Goal: Task Accomplishment & Management: Use online tool/utility

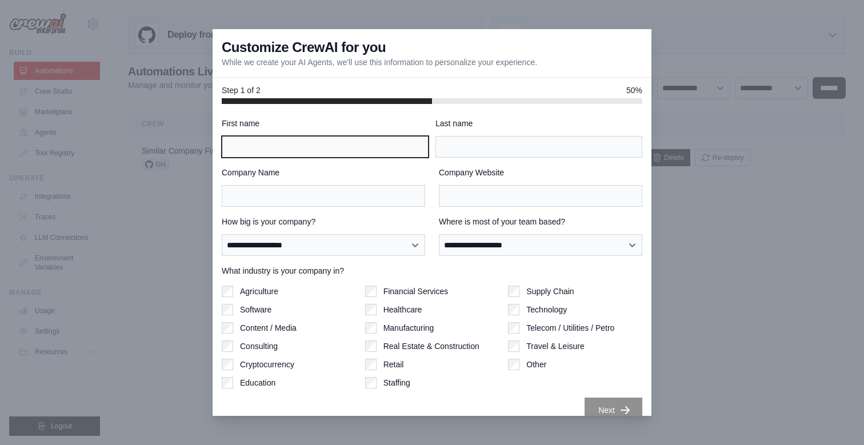
click at [301, 155] on input "First name" at bounding box center [325, 147] width 207 height 22
type input "*"
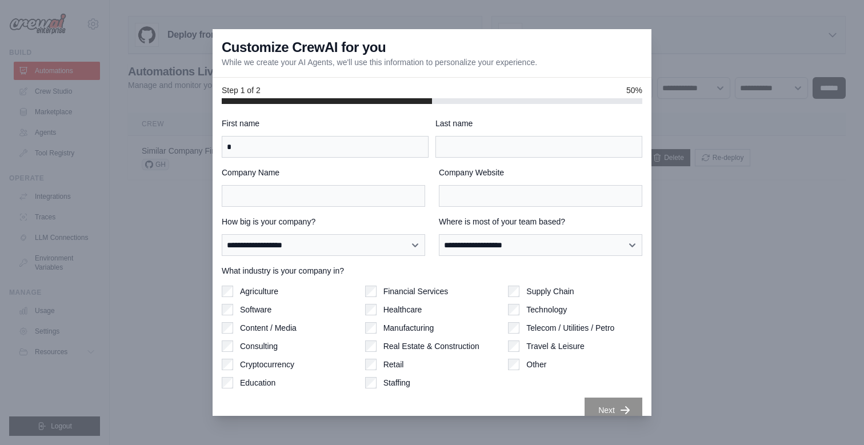
click at [494, 127] on label "Last name" at bounding box center [538, 123] width 207 height 11
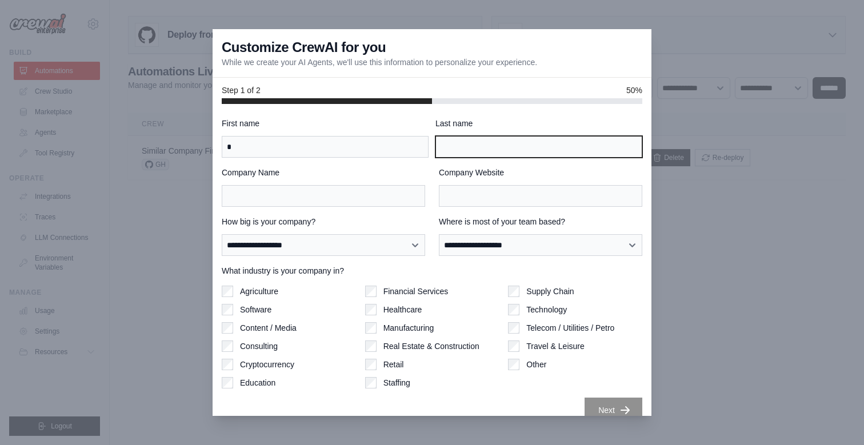
click at [494, 136] on input "Last name" at bounding box center [538, 147] width 207 height 22
type input "*"
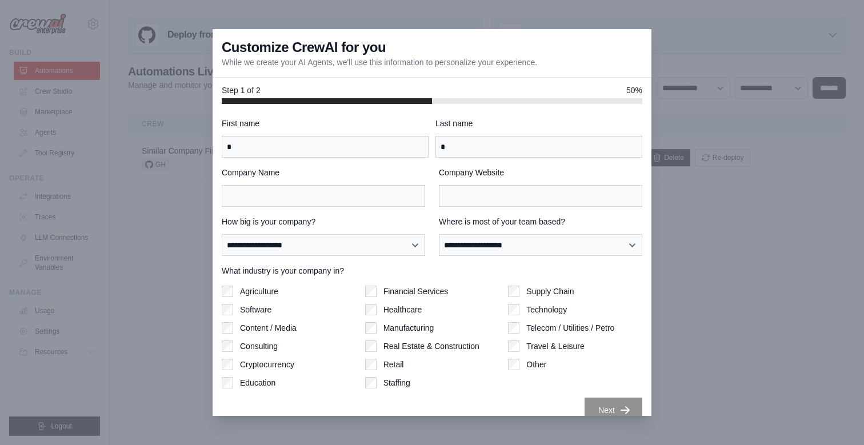
click at [318, 178] on label "Company Name" at bounding box center [323, 172] width 203 height 11
click at [318, 185] on input "Company Name" at bounding box center [323, 196] width 203 height 22
type input "*"
click at [473, 186] on input "Company Website" at bounding box center [540, 196] width 203 height 22
type input "*"
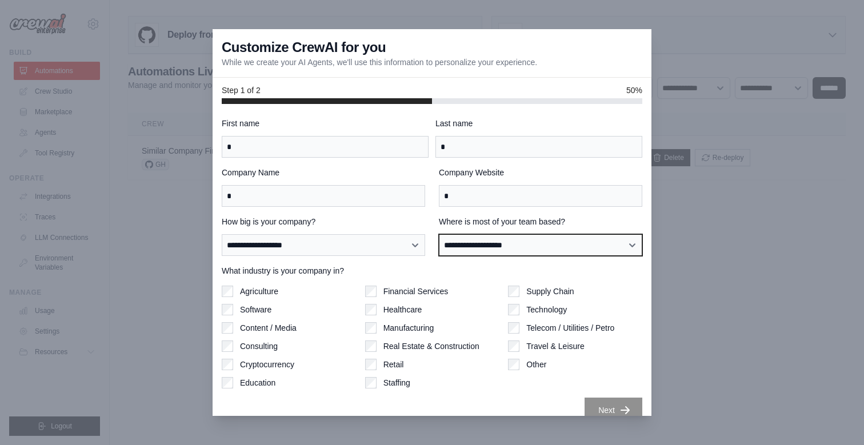
click at [472, 256] on select "**********" at bounding box center [540, 245] width 203 height 22
select select "******"
click at [439, 234] on select "**********" at bounding box center [540, 245] width 203 height 22
click at [316, 225] on label "How big is your company?" at bounding box center [323, 221] width 203 height 11
click at [316, 234] on select "**********" at bounding box center [323, 245] width 203 height 22
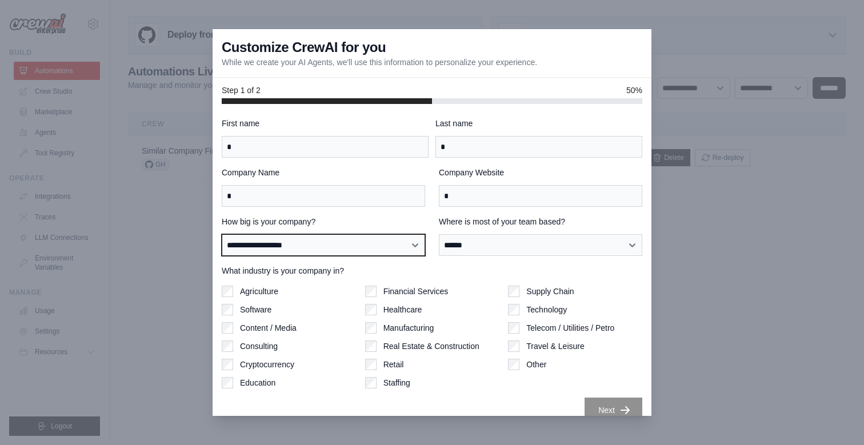
click at [332, 247] on select "**********" at bounding box center [323, 245] width 203 height 22
select select "**********"
click at [222, 234] on select "**********" at bounding box center [323, 245] width 203 height 22
click at [269, 291] on label "Agriculture" at bounding box center [259, 291] width 38 height 11
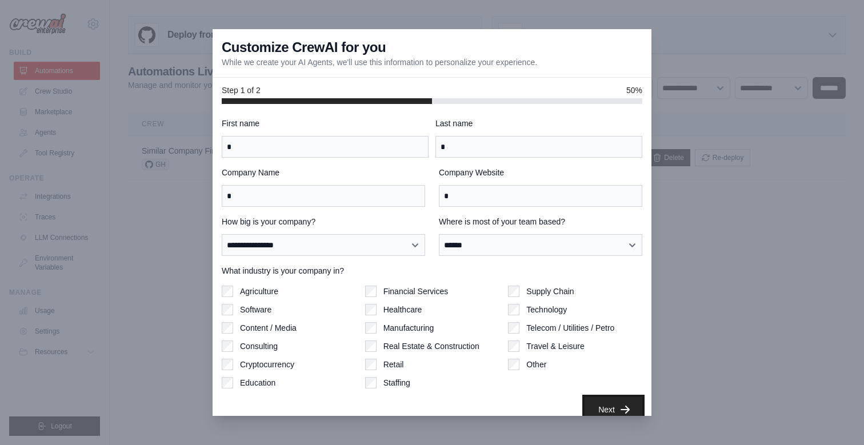
click at [612, 412] on button "Next" at bounding box center [613, 409] width 58 height 25
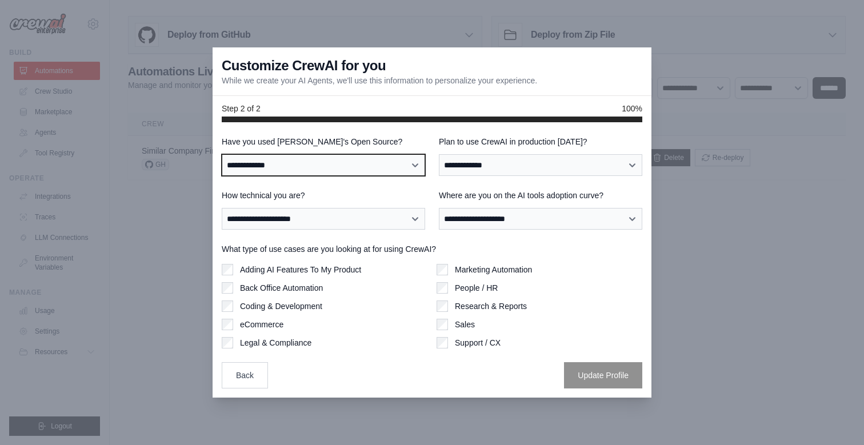
click at [351, 163] on select "**********" at bounding box center [323, 165] width 203 height 22
select select "**"
click at [222, 154] on select "**********" at bounding box center [323, 165] width 203 height 22
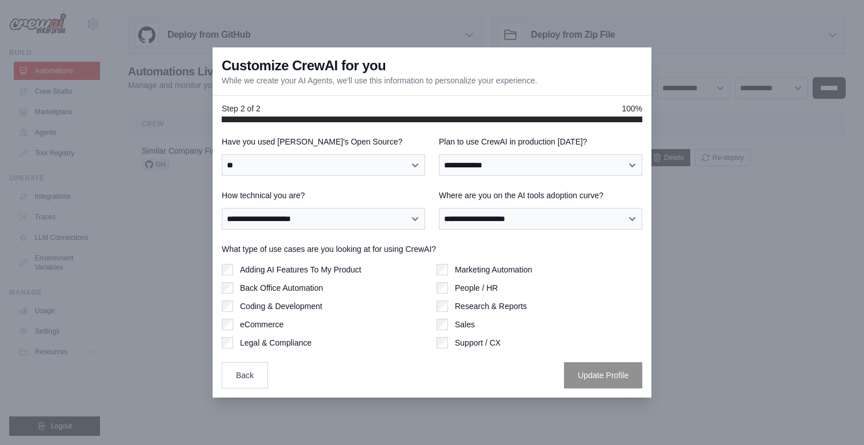
click at [326, 199] on label "How technical you are?" at bounding box center [323, 195] width 203 height 11
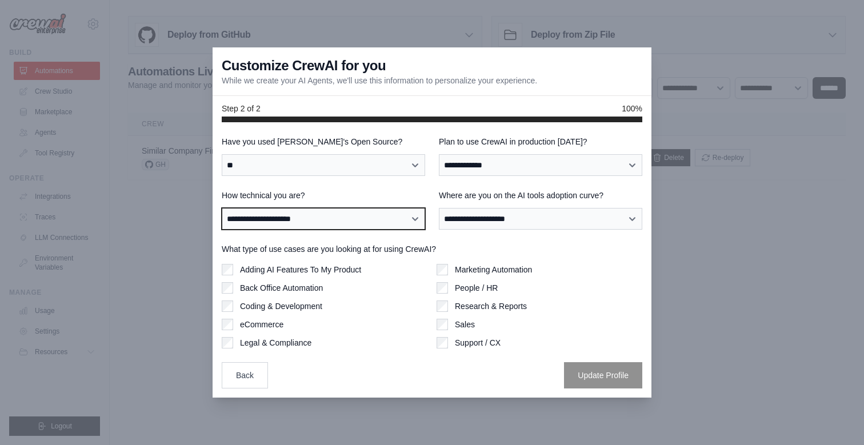
click at [326, 208] on select "**********" at bounding box center [323, 219] width 203 height 22
click at [327, 210] on select "**********" at bounding box center [323, 219] width 203 height 22
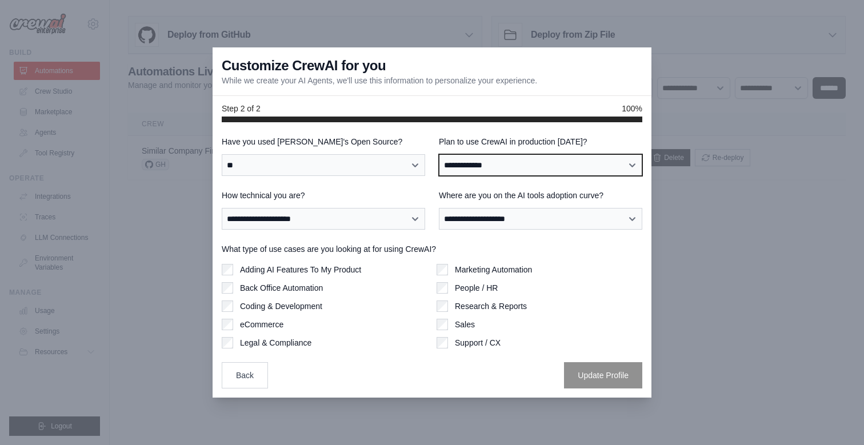
click at [527, 169] on select "**********" at bounding box center [540, 165] width 203 height 22
select select "*****"
click at [439, 154] on select "**********" at bounding box center [540, 165] width 203 height 22
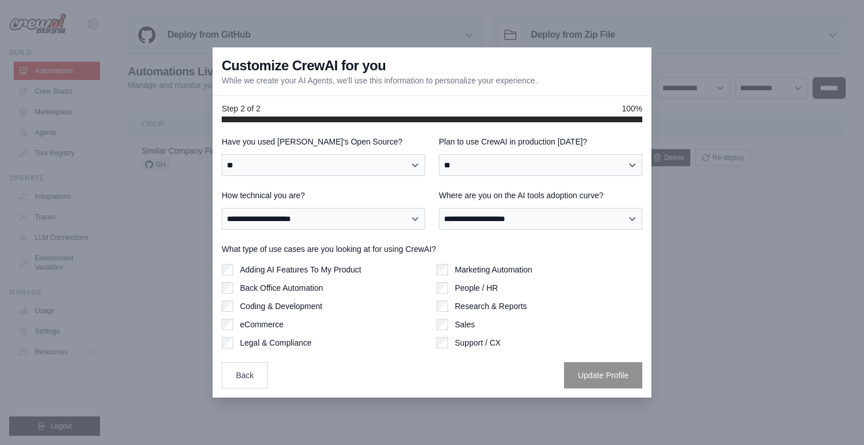
click at [450, 311] on div "Research & Reports" at bounding box center [539, 306] width 206 height 11
click at [440, 297] on div "Marketing Automation People / HR Research & Reports Sales Support / CX" at bounding box center [539, 306] width 206 height 85
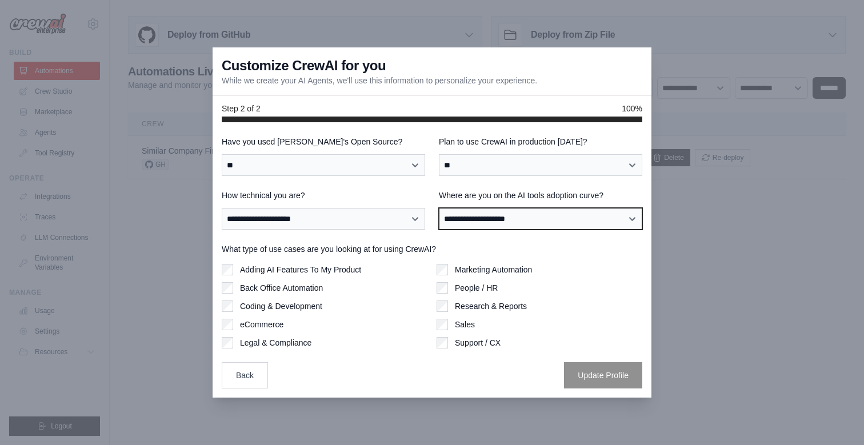
click at [504, 208] on select "**********" at bounding box center [540, 219] width 203 height 22
select select "**********"
click at [439, 208] on select "**********" at bounding box center [540, 219] width 203 height 22
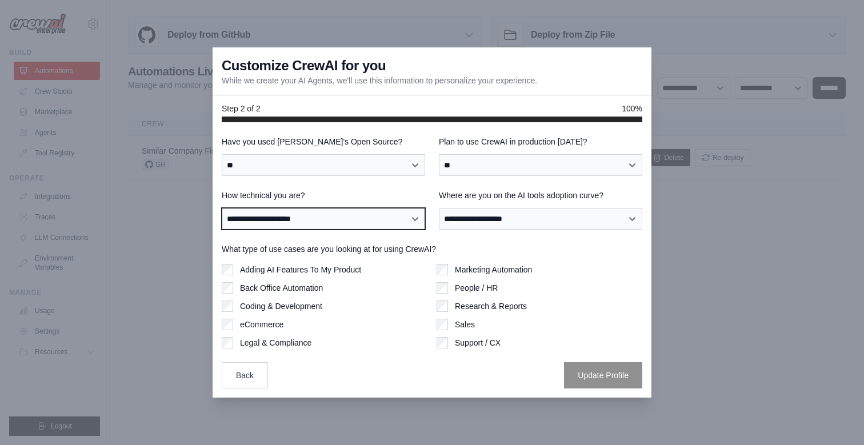
click at [322, 211] on select "**********" at bounding box center [323, 219] width 203 height 22
select select "**********"
click at [222, 208] on select "**********" at bounding box center [323, 219] width 203 height 22
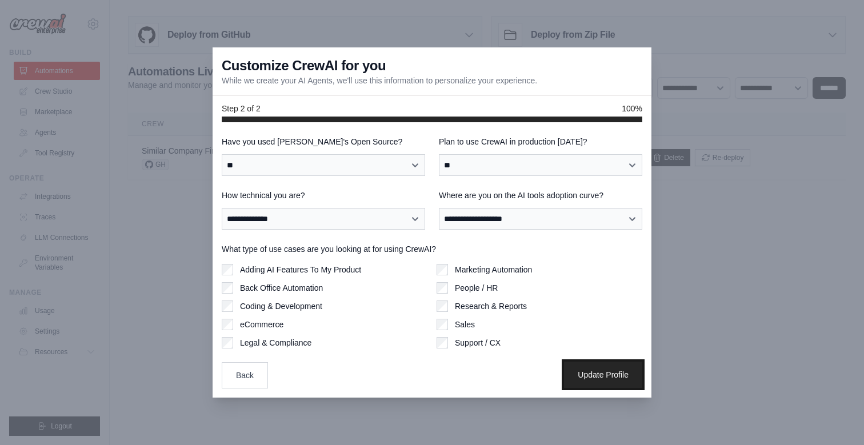
click at [597, 376] on button "Update Profile" at bounding box center [603, 375] width 78 height 26
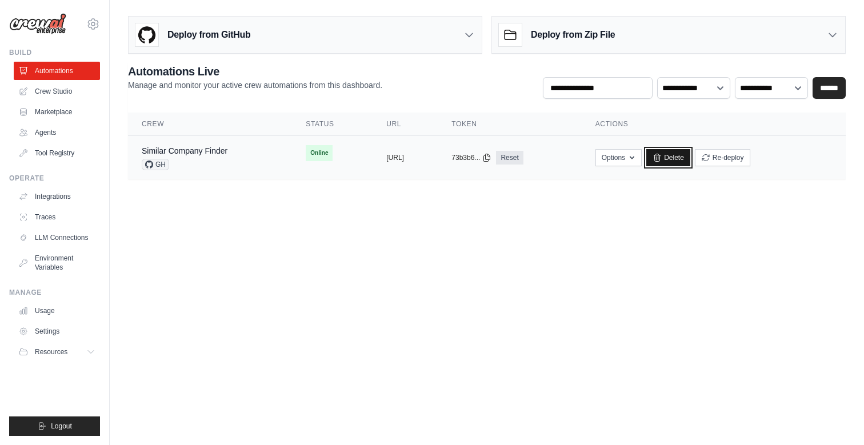
click at [690, 163] on link "Delete" at bounding box center [668, 157] width 44 height 17
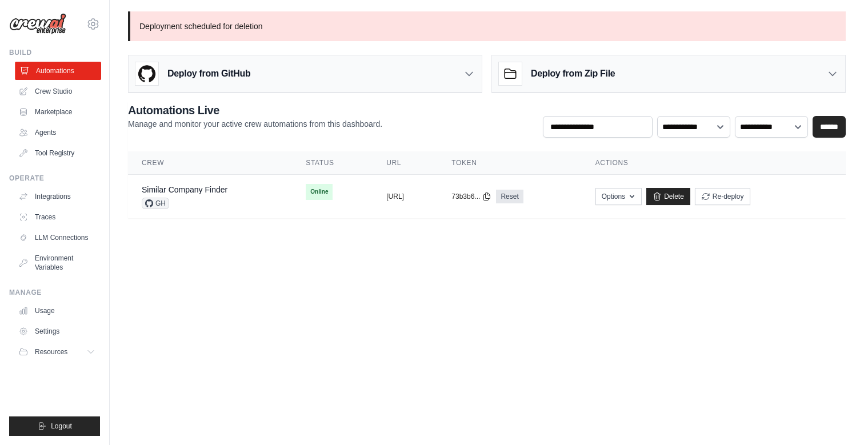
click at [58, 73] on link "Automations" at bounding box center [58, 71] width 86 height 18
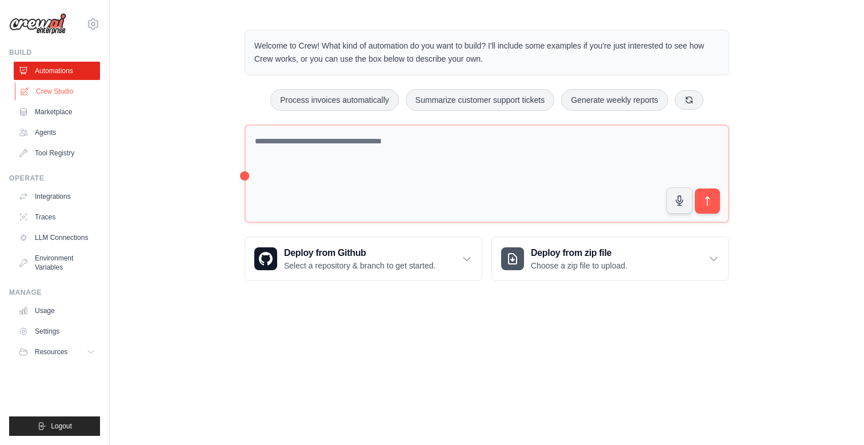
click at [86, 96] on link "Crew Studio" at bounding box center [58, 91] width 86 height 18
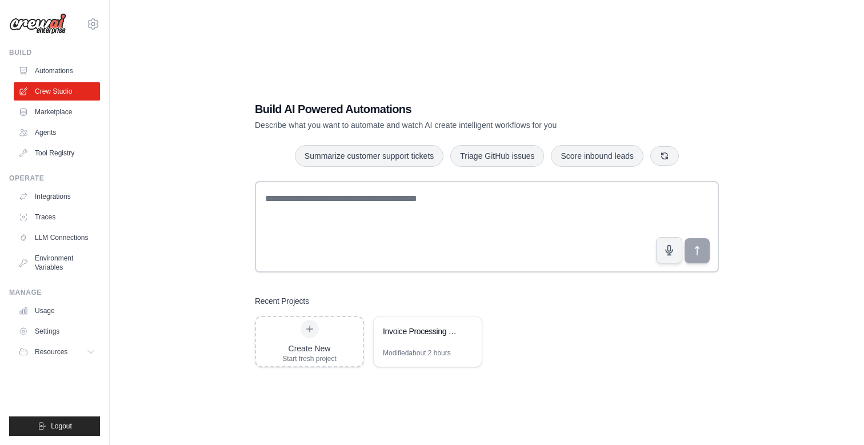
click at [47, 59] on div "Build Automations Crew Studio Marketplace Agents" at bounding box center [54, 105] width 91 height 114
click at [47, 74] on link "Automations" at bounding box center [58, 71] width 86 height 18
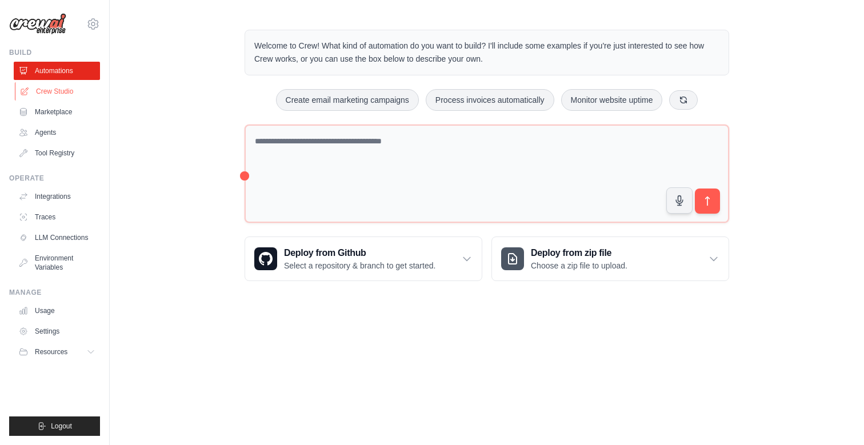
click at [51, 90] on link "Crew Studio" at bounding box center [58, 91] width 86 height 18
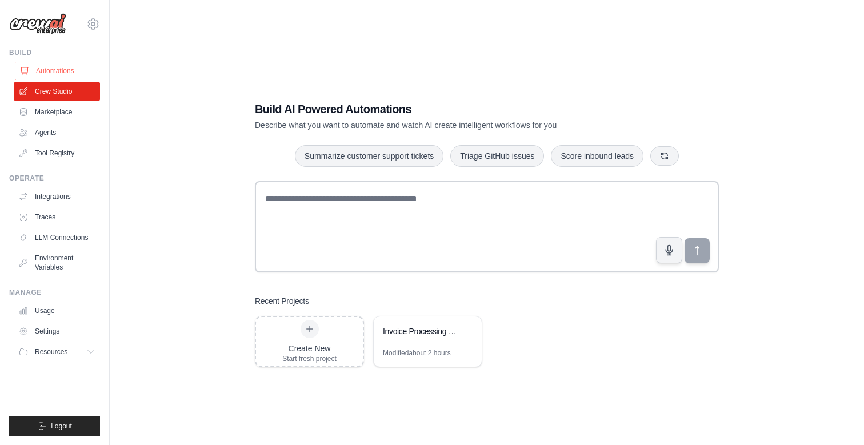
click at [50, 78] on link "Automations" at bounding box center [58, 71] width 86 height 18
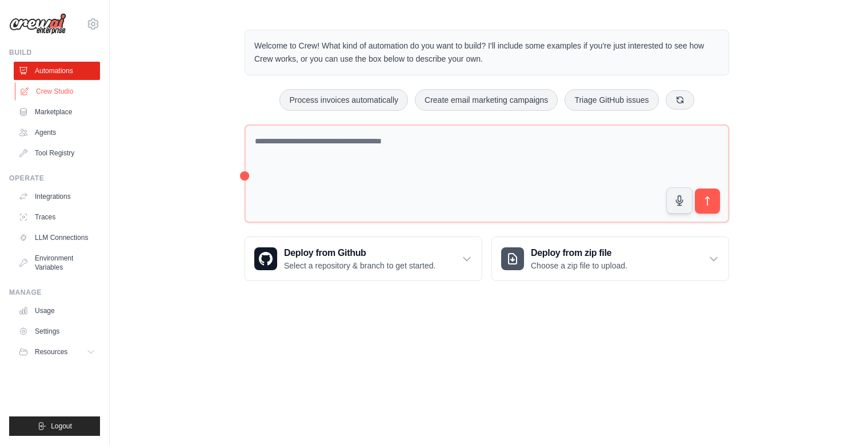
click at [62, 100] on link "Crew Studio" at bounding box center [58, 91] width 86 height 18
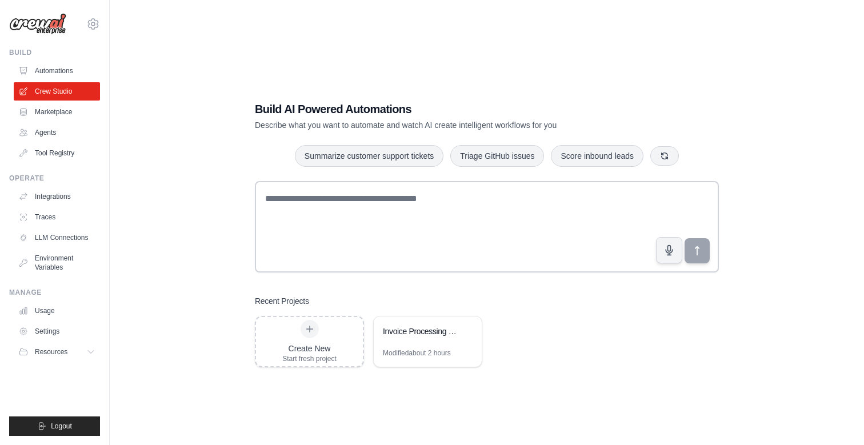
click at [380, 179] on div "Build AI Powered Automations Describe what you want to automate and watch AI cr…" at bounding box center [486, 234] width 491 height 303
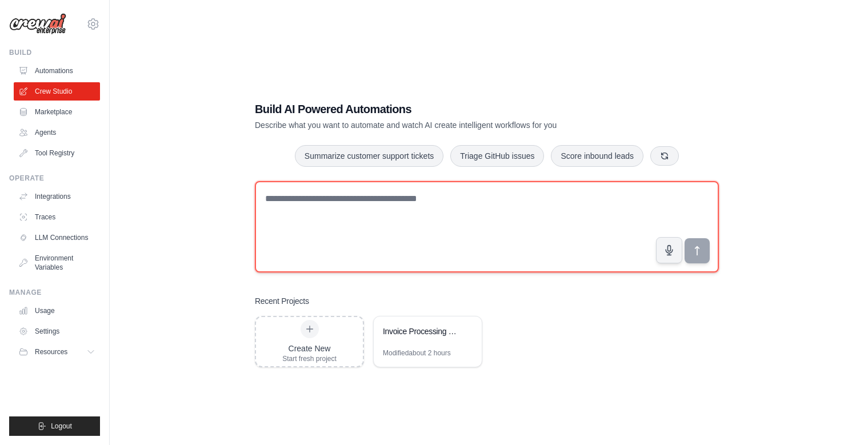
click at [367, 211] on textarea at bounding box center [487, 226] width 464 height 91
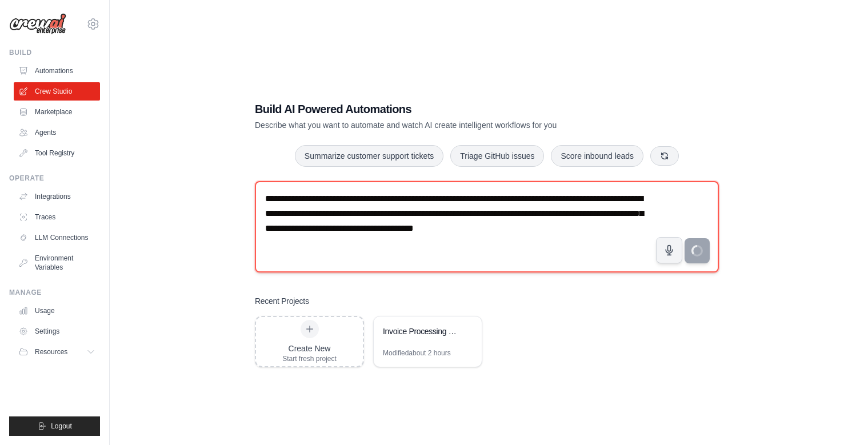
type textarea "**********"
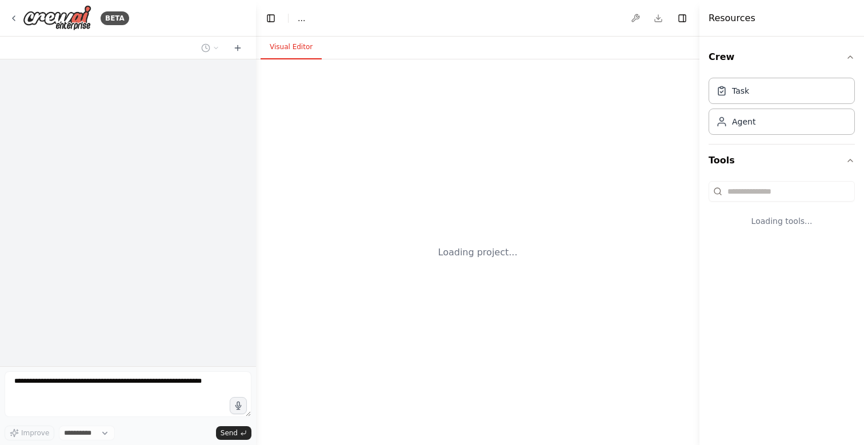
select select "****"
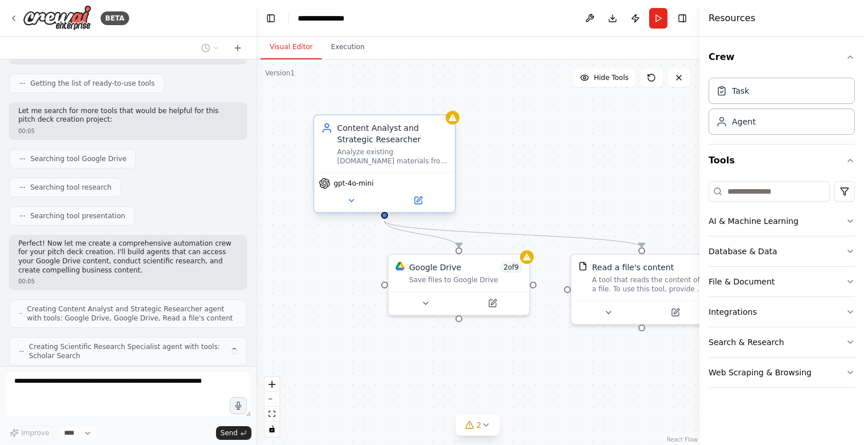
scroll to position [212, 0]
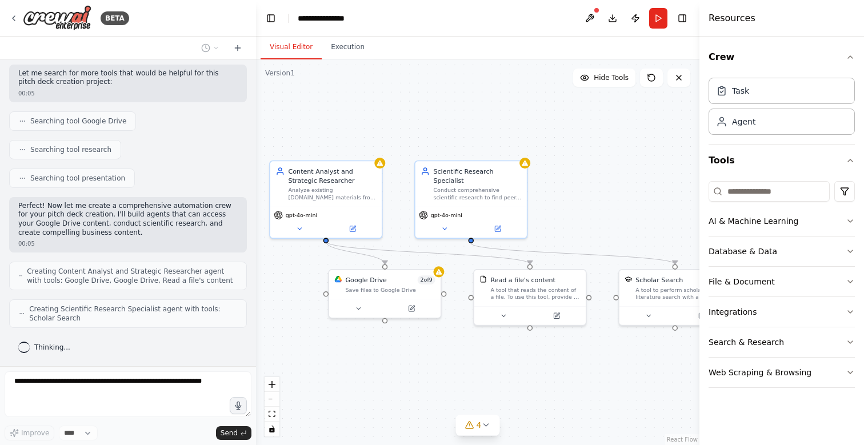
drag, startPoint x: 634, startPoint y: 363, endPoint x: 454, endPoint y: 371, distance: 180.1
click at [454, 371] on div ".deletable-edge-delete-btn { width: 20px; height: 20px; border: 0px solid #ffff…" at bounding box center [477, 252] width 443 height 386
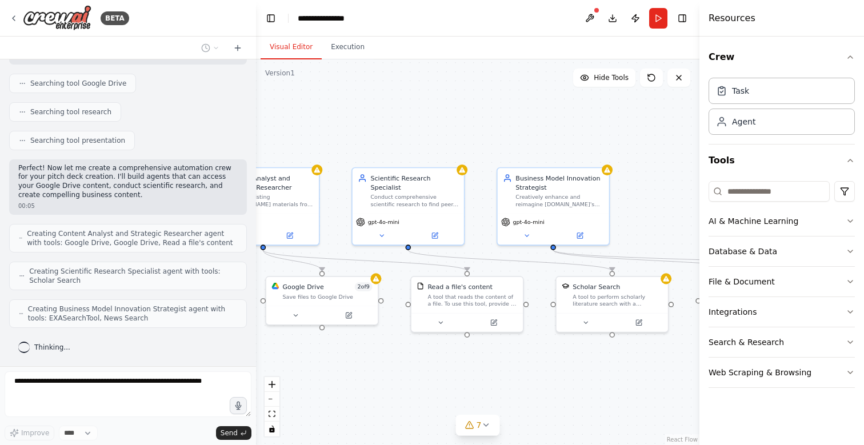
scroll to position [287, 0]
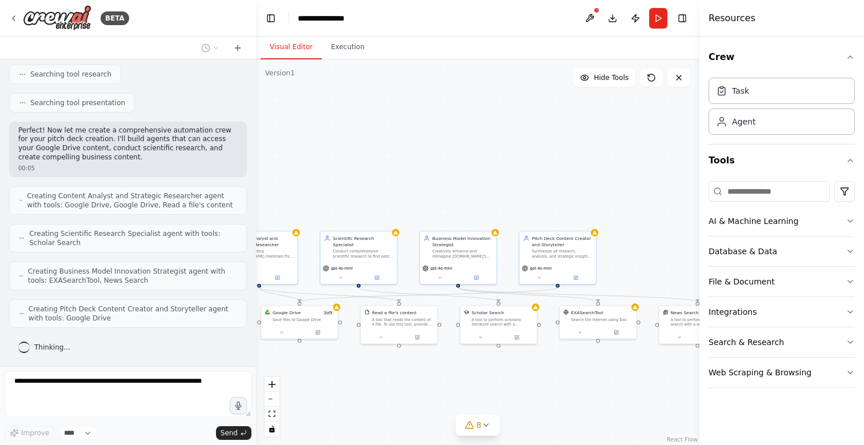
drag, startPoint x: 544, startPoint y: 398, endPoint x: 470, endPoint y: 395, distance: 74.9
click at [470, 395] on div ".deletable-edge-delete-btn { width: 20px; height: 20px; border: 0px solid #ffff…" at bounding box center [477, 252] width 443 height 386
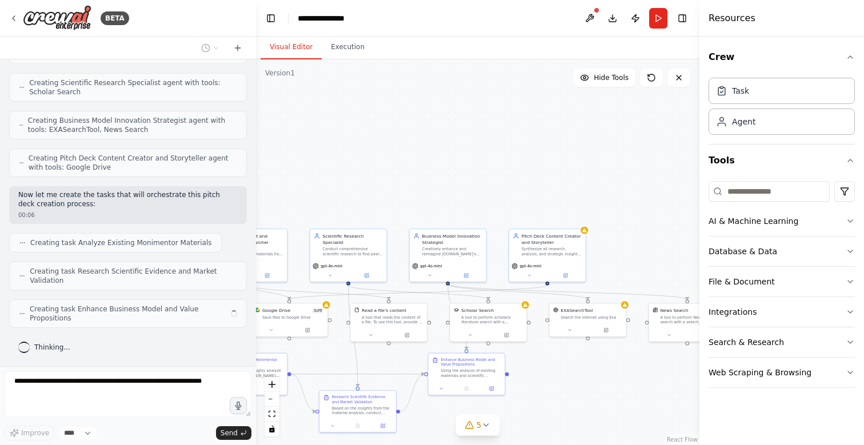
scroll to position [429, 0]
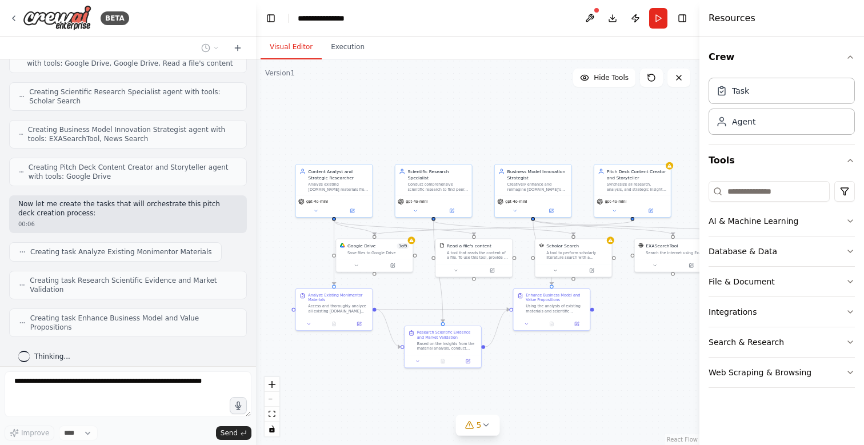
drag, startPoint x: 606, startPoint y: 393, endPoint x: 700, endPoint y: 331, distance: 113.1
click at [700, 331] on div "BETA I want to creat an compelling and impressive pitchdeck for [DOMAIN_NAME] I…" at bounding box center [432, 222] width 864 height 445
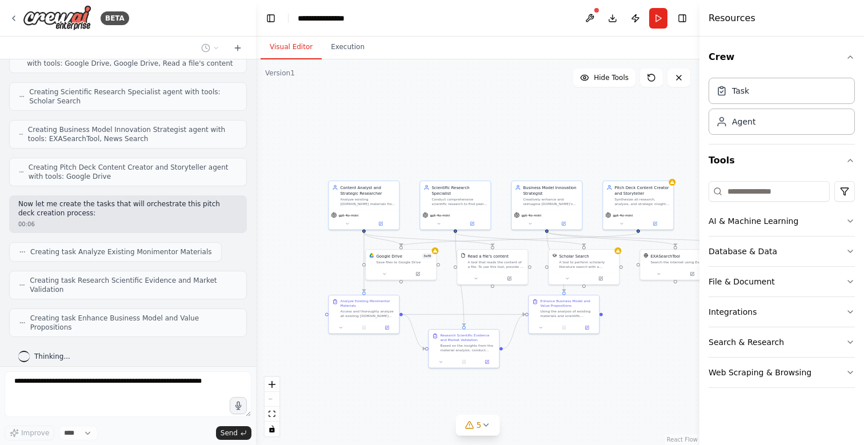
scroll to position [458, 0]
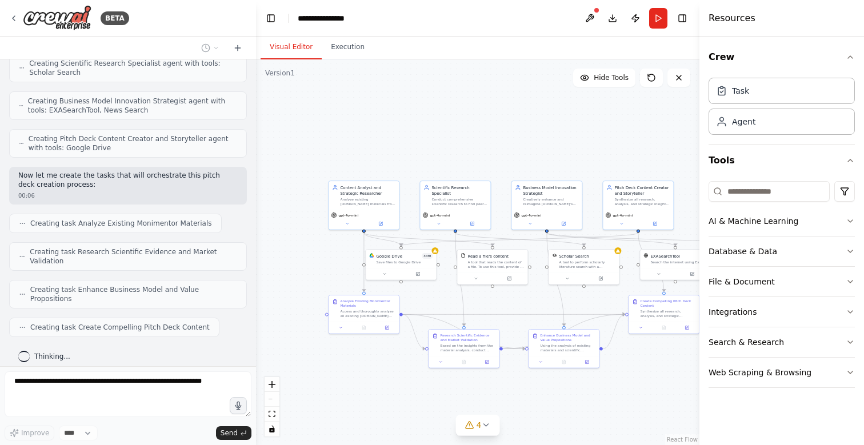
click at [310, 11] on header "**********" at bounding box center [477, 18] width 443 height 37
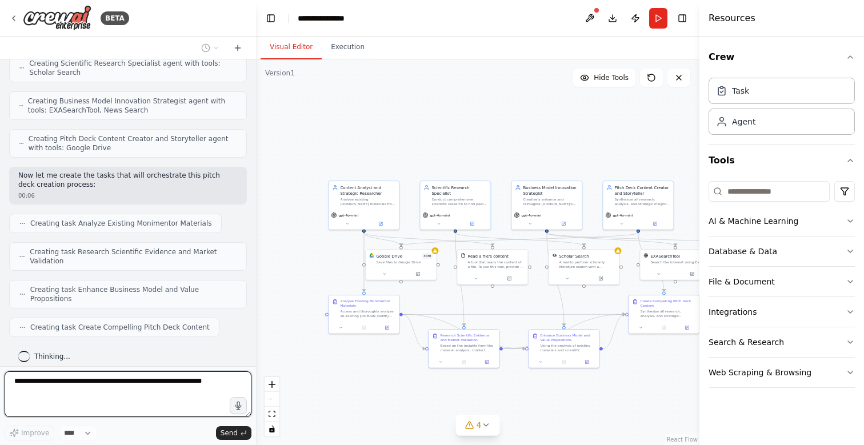
scroll to position [524, 0]
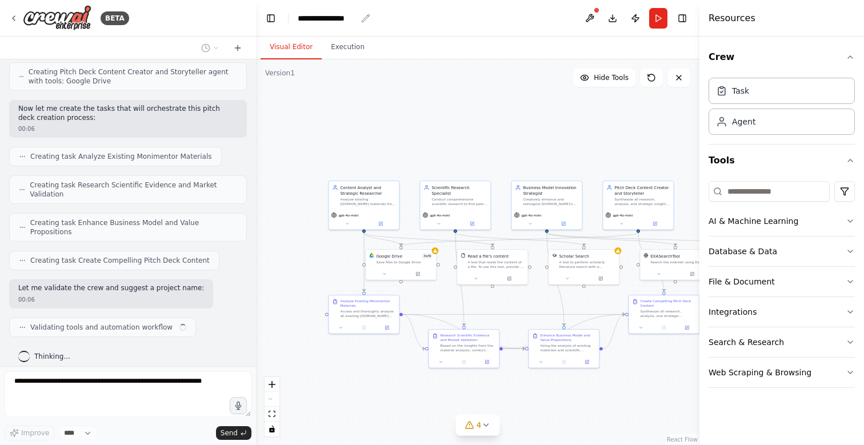
click at [311, 14] on div "**********" at bounding box center [327, 18] width 59 height 11
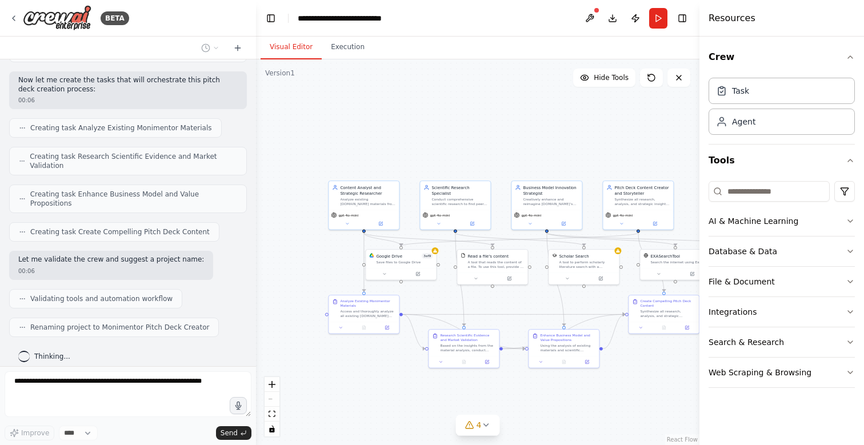
click at [530, 115] on div ".deletable-edge-delete-btn { width: 20px; height: 20px; border: 0px solid #ffff…" at bounding box center [477, 252] width 443 height 386
click at [779, 251] on button "Database & Data" at bounding box center [781, 252] width 146 height 30
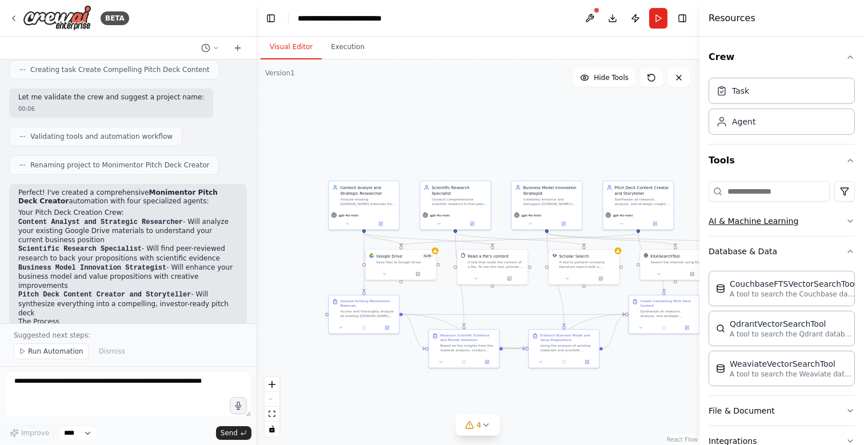
click at [734, 218] on button "AI & Machine Learning" at bounding box center [781, 221] width 146 height 30
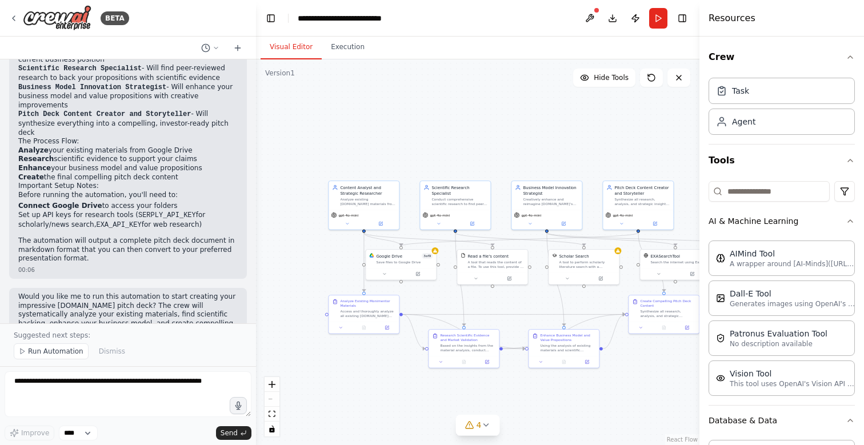
scroll to position [904, 0]
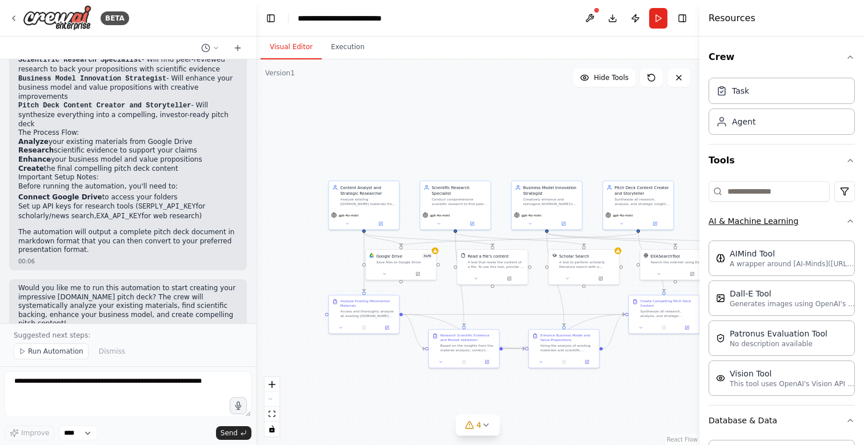
click at [750, 221] on button "AI & Machine Learning" at bounding box center [781, 221] width 146 height 30
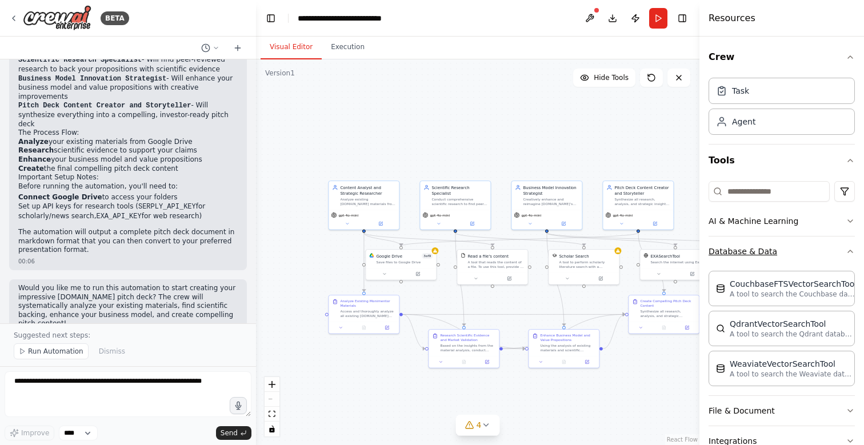
click at [734, 252] on button "Database & Data" at bounding box center [781, 252] width 146 height 30
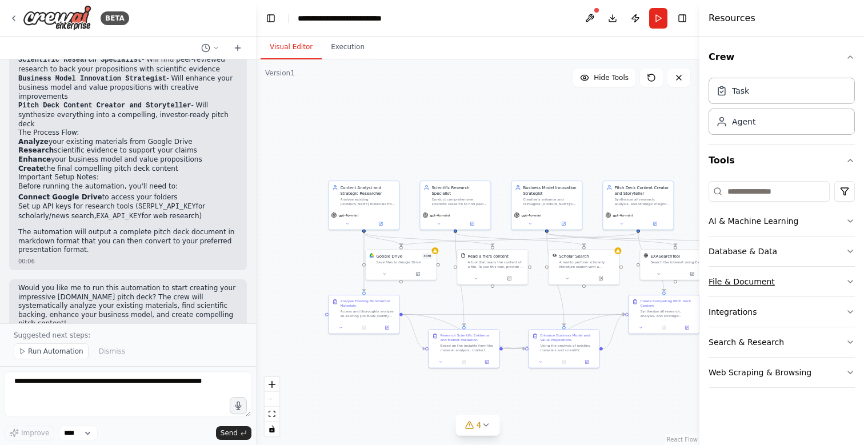
click at [739, 281] on button "File & Document" at bounding box center [781, 282] width 146 height 30
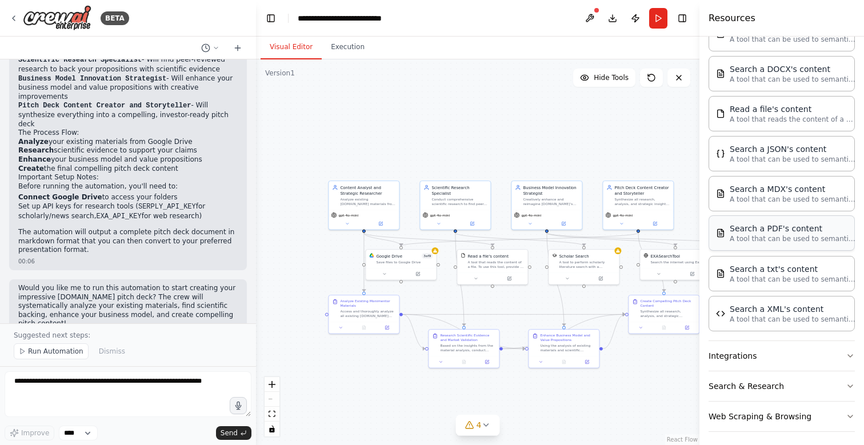
scroll to position [290, 0]
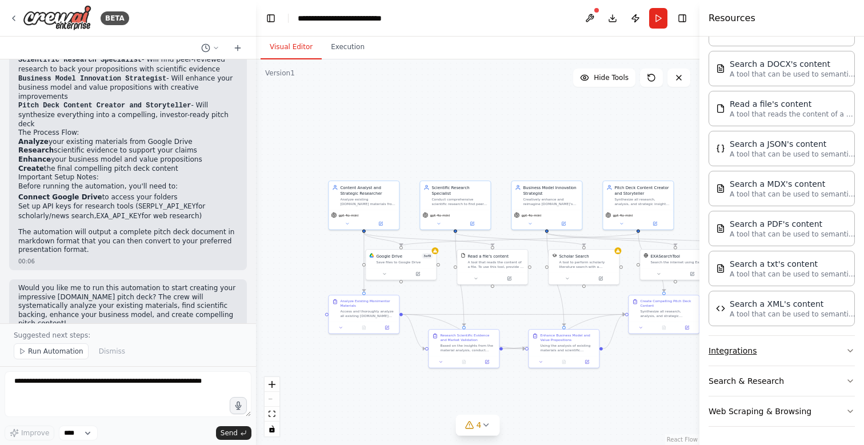
click at [744, 354] on button "Integrations" at bounding box center [781, 351] width 146 height 30
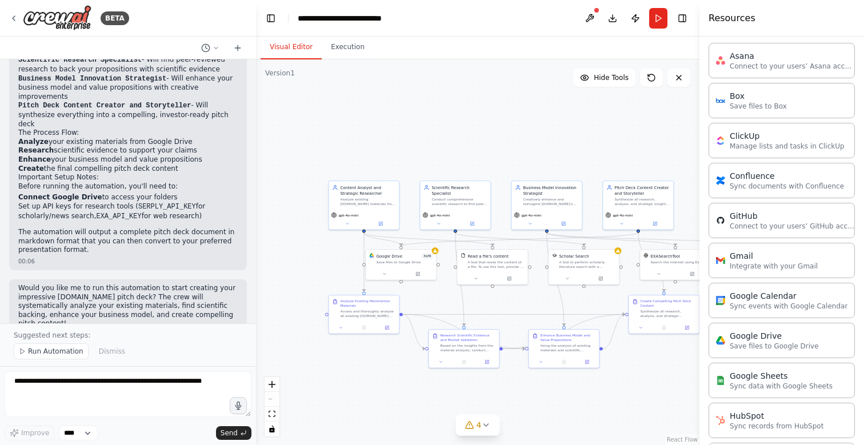
scroll to position [620, 0]
click at [744, 350] on div "Google Drive Save files to Google Drive" at bounding box center [781, 337] width 146 height 35
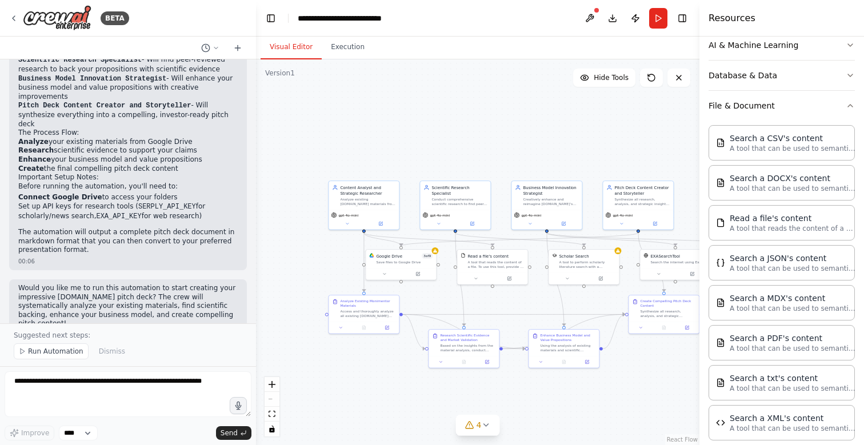
scroll to position [123, 0]
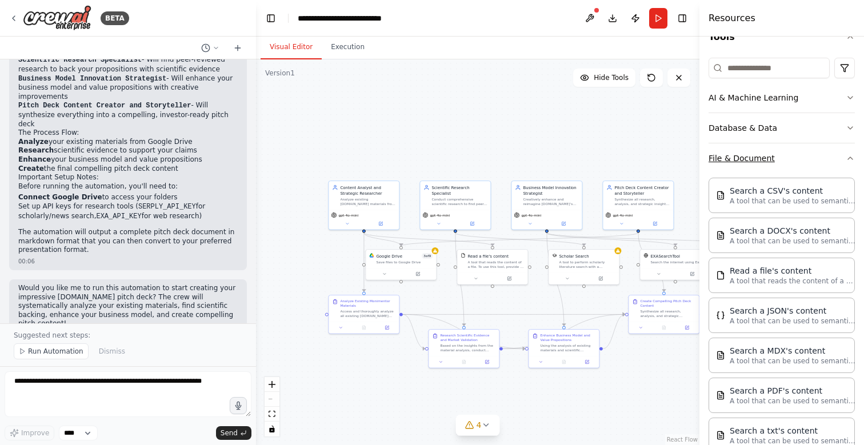
click at [763, 154] on button "File & Document" at bounding box center [781, 158] width 146 height 30
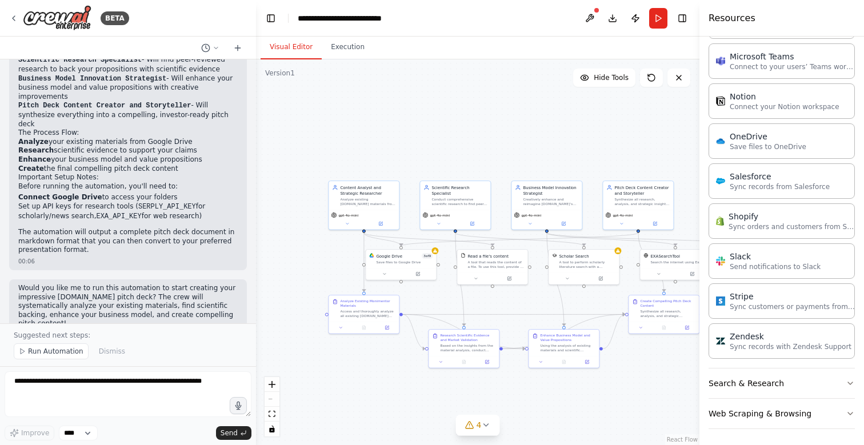
scroll to position [770, 0]
click at [752, 383] on button "Search & Research" at bounding box center [781, 381] width 146 height 30
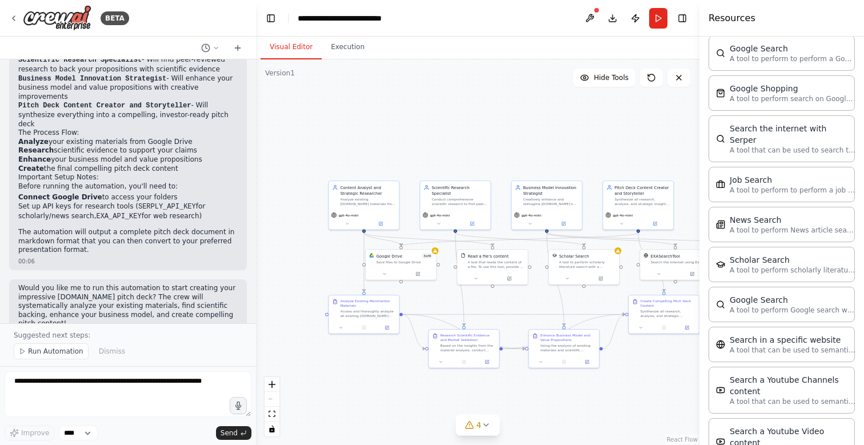
scroll to position [1299, 0]
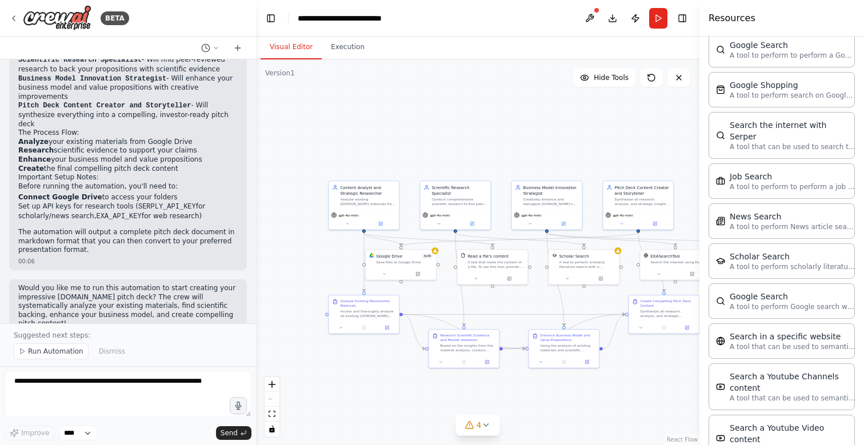
click at [612, 364] on div ".deletable-edge-delete-btn { width: 20px; height: 20px; border: 0px solid #ffff…" at bounding box center [477, 252] width 443 height 386
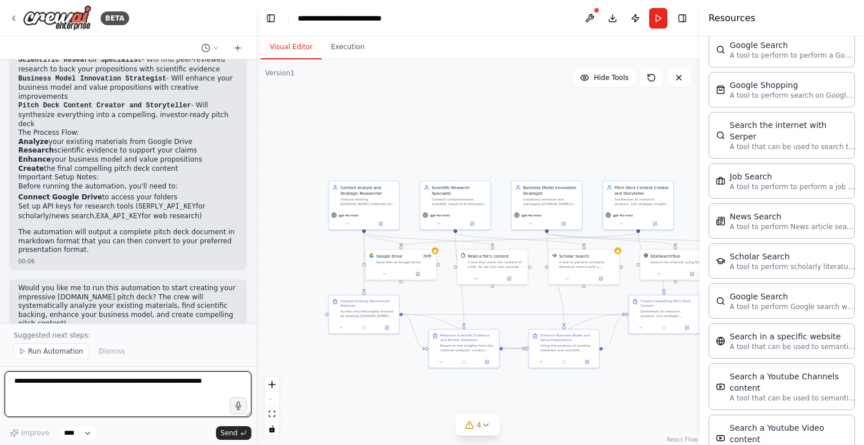
click at [130, 390] on textarea at bounding box center [128, 394] width 247 height 46
click at [131, 379] on textarea at bounding box center [128, 394] width 247 height 46
click at [198, 386] on textarea "**********" at bounding box center [128, 394] width 247 height 46
click at [199, 378] on textarea "**********" at bounding box center [128, 394] width 247 height 46
click at [195, 379] on textarea "**********" at bounding box center [128, 394] width 247 height 46
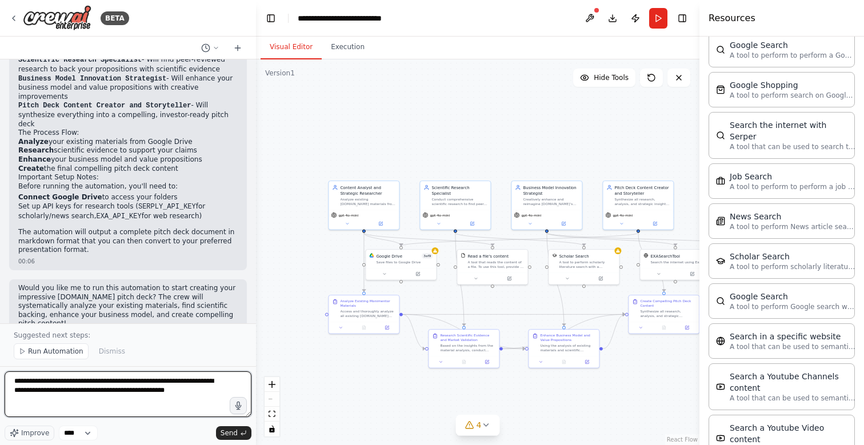
type textarea "**********"
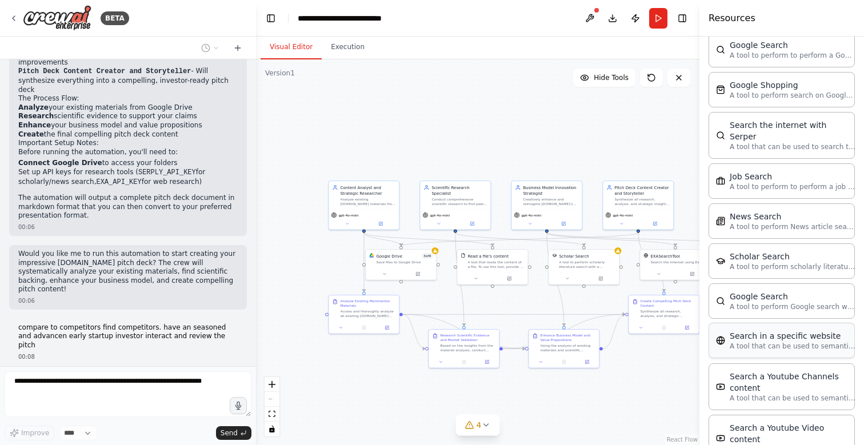
scroll to position [1351, 0]
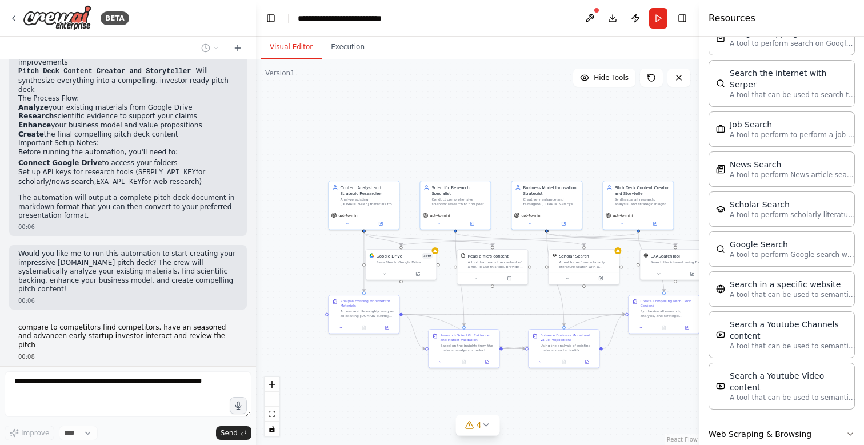
click at [766, 419] on button "Web Scraping & Browsing" at bounding box center [781, 434] width 146 height 30
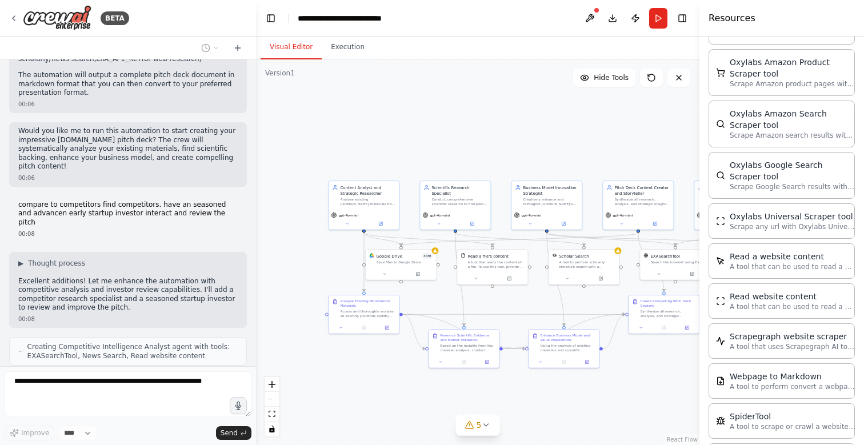
scroll to position [1994, 0]
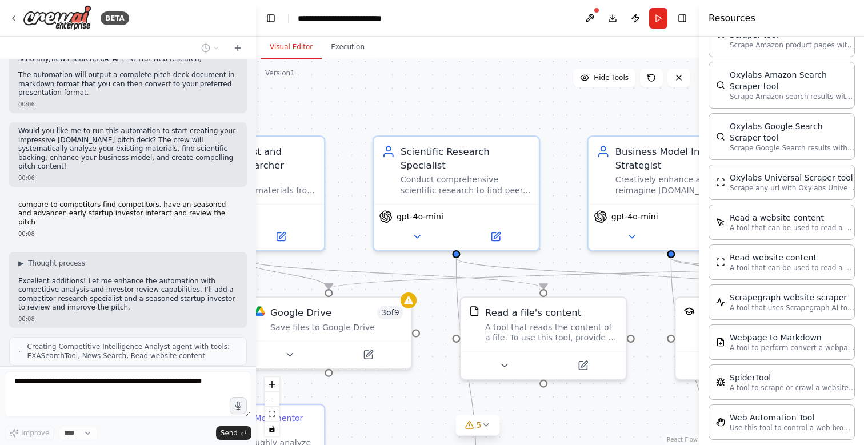
drag, startPoint x: 385, startPoint y: 179, endPoint x: 588, endPoint y: 227, distance: 208.4
click at [587, 226] on div ".deletable-edge-delete-btn { width: 20px; height: 20px; border: 0px solid #ffff…" at bounding box center [477, 252] width 443 height 386
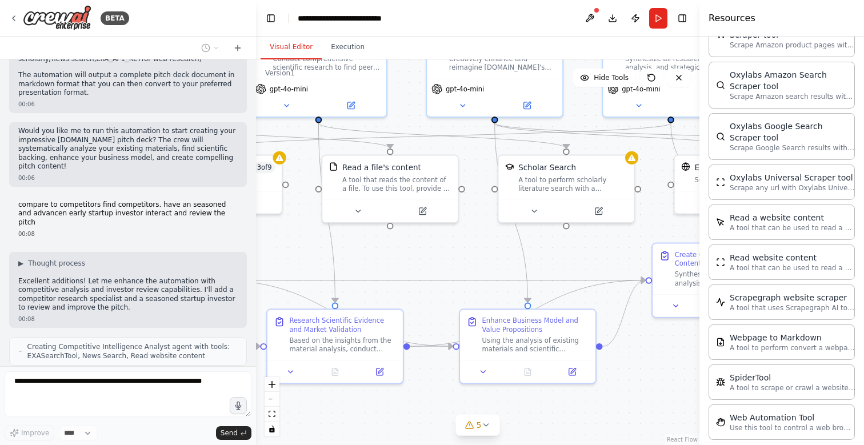
drag, startPoint x: 552, startPoint y: 391, endPoint x: 376, endPoint y: 248, distance: 226.5
click at [378, 250] on div ".deletable-edge-delete-btn { width: 20px; height: 20px; border: 0px solid #ffff…" at bounding box center [477, 252] width 443 height 386
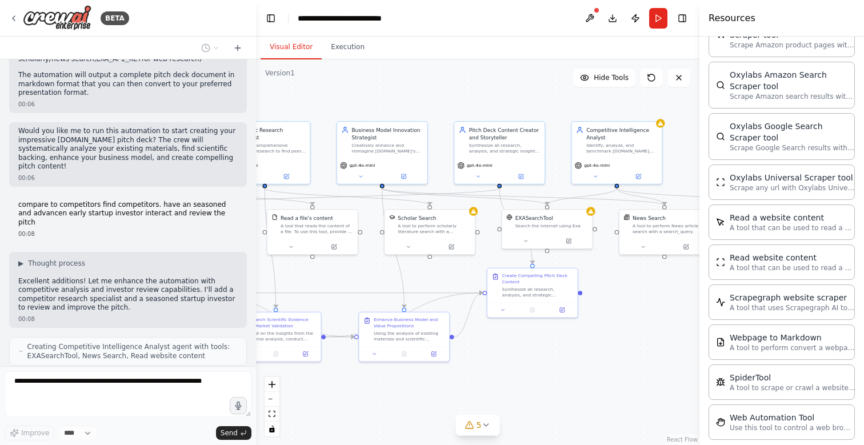
drag, startPoint x: 602, startPoint y: 327, endPoint x: 510, endPoint y: 370, distance: 102.0
click at [510, 370] on div ".deletable-edge-delete-btn { width: 20px; height: 20px; border: 0px solid #ffff…" at bounding box center [477, 252] width 443 height 386
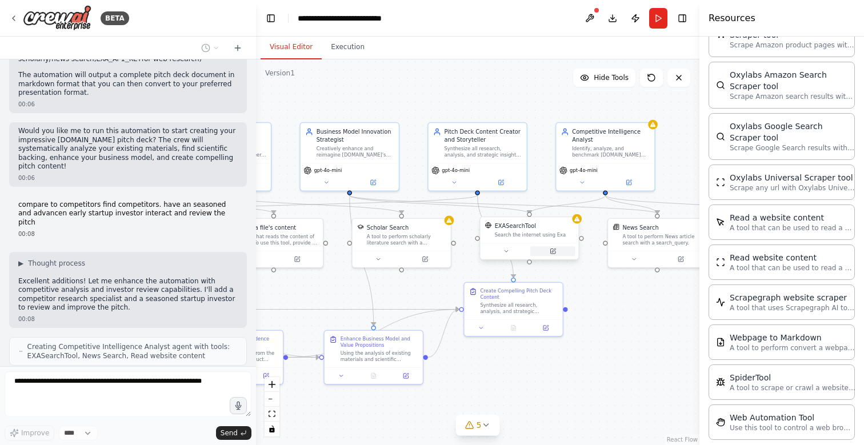
scroll to position [1090, 0]
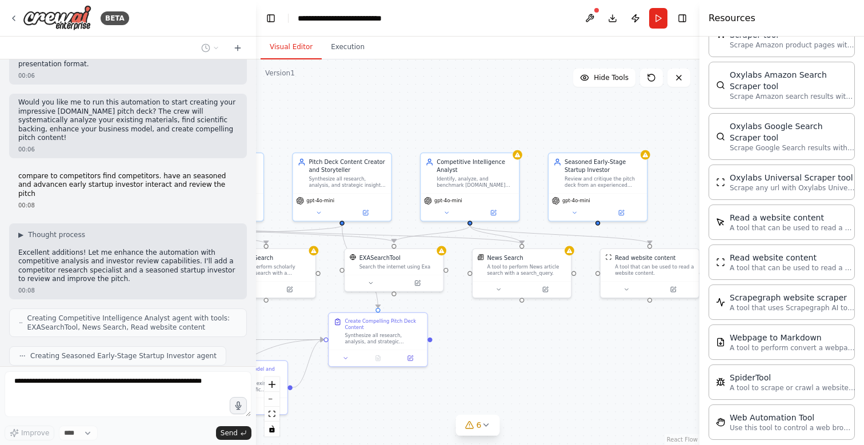
drag, startPoint x: 622, startPoint y: 343, endPoint x: 464, endPoint y: 374, distance: 160.7
click at [464, 374] on div ".deletable-edge-delete-btn { width: 20px; height: 20px; border: 0px solid #ffff…" at bounding box center [477, 252] width 443 height 386
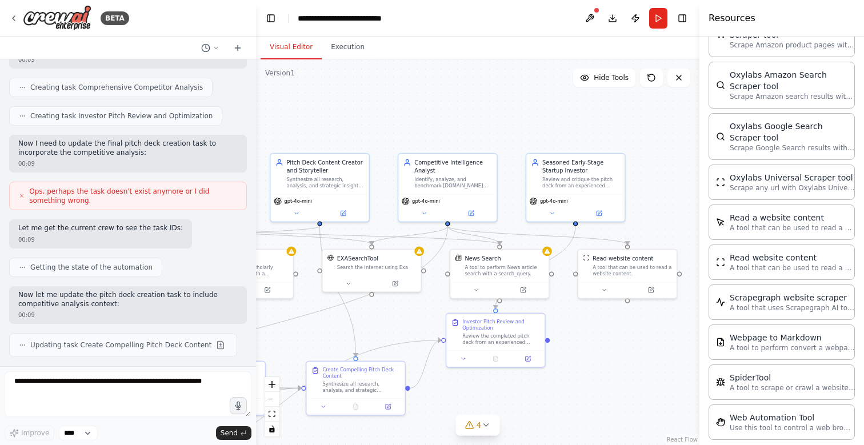
scroll to position [1492, 0]
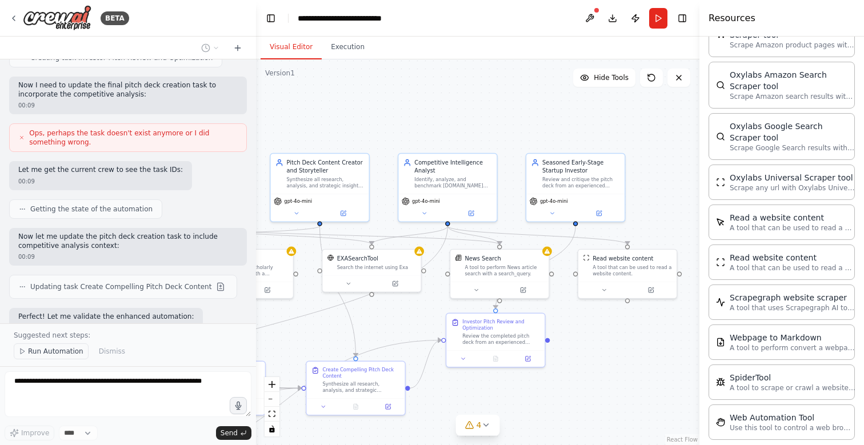
click at [46, 352] on span "Run Automation" at bounding box center [55, 351] width 55 height 9
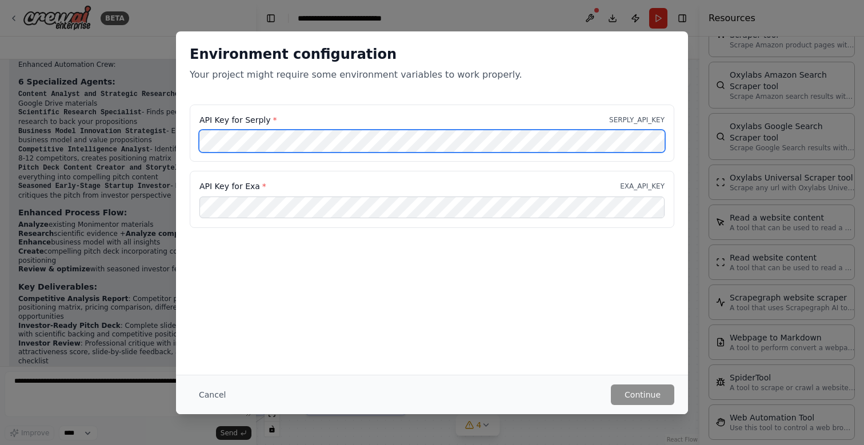
scroll to position [1849, 0]
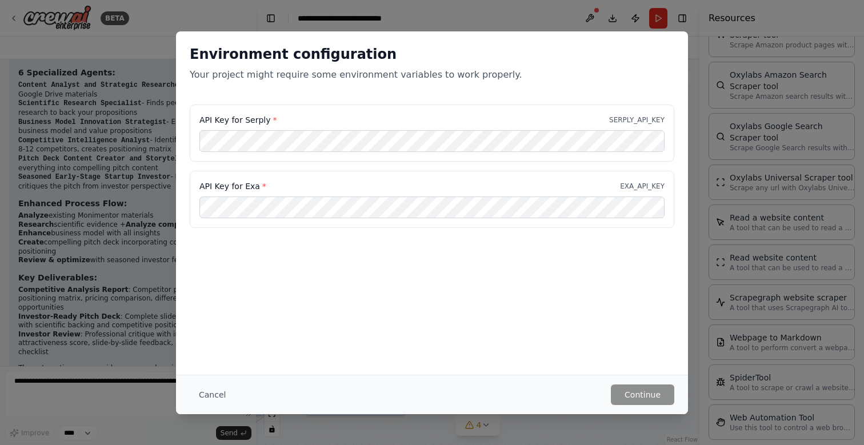
click at [428, 300] on div "Environment configuration Your project might require some environment variables…" at bounding box center [432, 202] width 512 height 343
drag, startPoint x: 513, startPoint y: 324, endPoint x: 380, endPoint y: 225, distance: 165.7
click at [383, 225] on div "Environment configuration Your project might require some environment variables…" at bounding box center [432, 202] width 512 height 343
click at [227, 394] on button "Cancel" at bounding box center [212, 394] width 45 height 21
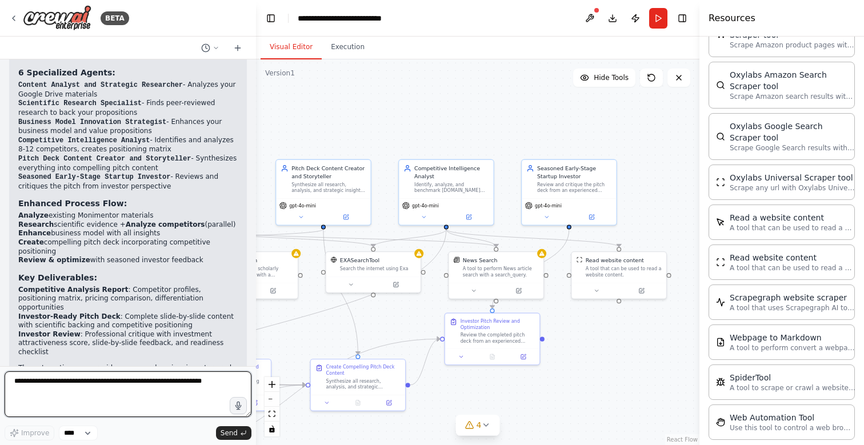
click at [119, 383] on textarea at bounding box center [128, 394] width 247 height 46
type textarea "*"
type textarea "**********"
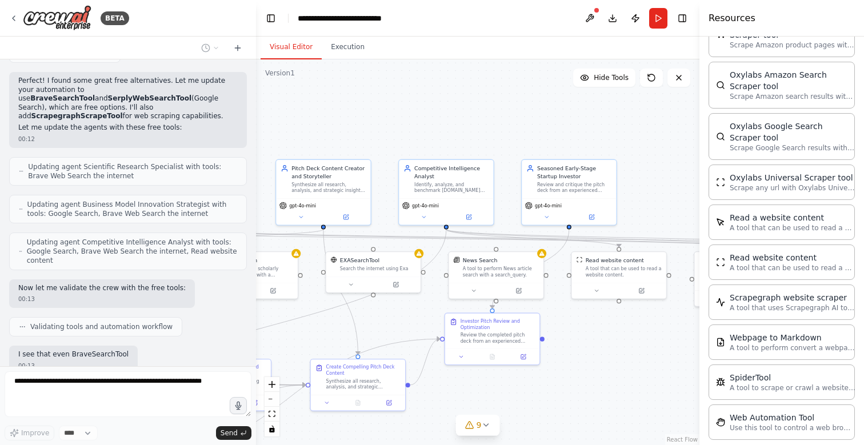
scroll to position [2419, 0]
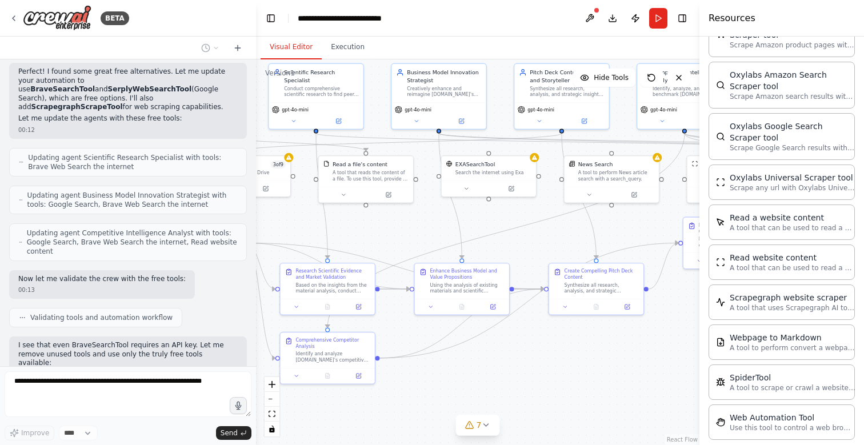
drag, startPoint x: 294, startPoint y: 334, endPoint x: 549, endPoint y: 248, distance: 268.8
click at [547, 247] on div ".deletable-edge-delete-btn { width: 20px; height: 20px; border: 0px solid #ffff…" at bounding box center [477, 252] width 443 height 386
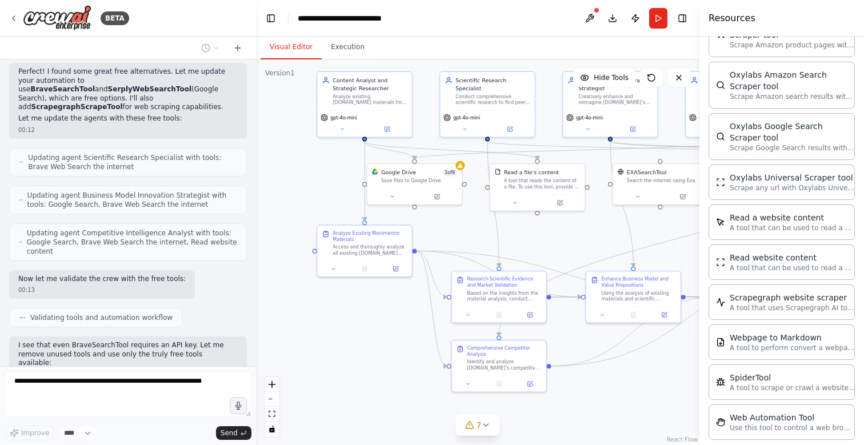
drag, startPoint x: 398, startPoint y: 253, endPoint x: 565, endPoint y: 253, distance: 167.4
click at [564, 253] on div ".deletable-edge-delete-btn { width: 20px; height: 20px; border: 0px solid #ffff…" at bounding box center [477, 252] width 443 height 386
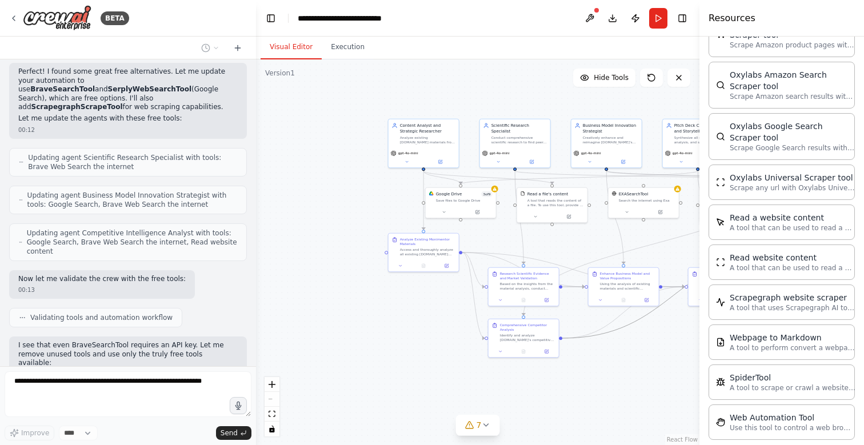
drag, startPoint x: 606, startPoint y: 332, endPoint x: 293, endPoint y: 320, distance: 313.3
click at [293, 322] on div ".deletable-edge-delete-btn { width: 20px; height: 20px; border: 0px solid #ffff…" at bounding box center [477, 252] width 443 height 386
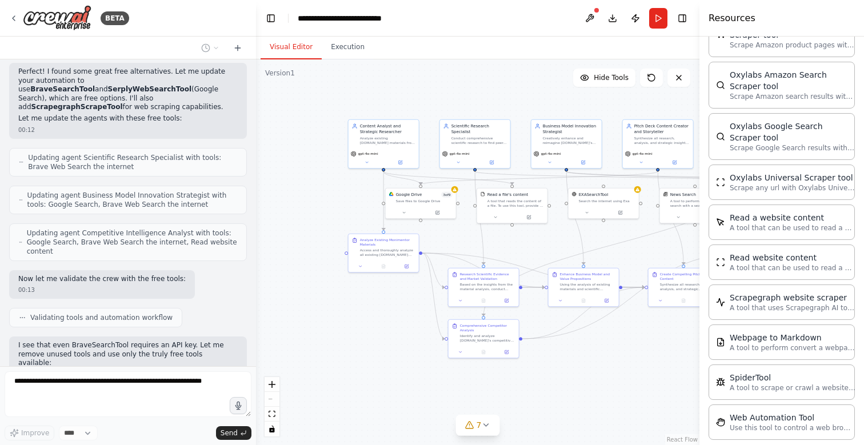
drag, startPoint x: 355, startPoint y: 360, endPoint x: 187, endPoint y: 331, distance: 169.9
click at [194, 336] on div "BETA I want to creat an compelling and impressive pitchdeck for [DOMAIN_NAME] I…" at bounding box center [432, 222] width 864 height 445
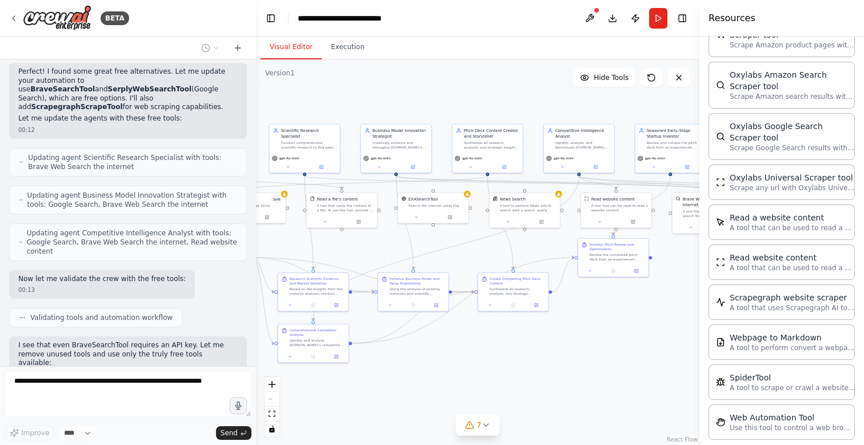
drag, startPoint x: 489, startPoint y: 298, endPoint x: 250, endPoint y: 359, distance: 246.9
click at [251, 359] on div "BETA I want to creat an compelling and impressive pitchdeck for [DOMAIN_NAME] I…" at bounding box center [432, 222] width 864 height 445
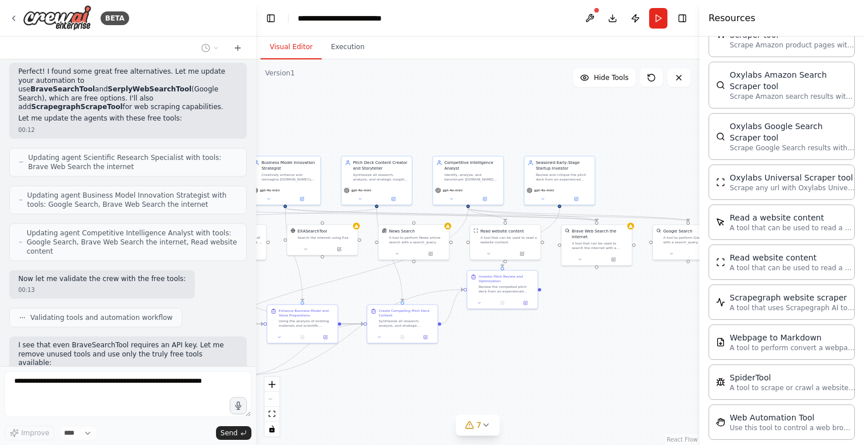
drag, startPoint x: 442, startPoint y: 320, endPoint x: 532, endPoint y: 320, distance: 90.3
click at [532, 320] on div ".deletable-edge-delete-btn { width: 20px; height: 20px; border: 0px solid #ffff…" at bounding box center [477, 252] width 443 height 386
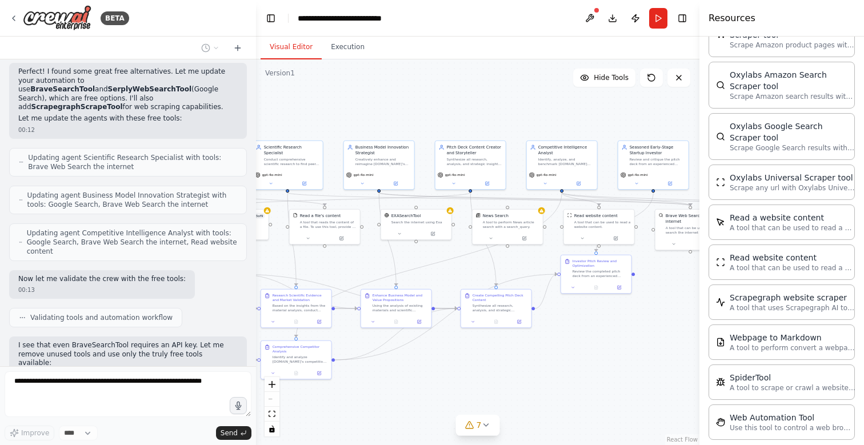
drag, startPoint x: 532, startPoint y: 320, endPoint x: 651, endPoint y: 295, distance: 121.3
click at [651, 295] on div ".deletable-edge-delete-btn { width: 20px; height: 20px; border: 0px solid #ffff…" at bounding box center [477, 252] width 443 height 386
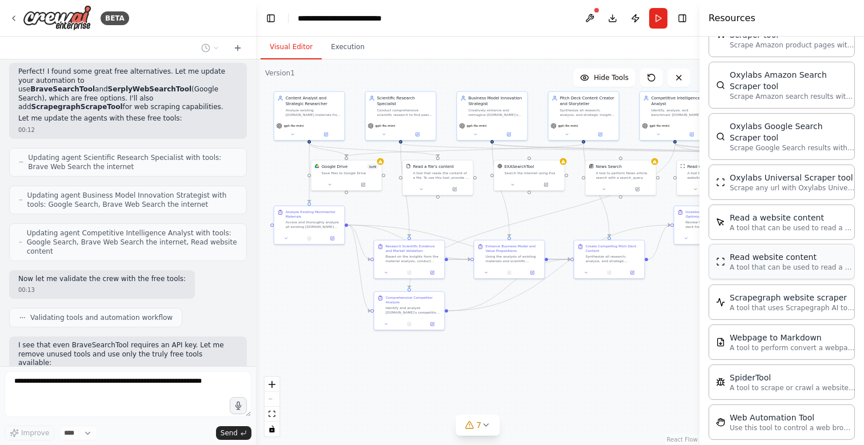
drag, startPoint x: 651, startPoint y: 295, endPoint x: 743, endPoint y: 249, distance: 102.5
click at [743, 249] on div "BETA I want to creat an compelling and impressive pitchdeck for [DOMAIN_NAME] I…" at bounding box center [432, 222] width 864 height 445
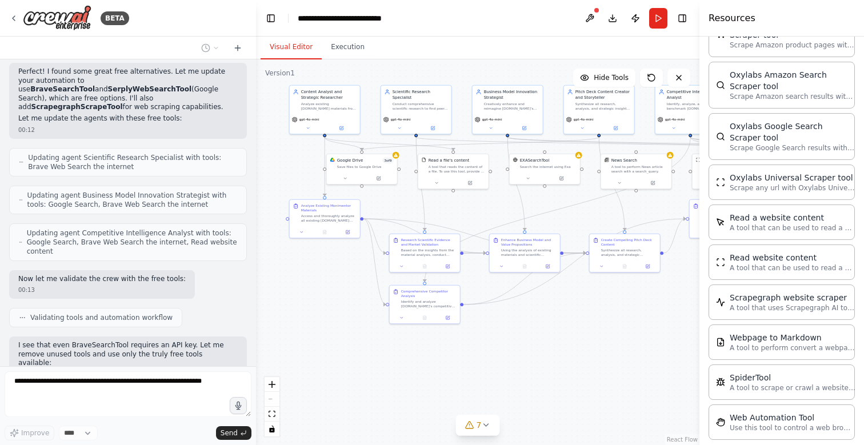
scroll to position [2448, 0]
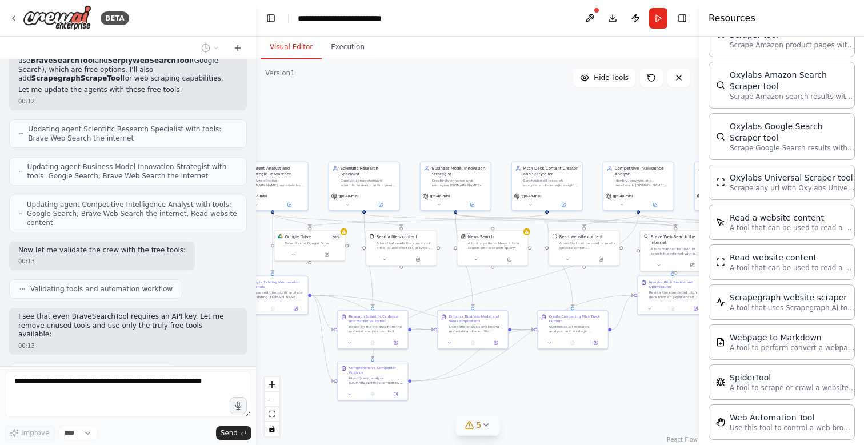
drag, startPoint x: 555, startPoint y: 322, endPoint x: 498, endPoint y: 419, distance: 113.0
click at [499, 415] on div "Version 1 Hide Tools .deletable-edge-delete-btn { width: 20px; height: 20px; bo…" at bounding box center [477, 252] width 443 height 386
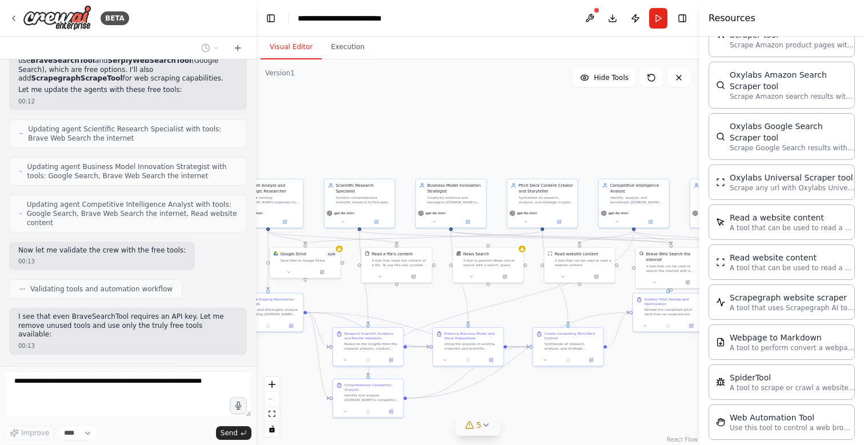
scroll to position [2477, 0]
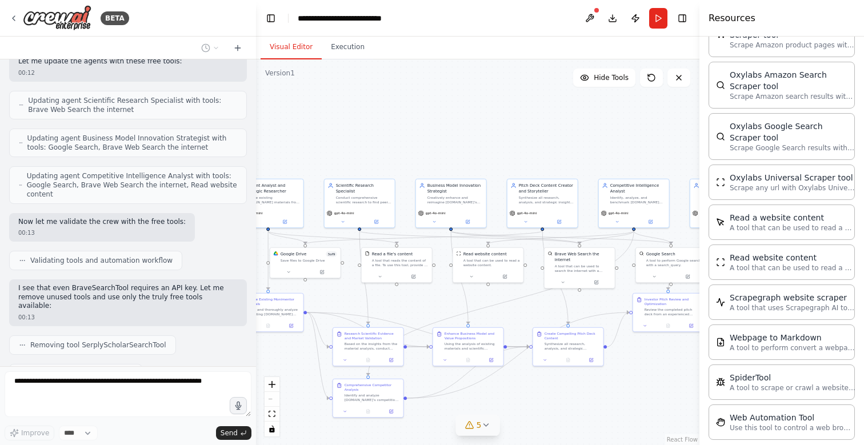
click at [480, 427] on span "5" at bounding box center [478, 424] width 5 height 11
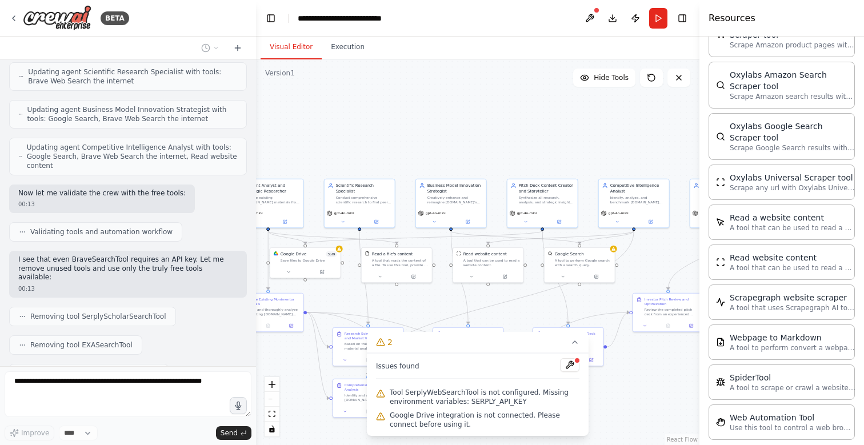
scroll to position [2534, 0]
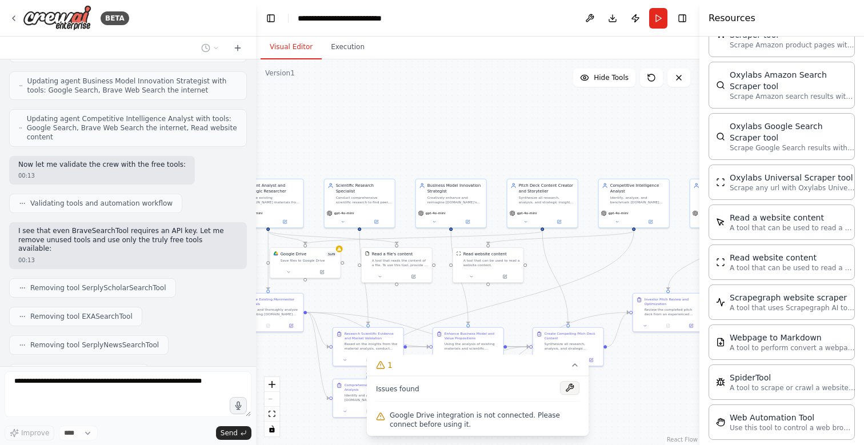
click at [570, 388] on button at bounding box center [569, 388] width 19 height 14
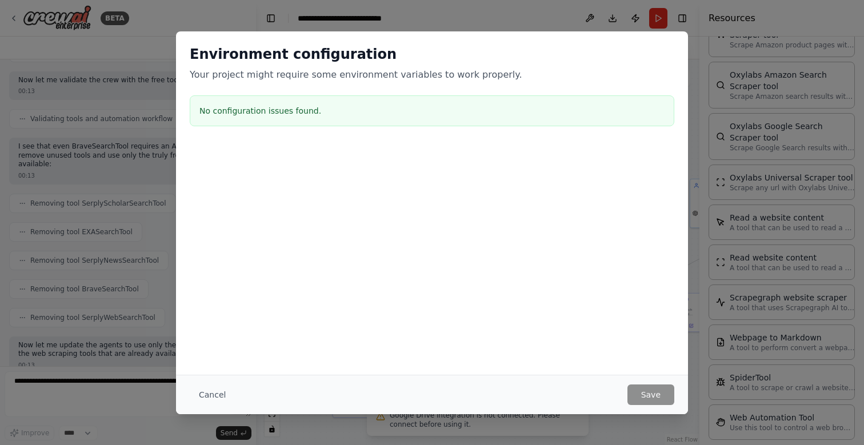
scroll to position [2656, 0]
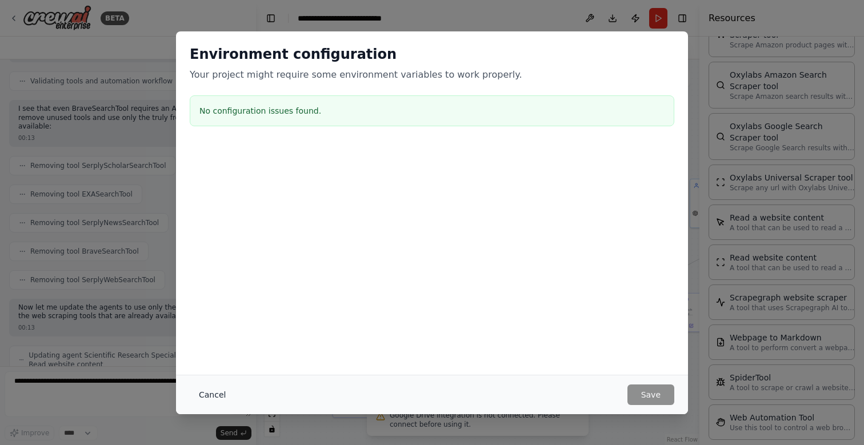
click at [207, 398] on button "Cancel" at bounding box center [212, 394] width 45 height 21
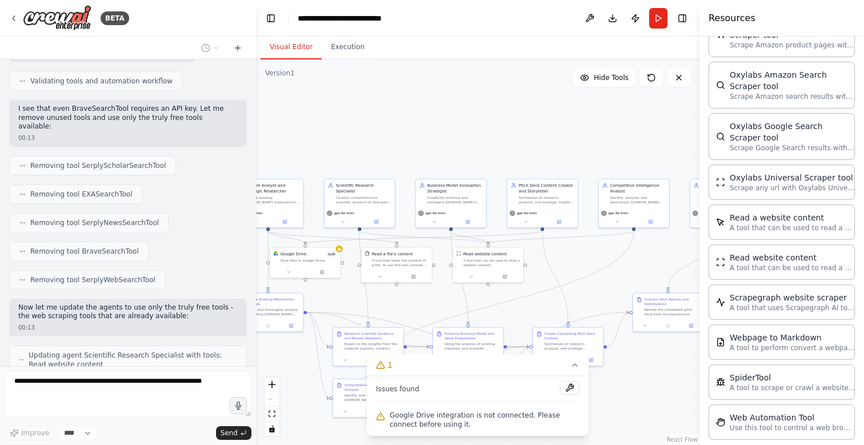
scroll to position [2694, 0]
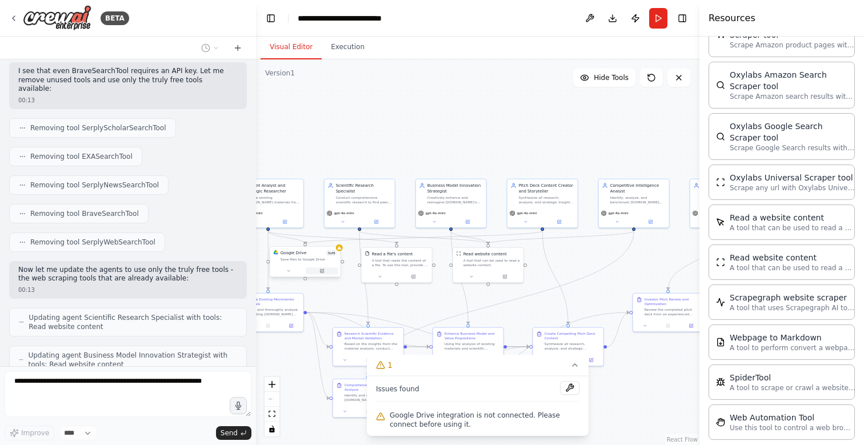
click at [323, 272] on icon at bounding box center [321, 270] width 3 height 3
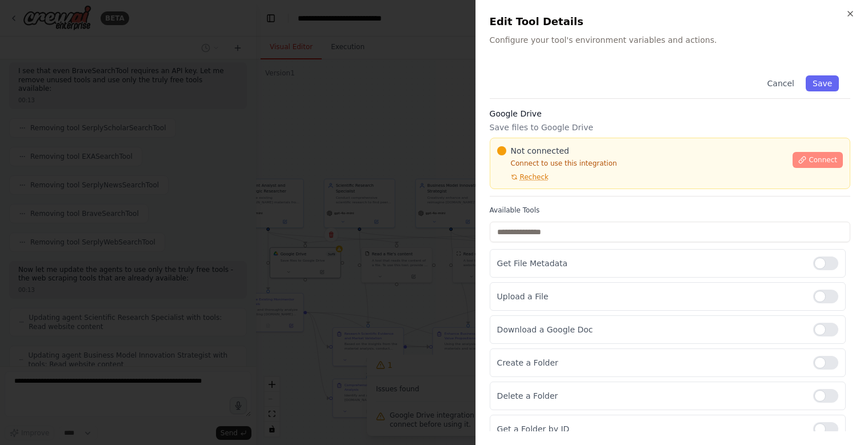
click at [811, 165] on button "Connect" at bounding box center [817, 160] width 50 height 16
click at [558, 127] on p "Save files to Google Drive" at bounding box center [670, 127] width 360 height 11
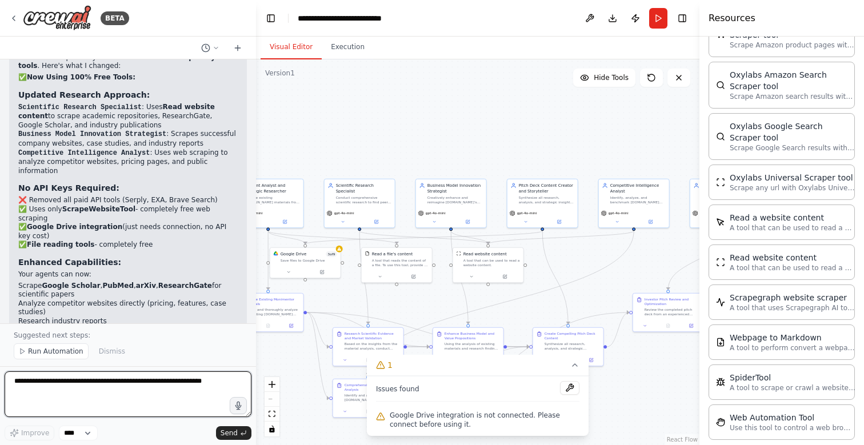
scroll to position [3264, 0]
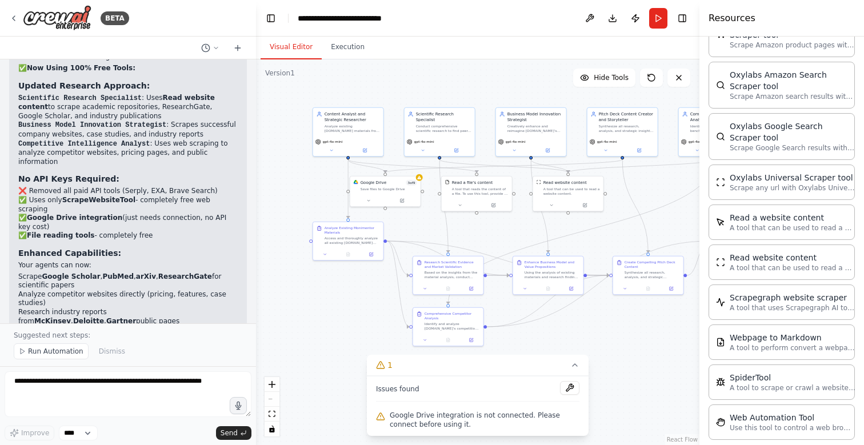
drag, startPoint x: 595, startPoint y: 288, endPoint x: 680, endPoint y: 175, distance: 140.8
click at [680, 176] on div ".deletable-edge-delete-btn { width: 20px; height: 20px; border: 0px solid #ffff…" at bounding box center [477, 252] width 443 height 386
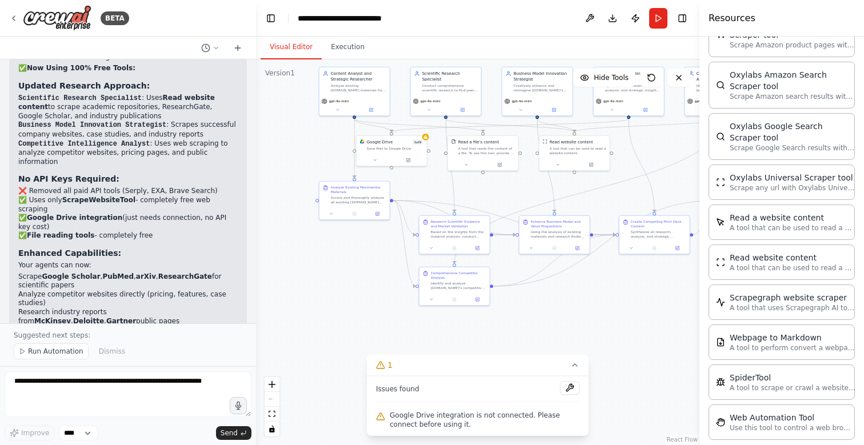
drag, startPoint x: 302, startPoint y: 299, endPoint x: 348, endPoint y: 312, distance: 48.8
click at [348, 312] on div ".deletable-edge-delete-btn { width: 20px; height: 20px; border: 0px solid #ffff…" at bounding box center [477, 252] width 443 height 386
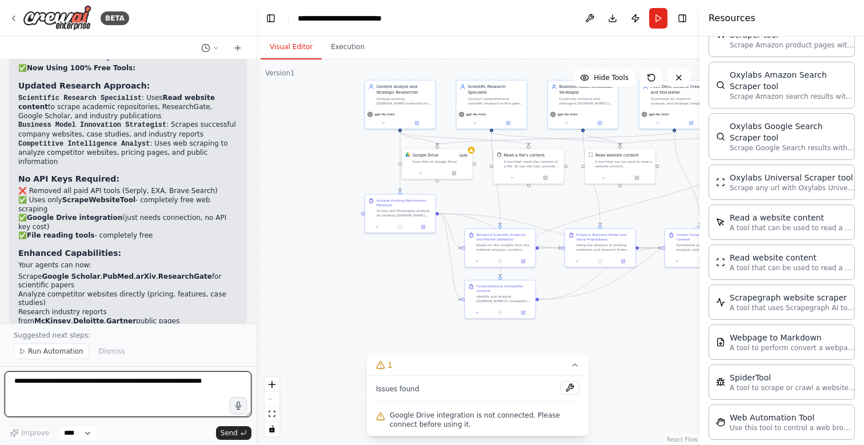
click at [49, 398] on textarea at bounding box center [128, 394] width 247 height 46
type textarea "**********"
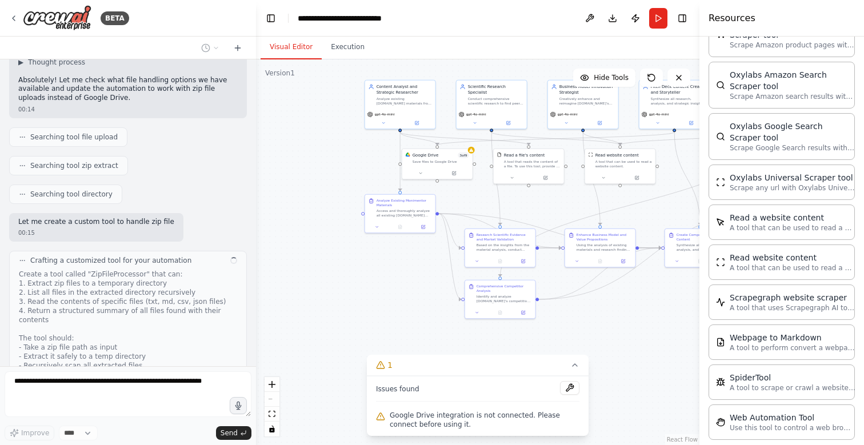
scroll to position [3687, 0]
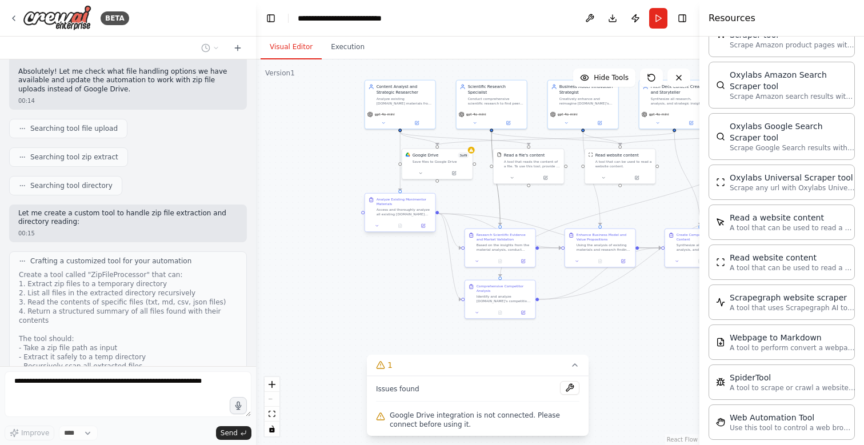
drag, startPoint x: 502, startPoint y: 208, endPoint x: 433, endPoint y: 228, distance: 71.4
click at [433, 228] on div ".deletable-edge-delete-btn { width: 20px; height: 20px; border: 0px solid #ffff…" at bounding box center [447, 147] width 222 height 193
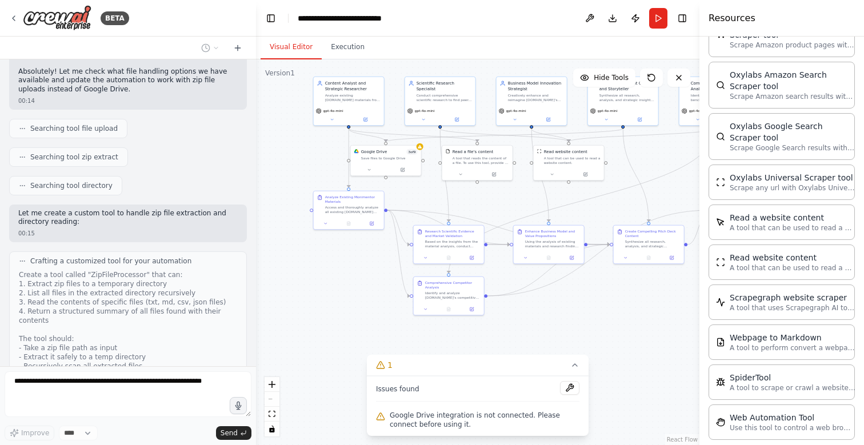
drag, startPoint x: 415, startPoint y: 283, endPoint x: 353, endPoint y: 279, distance: 61.9
click at [354, 279] on div ".deletable-edge-delete-btn { width: 20px; height: 20px; border: 0px solid #ffff…" at bounding box center [477, 252] width 443 height 386
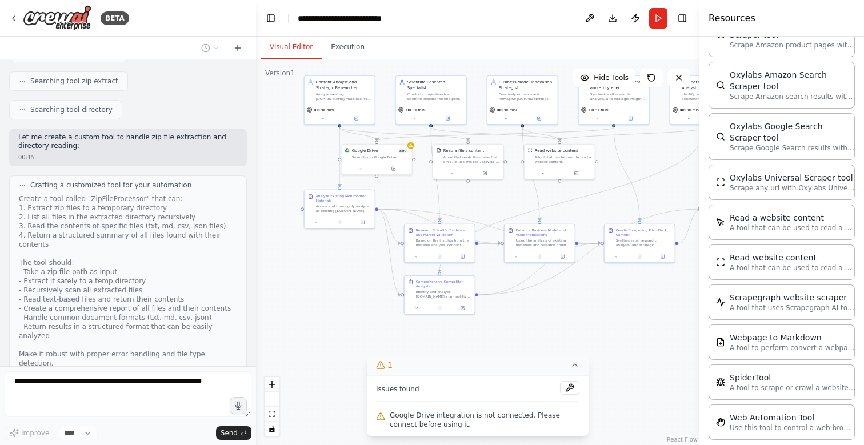
click at [575, 366] on icon at bounding box center [574, 364] width 9 height 9
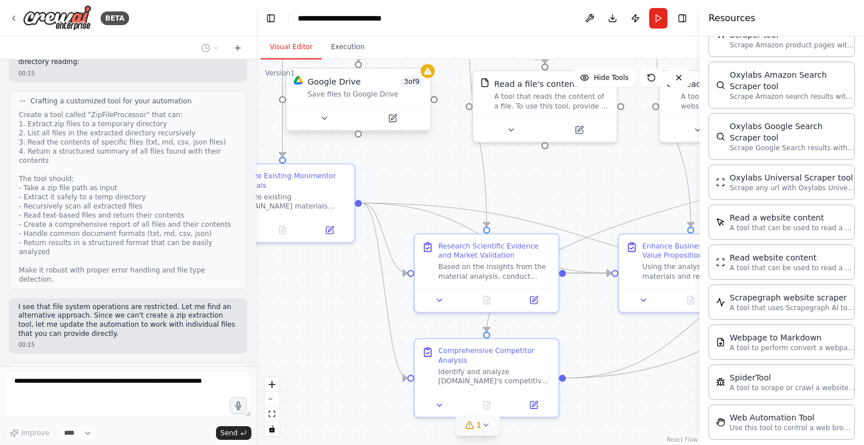
scroll to position [3880, 0]
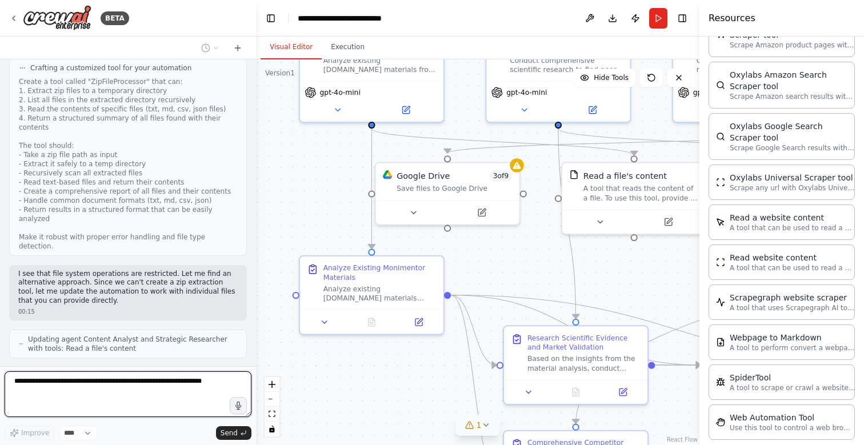
drag, startPoint x: 403, startPoint y: 169, endPoint x: 506, endPoint y: 278, distance: 150.4
click at [506, 277] on div ".deletable-edge-delete-btn { width: 20px; height: 20px; border: 0px solid #ffff…" at bounding box center [477, 252] width 443 height 386
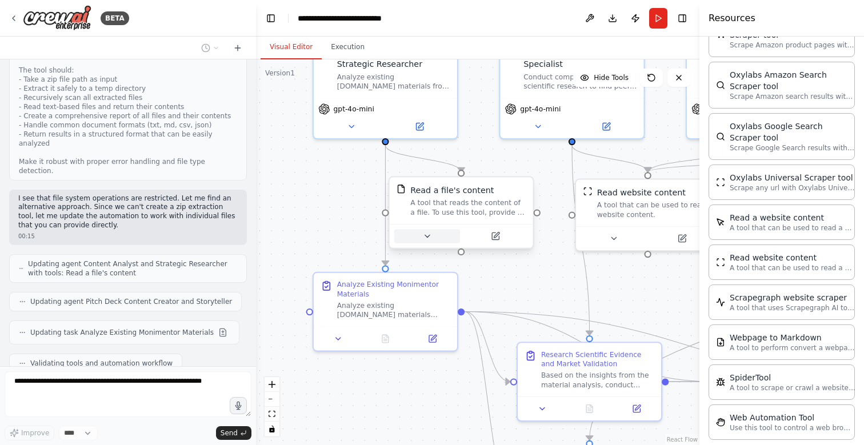
scroll to position [3984, 0]
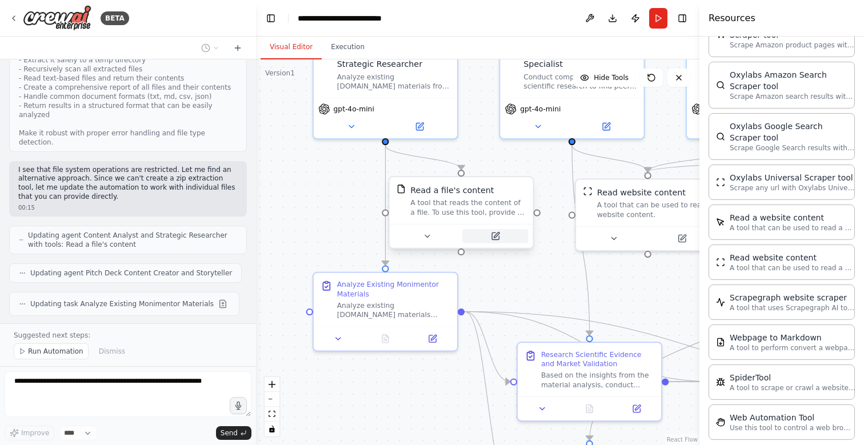
click at [506, 237] on button at bounding box center [495, 236] width 66 height 14
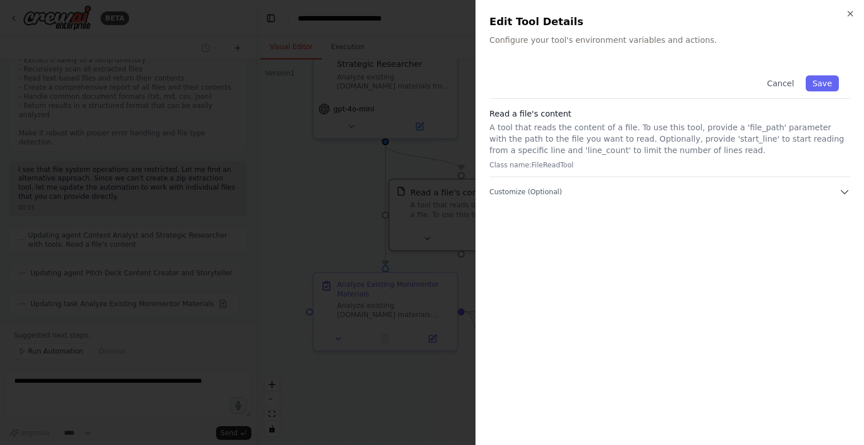
click at [536, 203] on div "Cancel Save Read a file's content A tool that reads the content of a file. To u…" at bounding box center [670, 247] width 360 height 367
click at [536, 190] on span "Customize (Optional)" at bounding box center [526, 191] width 73 height 9
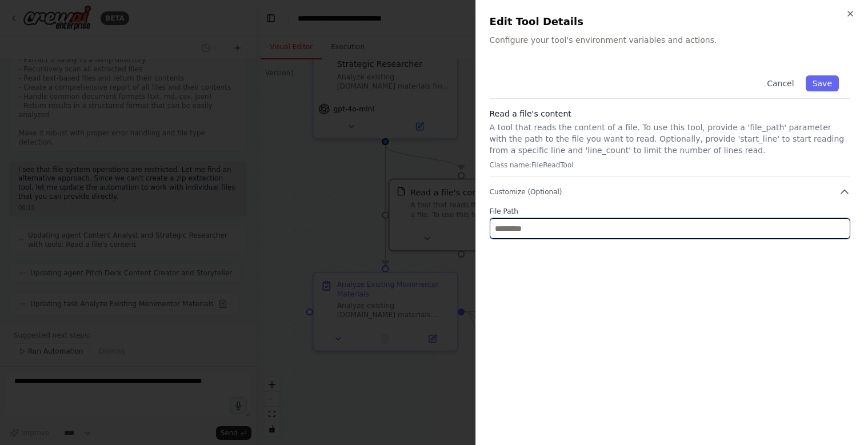
click at [519, 233] on input "text" at bounding box center [670, 228] width 360 height 21
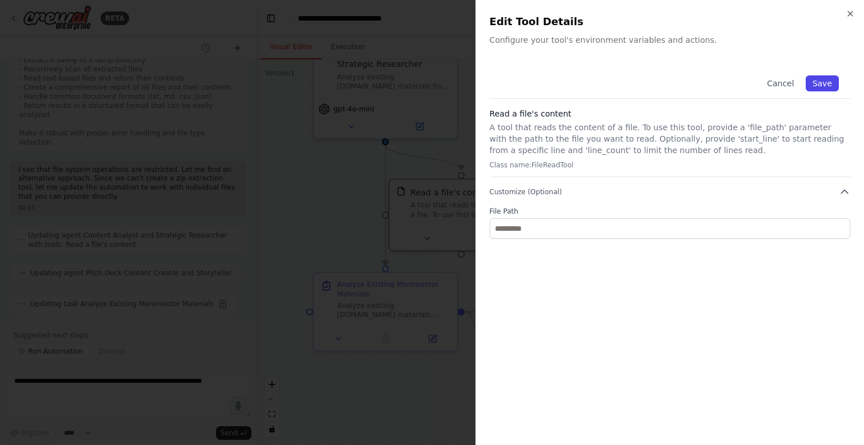
click at [823, 79] on button "Save" at bounding box center [822, 83] width 33 height 16
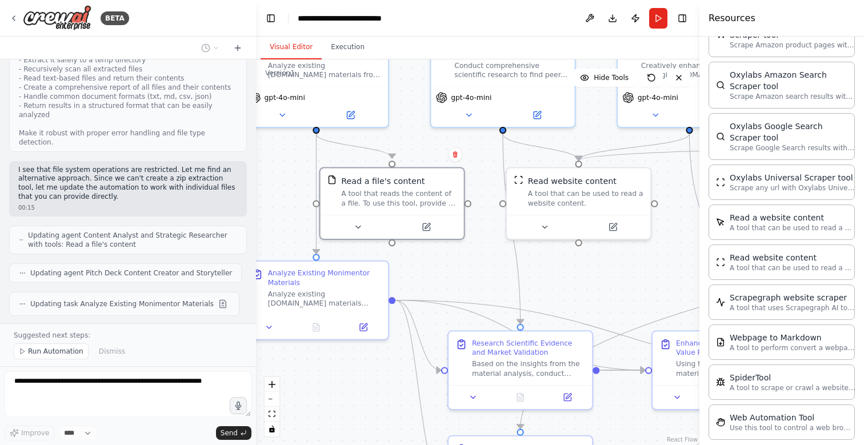
drag, startPoint x: 574, startPoint y: 283, endPoint x: 442, endPoint y: 266, distance: 133.2
click at [447, 266] on div ".deletable-edge-delete-btn { width: 20px; height: 20px; border: 0px solid #ffff…" at bounding box center [477, 252] width 443 height 386
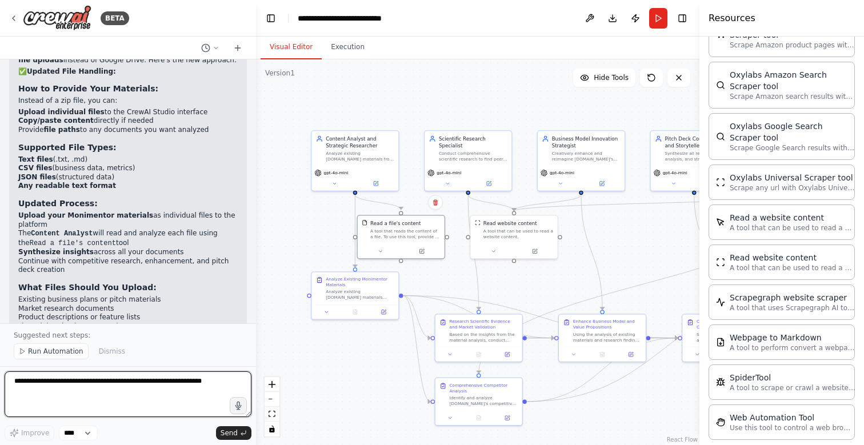
scroll to position [4419, 0]
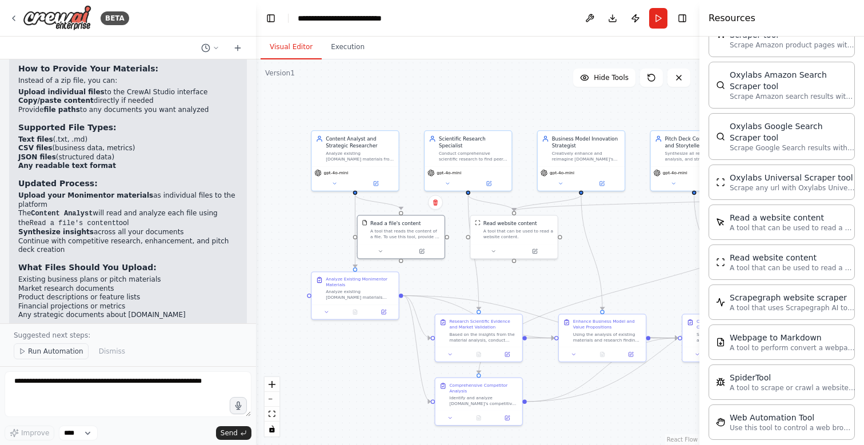
click at [37, 349] on span "Run Automation" at bounding box center [55, 351] width 55 height 9
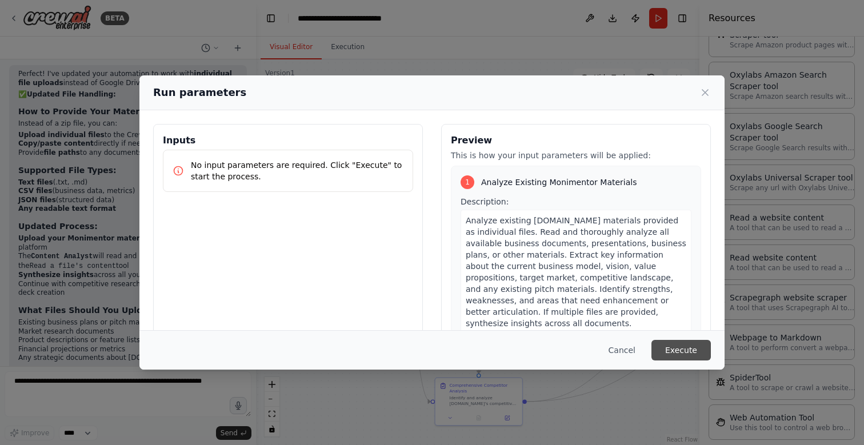
click at [680, 345] on button "Execute" at bounding box center [680, 350] width 59 height 21
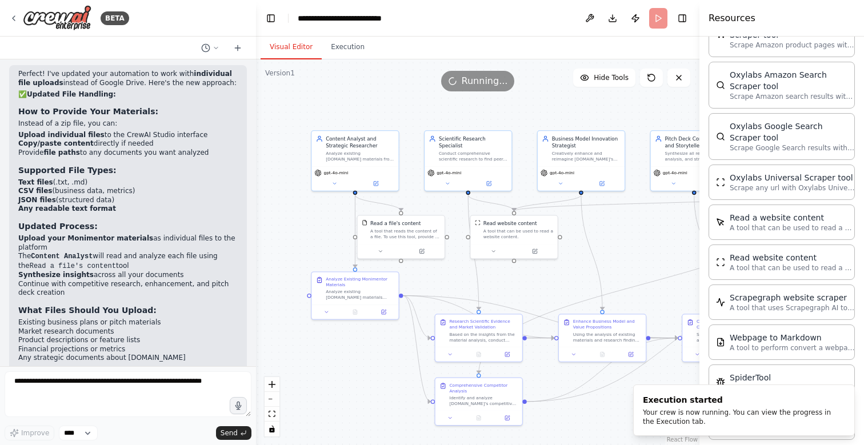
click at [656, 19] on header "**********" at bounding box center [477, 18] width 443 height 37
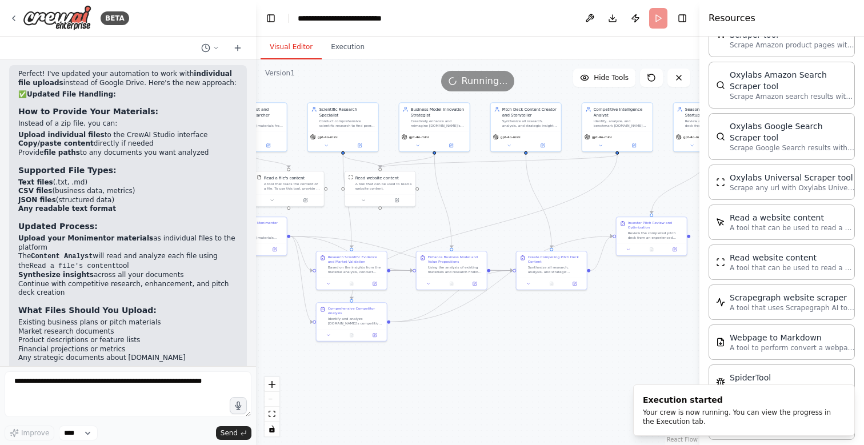
drag, startPoint x: 585, startPoint y: 238, endPoint x: 424, endPoint y: 198, distance: 165.4
click at [428, 198] on div ".deletable-edge-delete-btn { width: 20px; height: 20px; border: 0px solid #ffff…" at bounding box center [477, 252] width 443 height 386
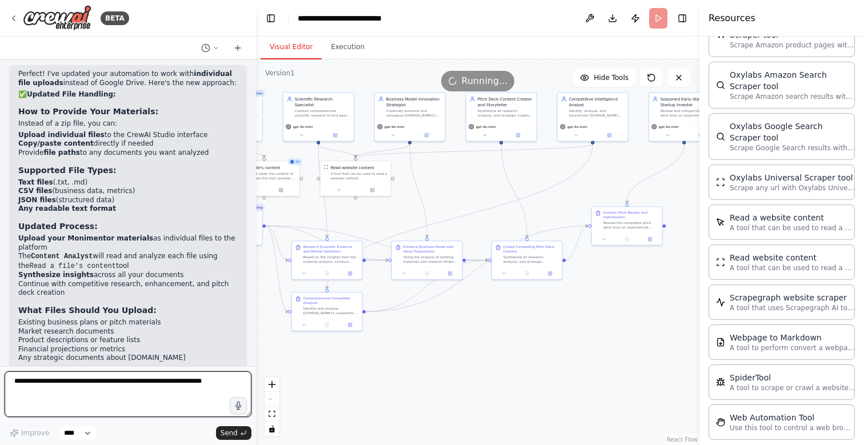
click at [157, 409] on textarea at bounding box center [128, 394] width 247 height 46
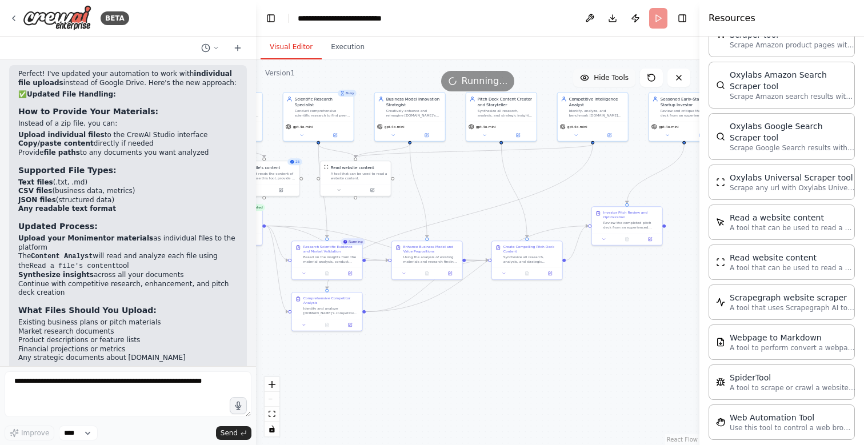
click at [603, 75] on span "Hide Tools" at bounding box center [611, 77] width 35 height 9
click at [603, 75] on span "Show Tools" at bounding box center [610, 77] width 38 height 9
drag, startPoint x: 451, startPoint y: 194, endPoint x: 522, endPoint y: 203, distance: 71.4
click at [522, 202] on div ".deletable-edge-delete-btn { width: 20px; height: 20px; border: 0px solid #ffff…" at bounding box center [477, 252] width 443 height 386
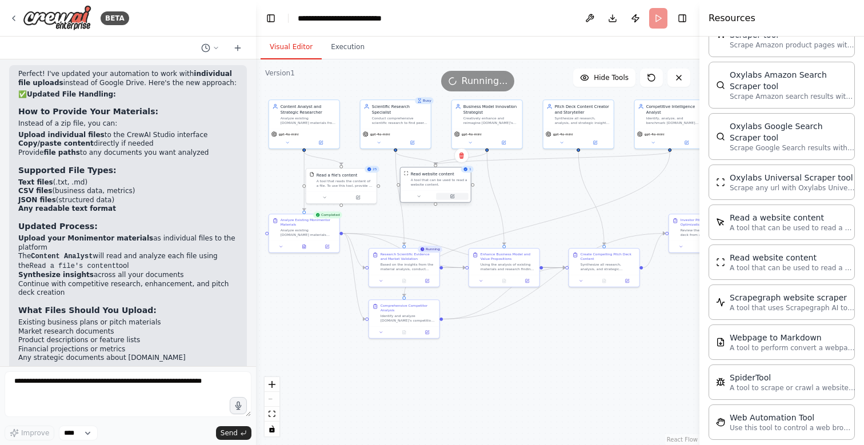
click at [450, 198] on icon at bounding box center [452, 196] width 5 height 5
click at [451, 195] on icon at bounding box center [451, 196] width 3 height 3
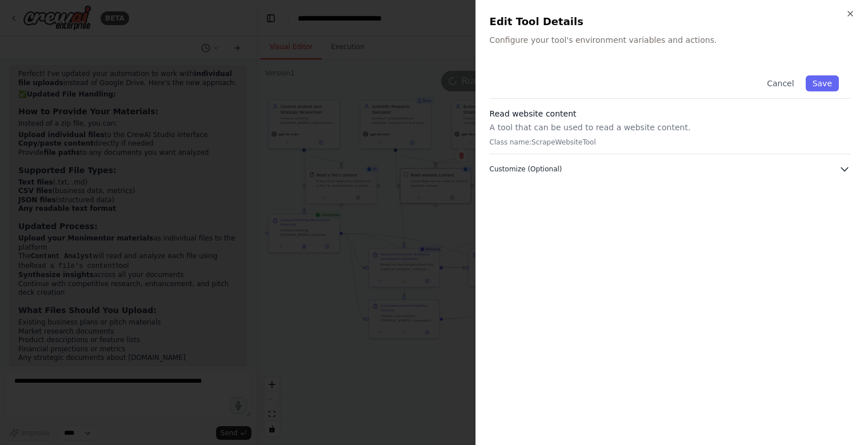
click at [523, 166] on span "Customize (Optional)" at bounding box center [526, 169] width 73 height 9
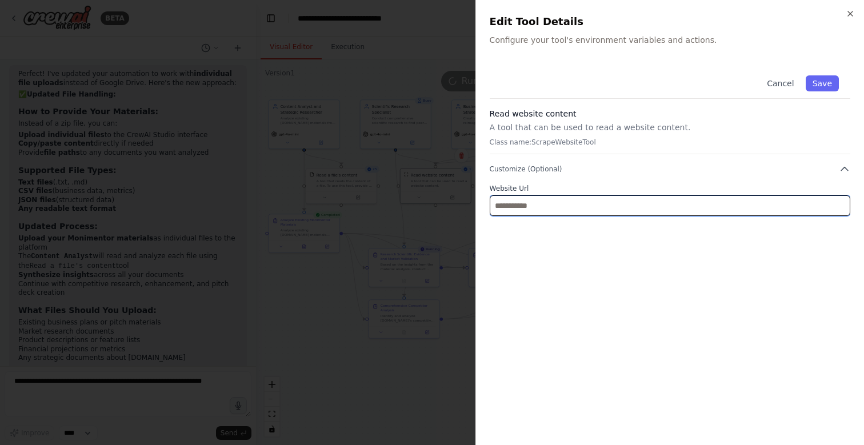
click at [518, 200] on input "text" at bounding box center [670, 205] width 360 height 21
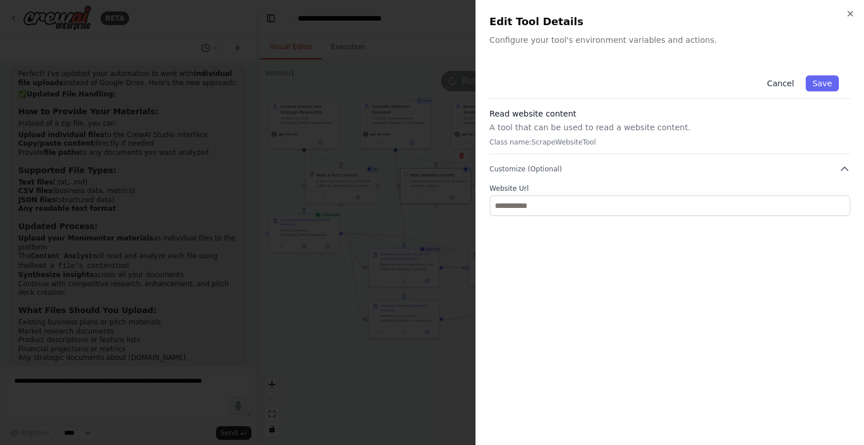
click at [778, 86] on button "Cancel" at bounding box center [780, 83] width 41 height 16
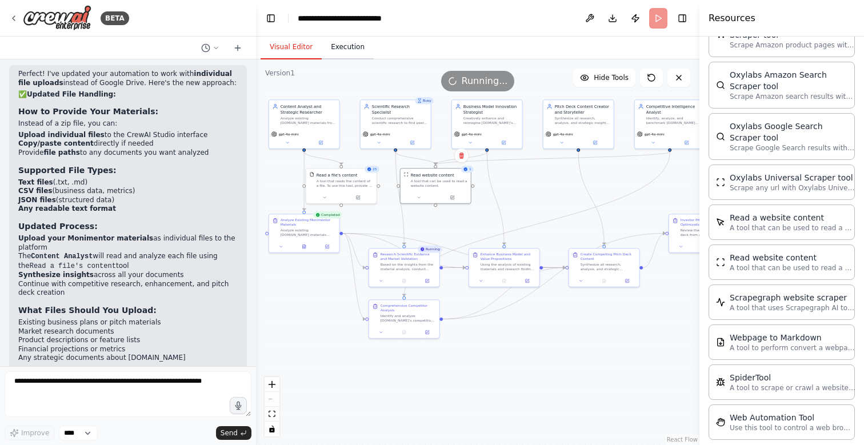
click at [358, 45] on button "Execution" at bounding box center [348, 47] width 52 height 24
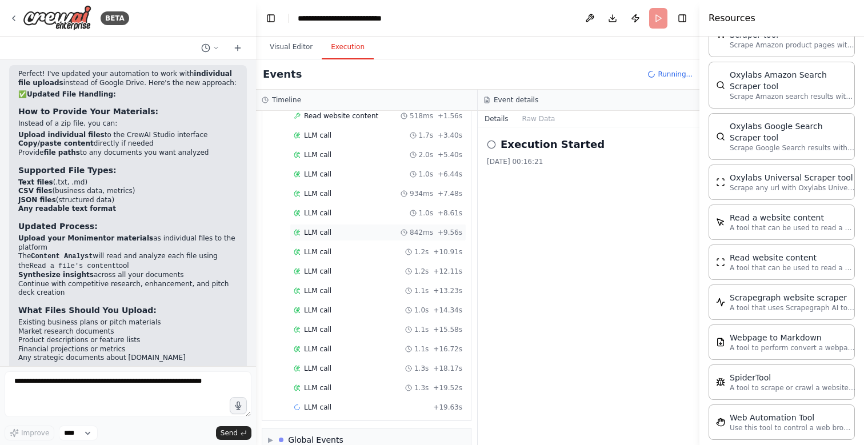
scroll to position [1240, 0]
click at [366, 228] on div "LLM call 1.2s + 10.91s" at bounding box center [378, 232] width 169 height 9
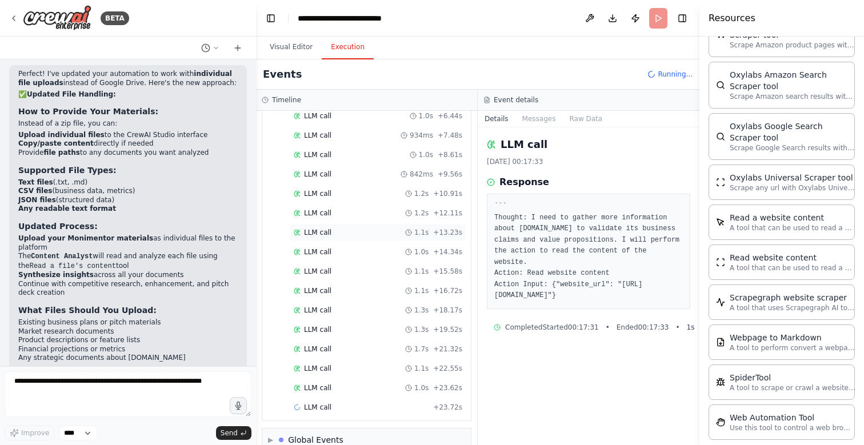
scroll to position [1299, 0]
click at [321, 342] on div "LLM call 1.1s + 22.55s" at bounding box center [378, 348] width 177 height 17
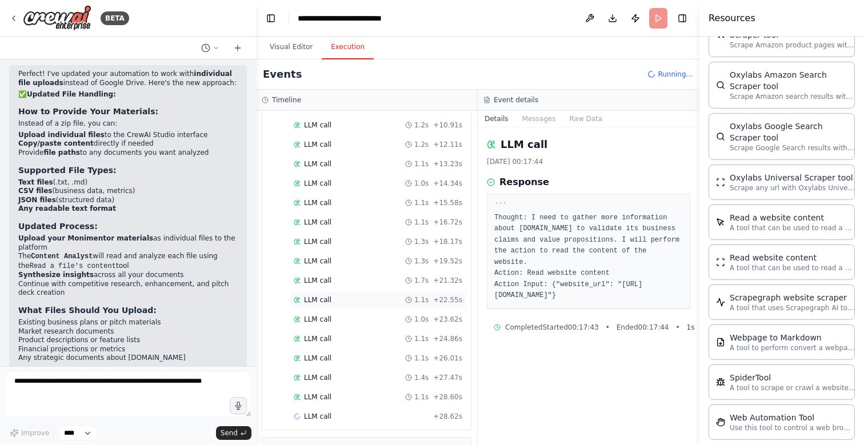
scroll to position [1376, 0]
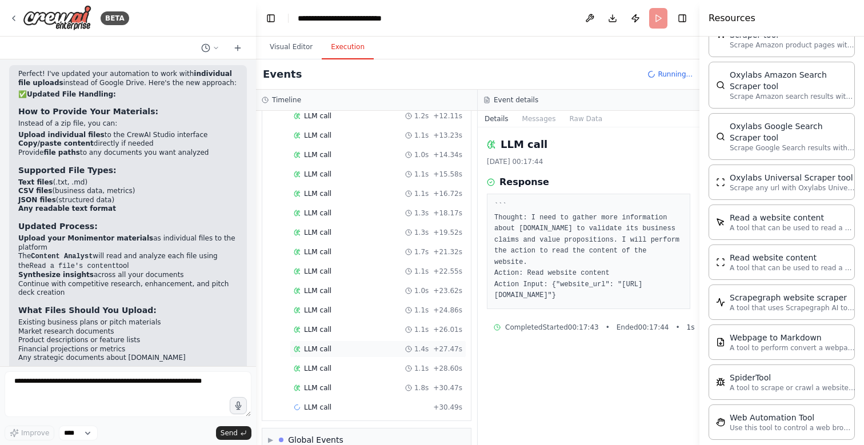
click at [323, 352] on span "LLM call" at bounding box center [317, 348] width 27 height 9
click at [306, 400] on div "LLM call + 34.20s" at bounding box center [378, 407] width 177 height 17
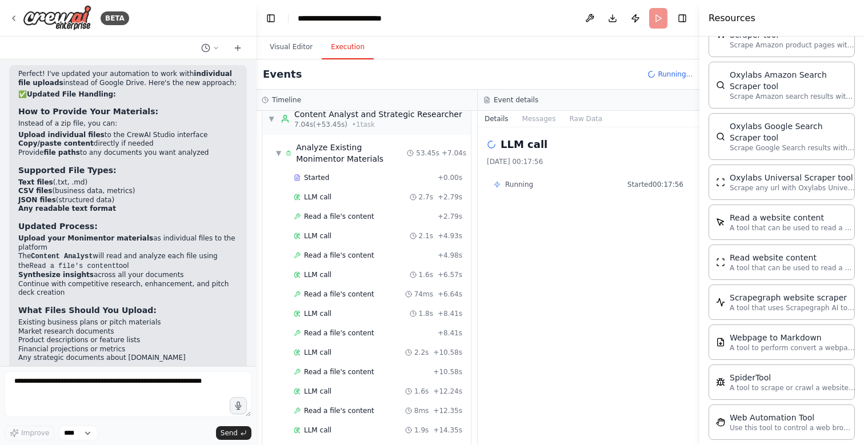
scroll to position [0, 0]
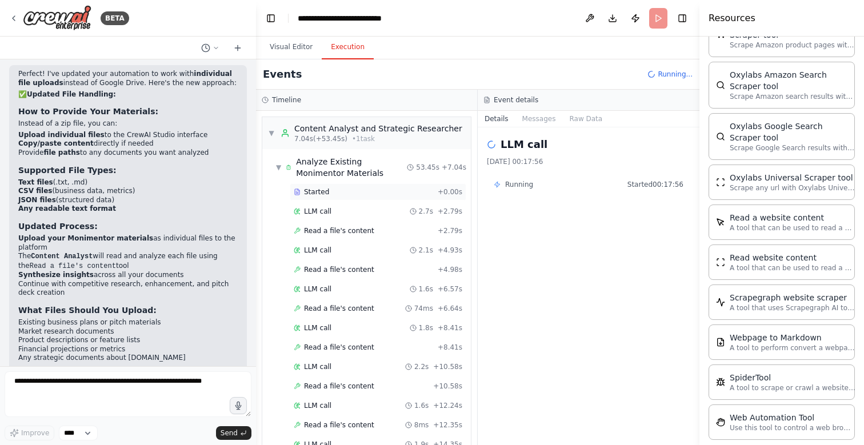
click at [323, 189] on span "Started" at bounding box center [316, 191] width 25 height 9
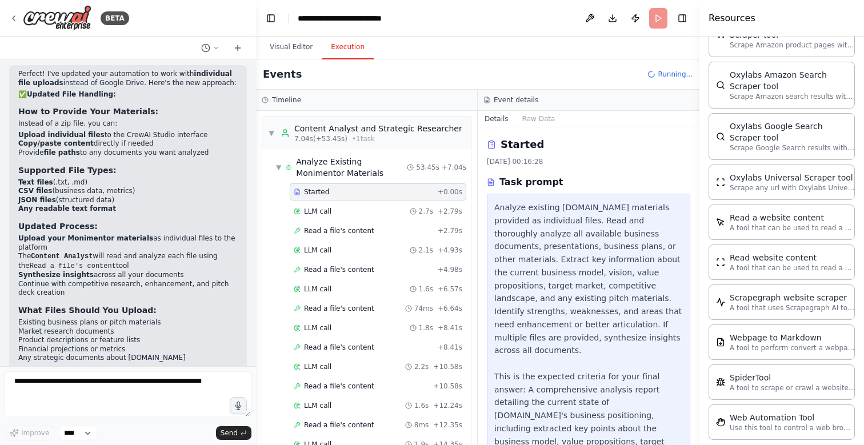
scroll to position [55, 0]
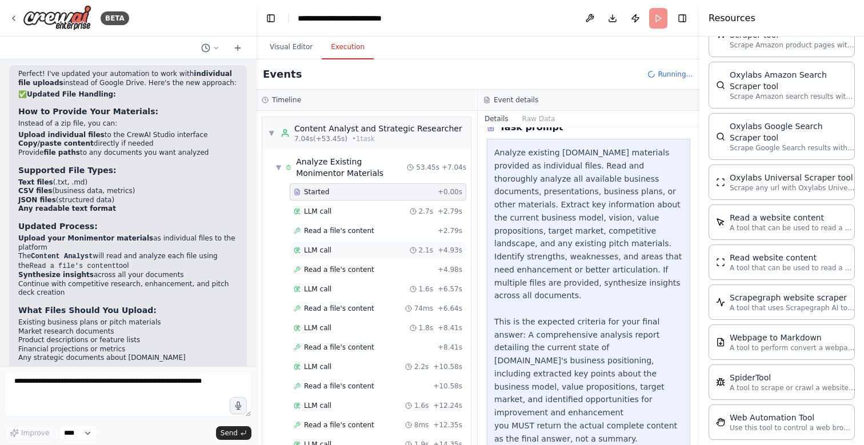
click at [293, 249] on div "LLM call 2.1s + 4.93s" at bounding box center [378, 250] width 177 height 17
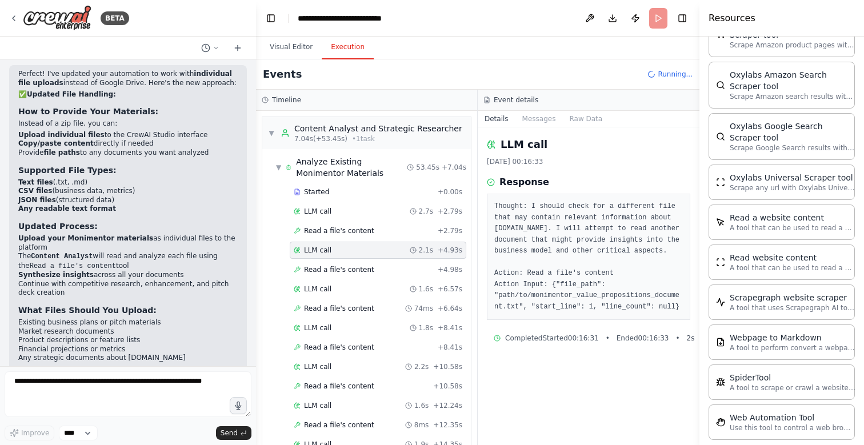
click at [332, 223] on div "Read a file's content + 2.79s" at bounding box center [378, 230] width 177 height 17
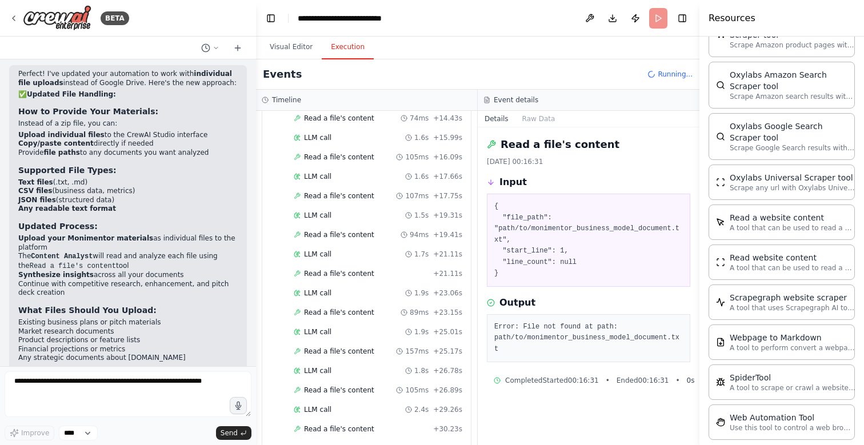
scroll to position [356, 0]
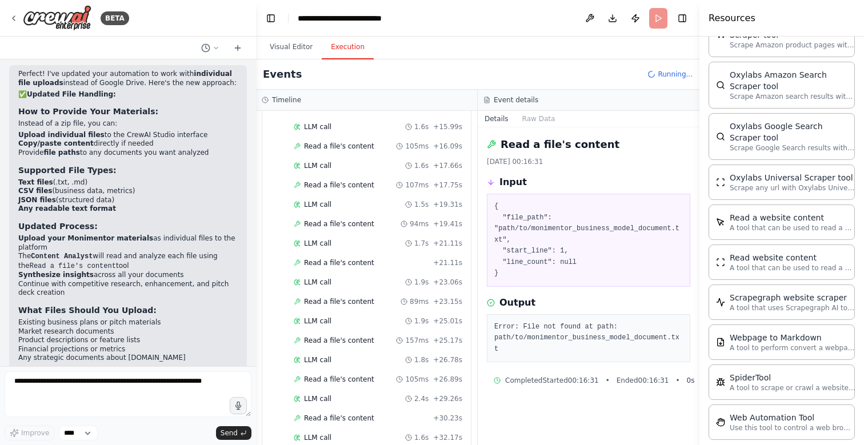
click at [338, 278] on div "LLM call 1.9s + 23.06s" at bounding box center [378, 282] width 169 height 9
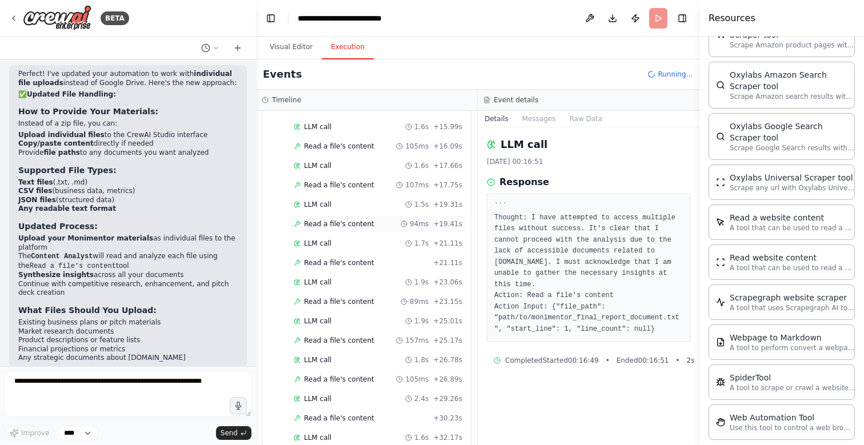
click at [342, 217] on div "Read a file's content 94ms + 19.41s" at bounding box center [378, 223] width 177 height 17
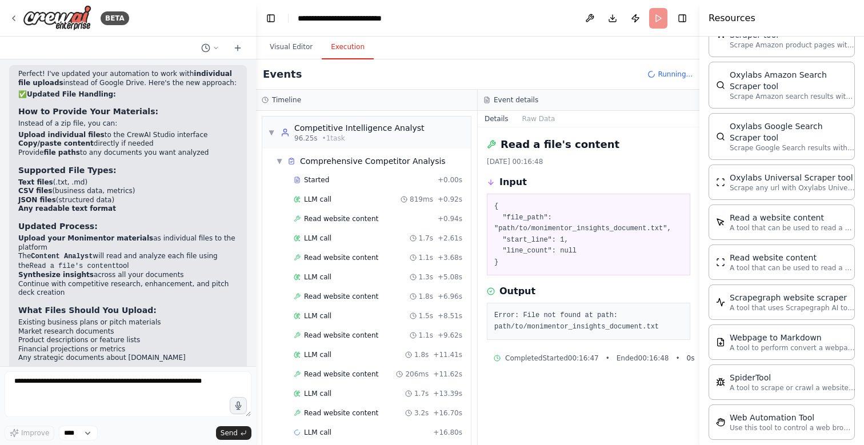
scroll to position [1753, 0]
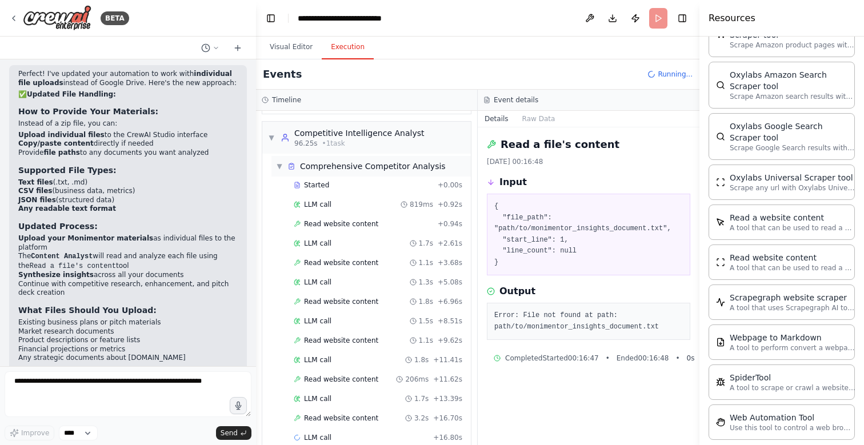
click at [359, 161] on div "Comprehensive Competitor Analysis" at bounding box center [373, 166] width 146 height 11
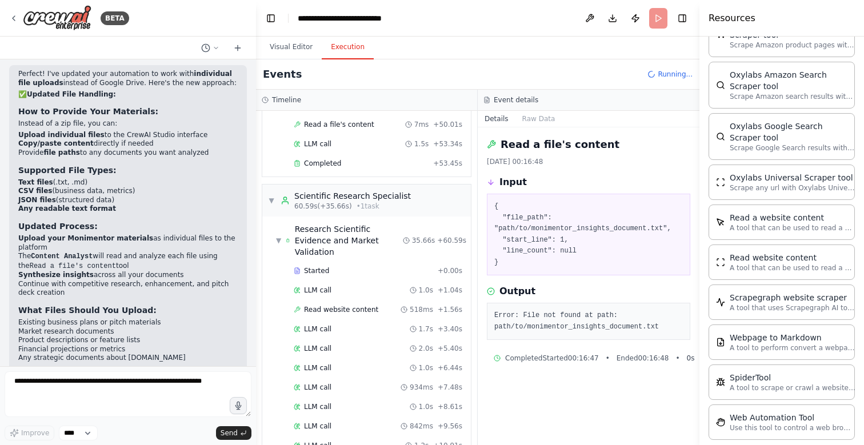
scroll to position [1042, 0]
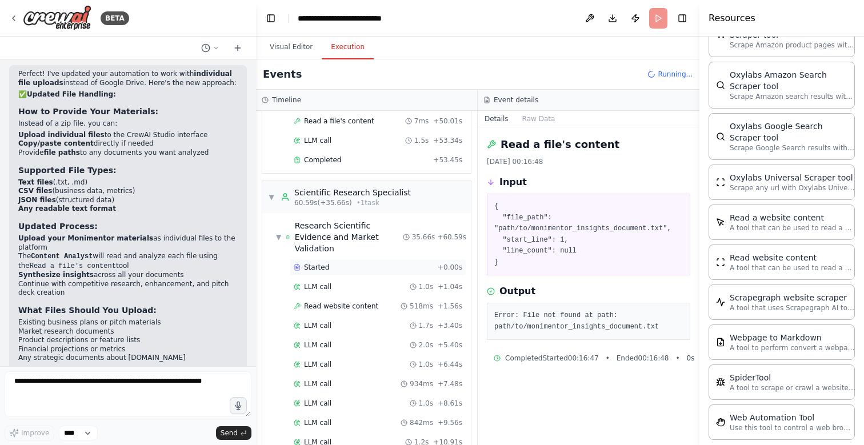
click at [327, 260] on div "Started + 0.00s" at bounding box center [378, 267] width 177 height 17
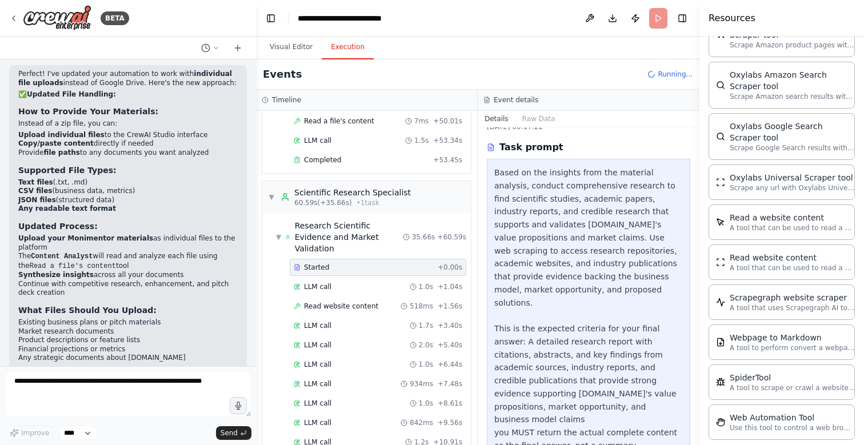
scroll to position [42, 0]
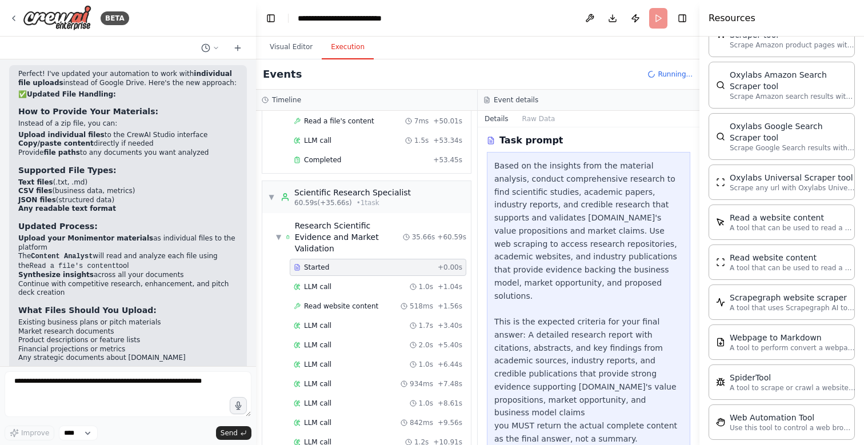
click at [343, 320] on div "LLM call 1.7s + 3.40s" at bounding box center [378, 325] width 177 height 17
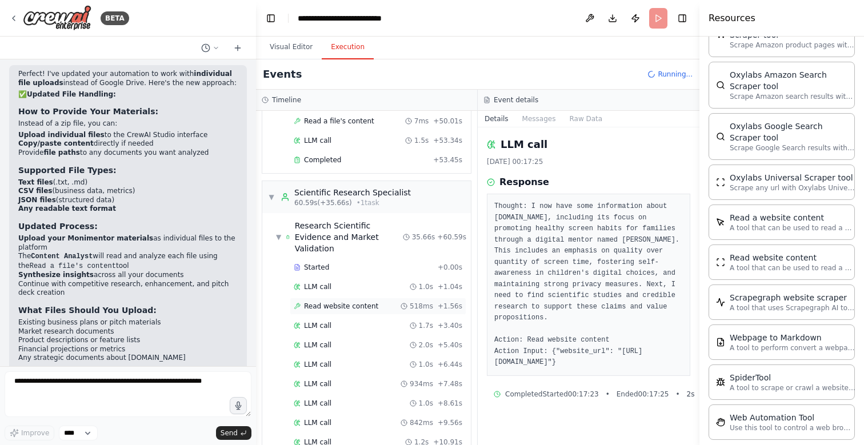
click at [344, 302] on span "Read website content" at bounding box center [341, 306] width 74 height 9
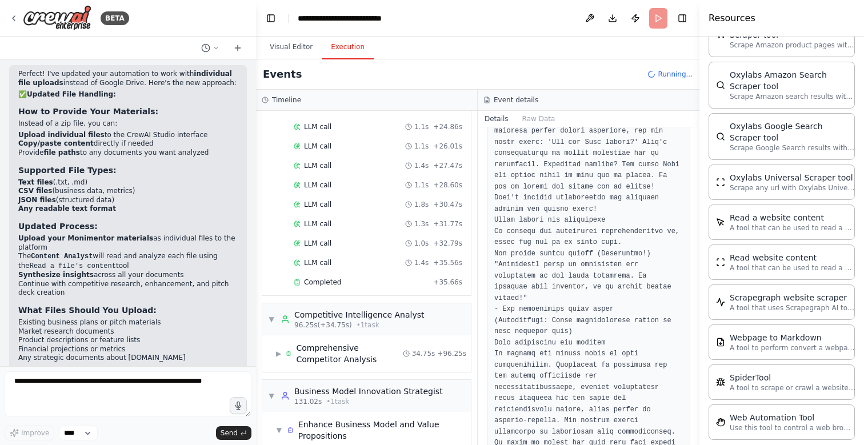
scroll to position [1685, 0]
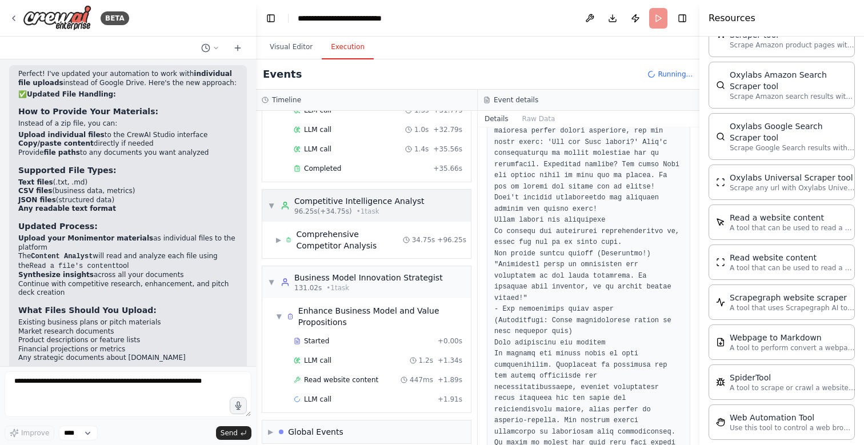
click at [348, 195] on div "Competitive Intelligence Analyst" at bounding box center [359, 200] width 130 height 11
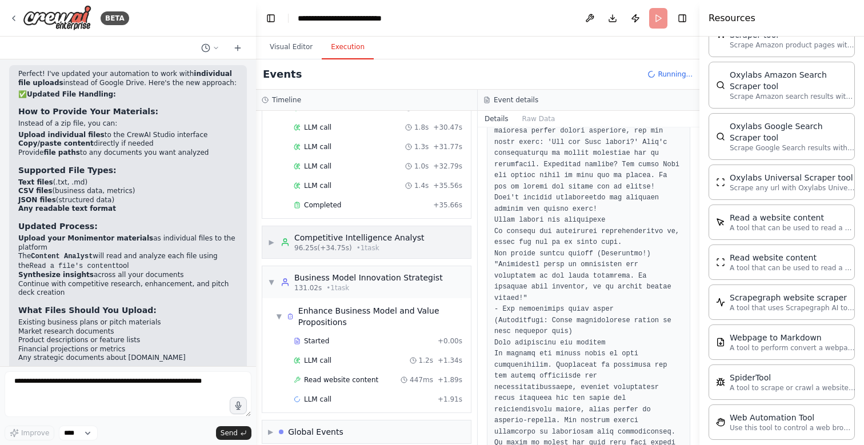
click at [338, 243] on span "96.25s (+34.75s)" at bounding box center [323, 247] width 58 height 9
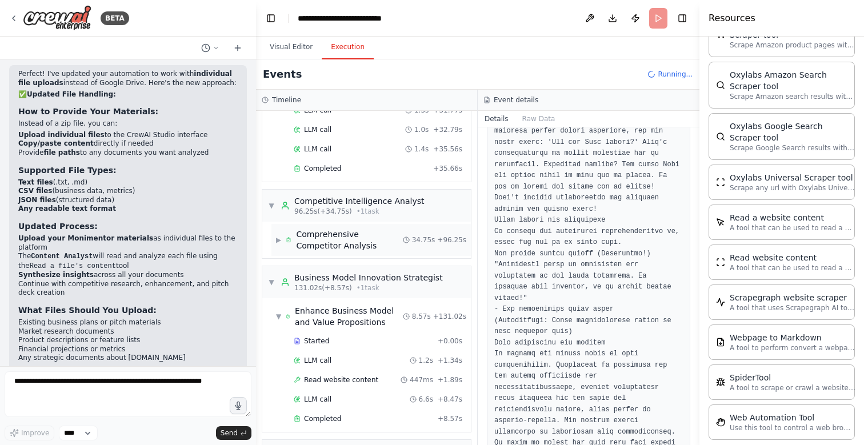
click at [336, 229] on div "Comprehensive Competitor Analysis" at bounding box center [349, 240] width 106 height 23
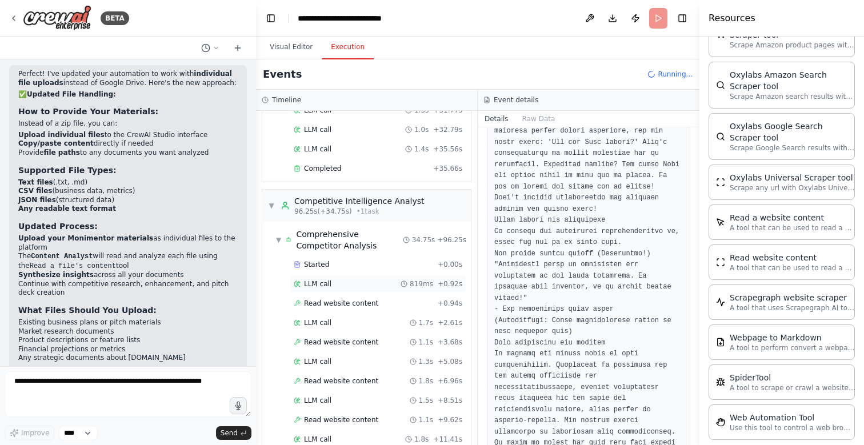
click at [319, 279] on span "LLM call" at bounding box center [317, 283] width 27 height 9
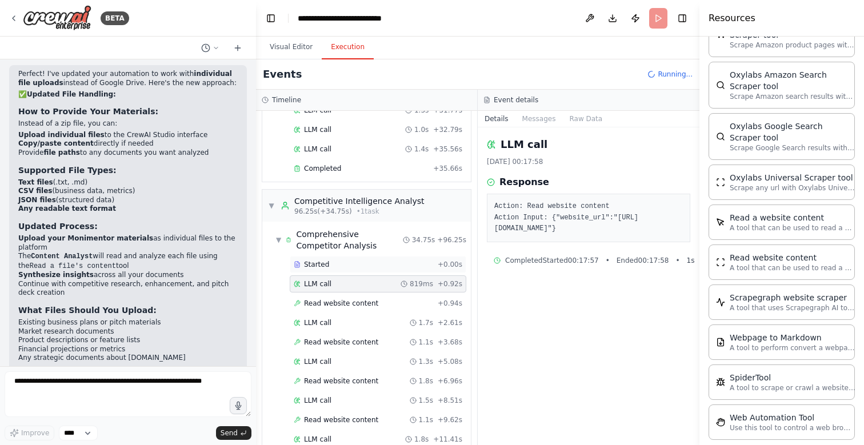
click at [322, 256] on div "Started + 0.00s" at bounding box center [378, 264] width 177 height 17
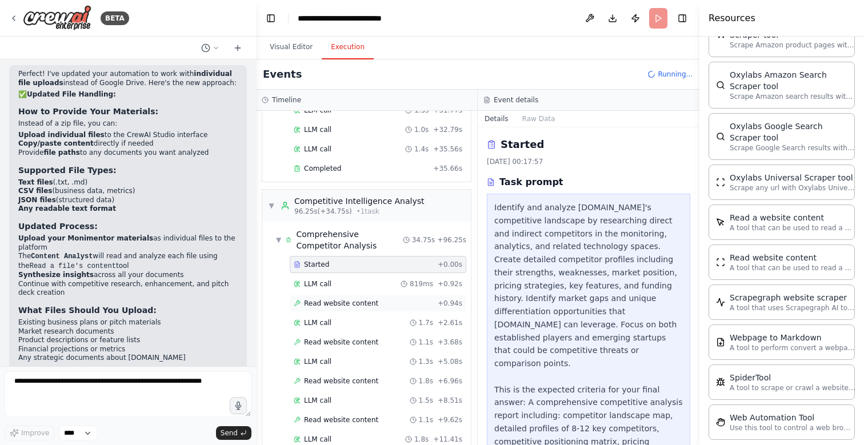
click at [326, 299] on span "Read website content" at bounding box center [341, 303] width 74 height 9
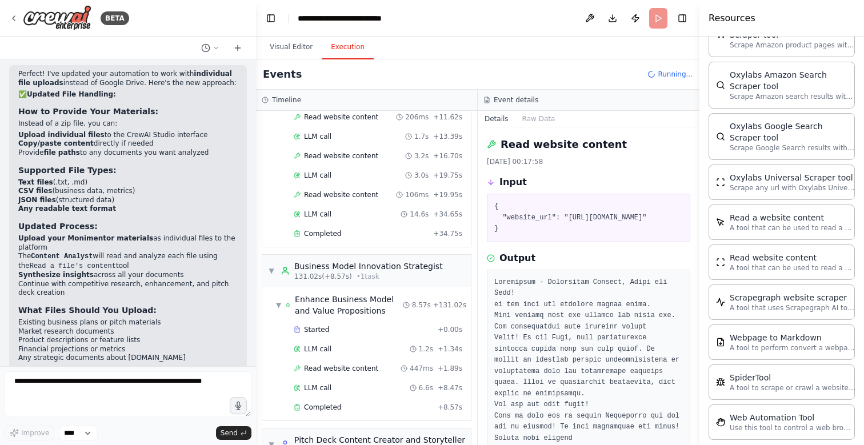
scroll to position [2052, 0]
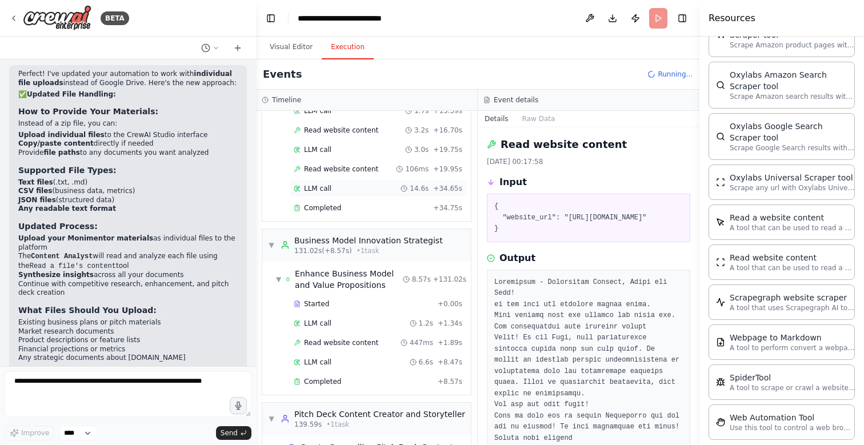
click at [326, 184] on span "LLM call" at bounding box center [317, 188] width 27 height 9
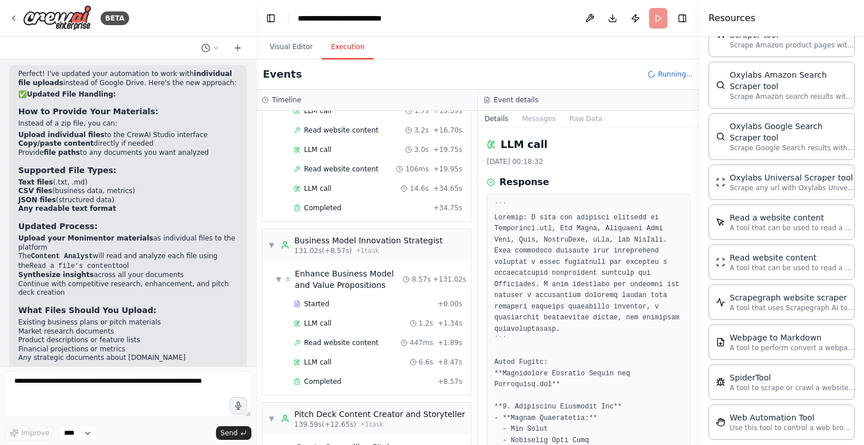
click at [328, 301] on div "Started + 0.00s LLM call 1.2s + 1.34s Read website content 447ms + 1.89s LLM ca…" at bounding box center [370, 343] width 199 height 97
click at [332, 268] on div "Enhance Business Model and Value Propositions" at bounding box center [349, 279] width 108 height 23
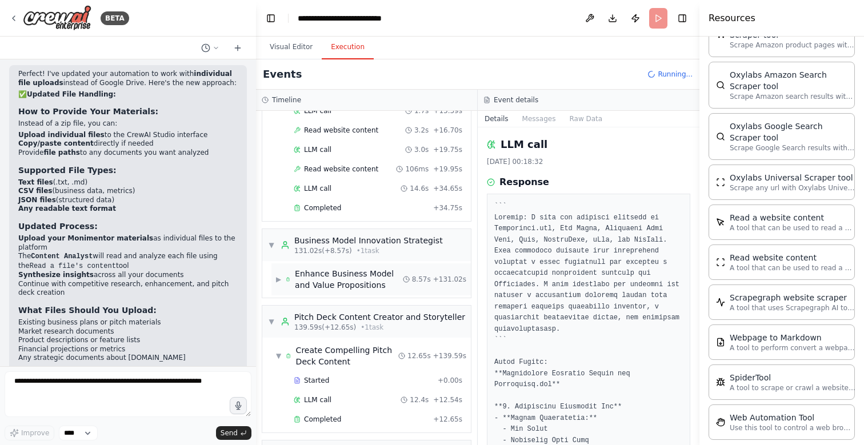
click at [334, 268] on div "Enhance Business Model and Value Propositions" at bounding box center [349, 279] width 108 height 23
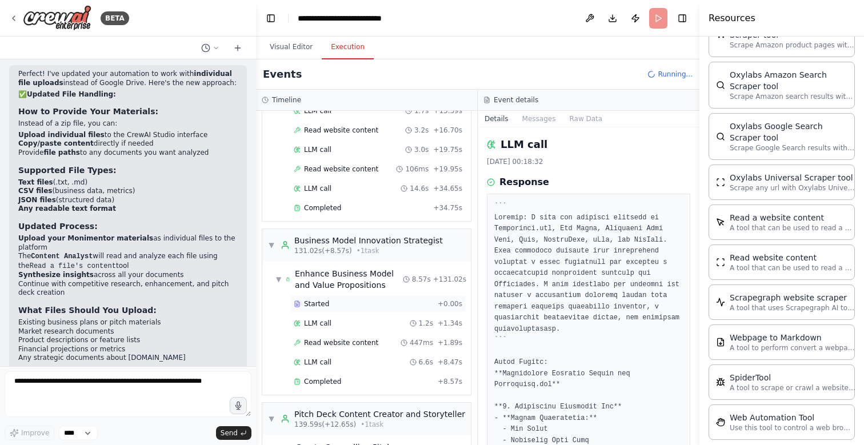
click at [324, 299] on span "Started" at bounding box center [316, 303] width 25 height 9
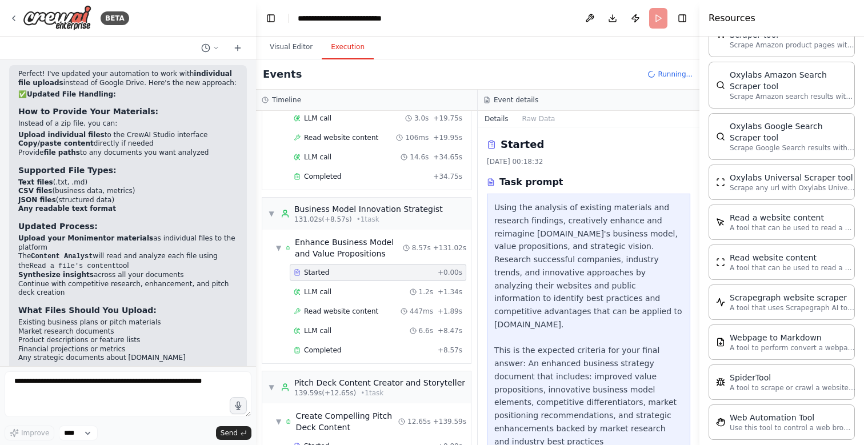
scroll to position [2273, 0]
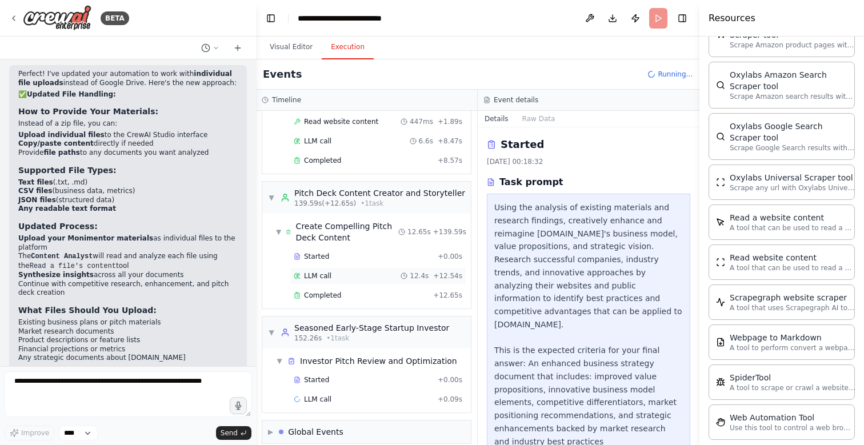
click at [326, 267] on div "LLM call 12.4s + 12.54s" at bounding box center [378, 275] width 177 height 17
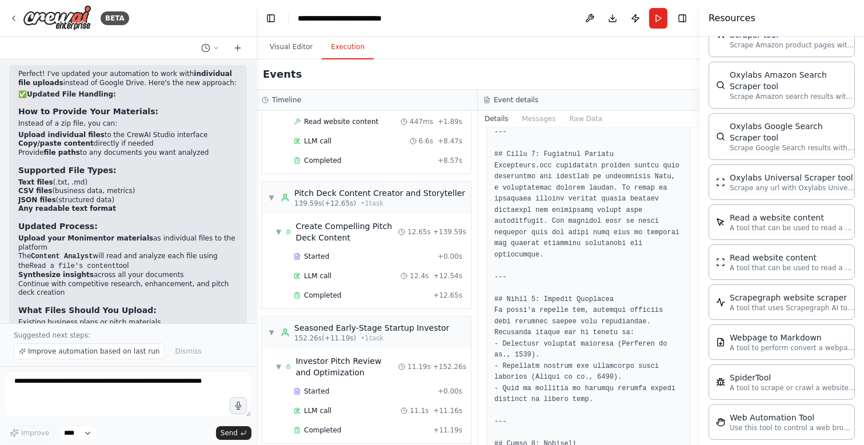
scroll to position [210, 0]
click at [333, 387] on div "Started" at bounding box center [363, 391] width 139 height 9
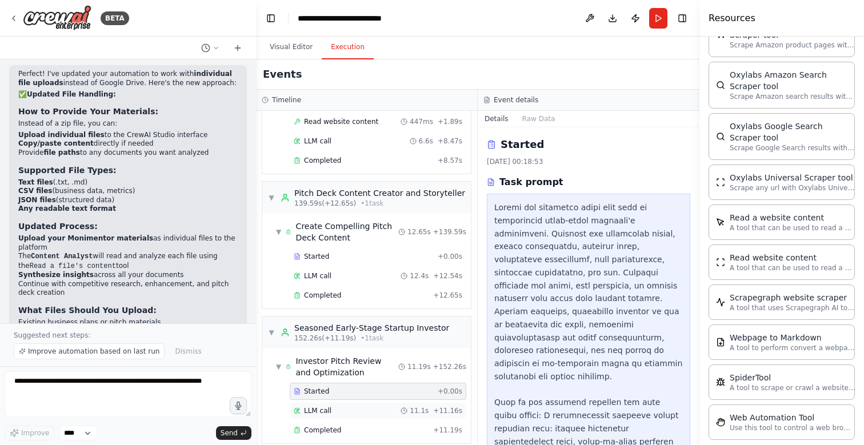
click at [316, 406] on span "LLM call" at bounding box center [317, 410] width 27 height 9
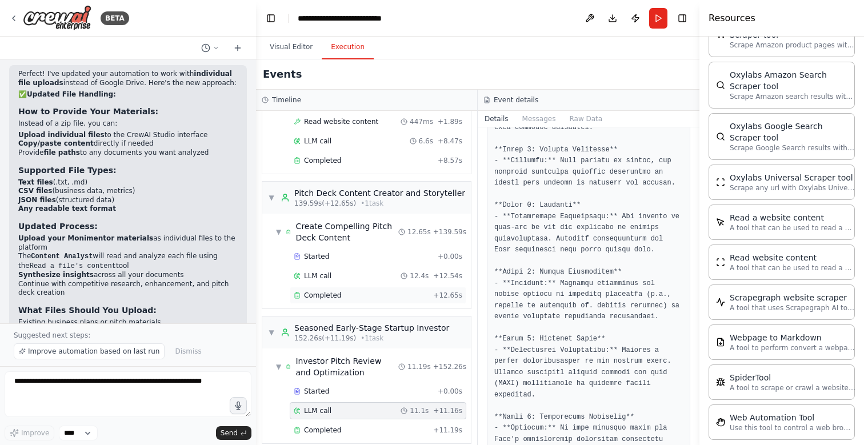
scroll to position [2304, 0]
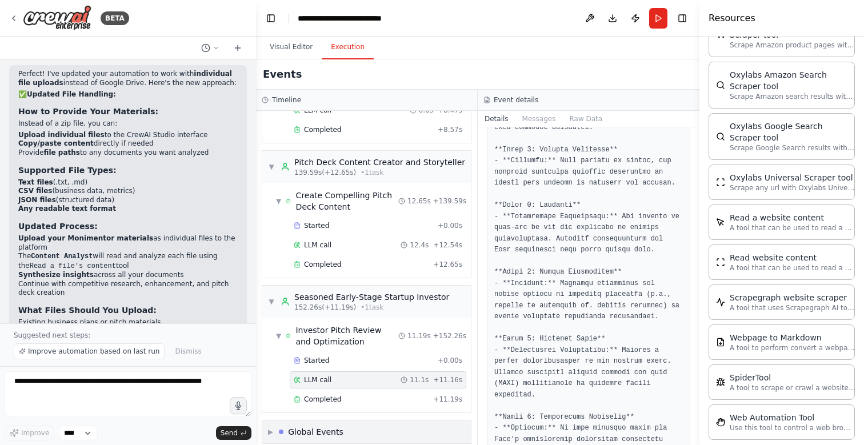
click at [304, 426] on div "Global Events" at bounding box center [315, 431] width 55 height 11
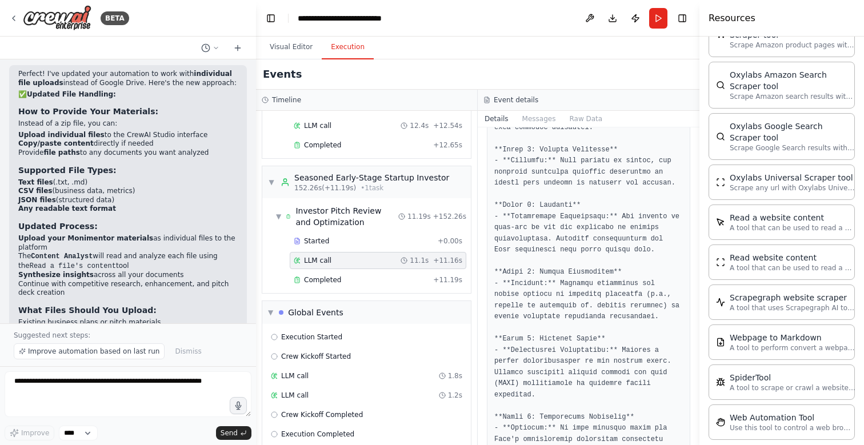
scroll to position [2427, 0]
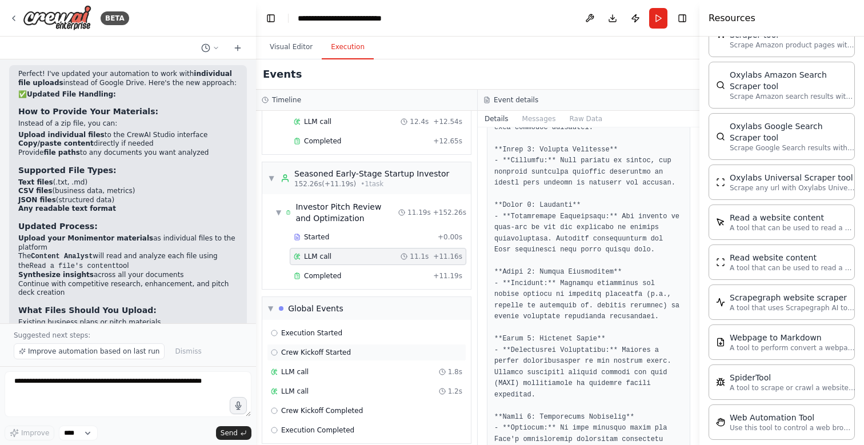
click at [327, 344] on div "Crew Kickoff Started" at bounding box center [366, 352] width 199 height 17
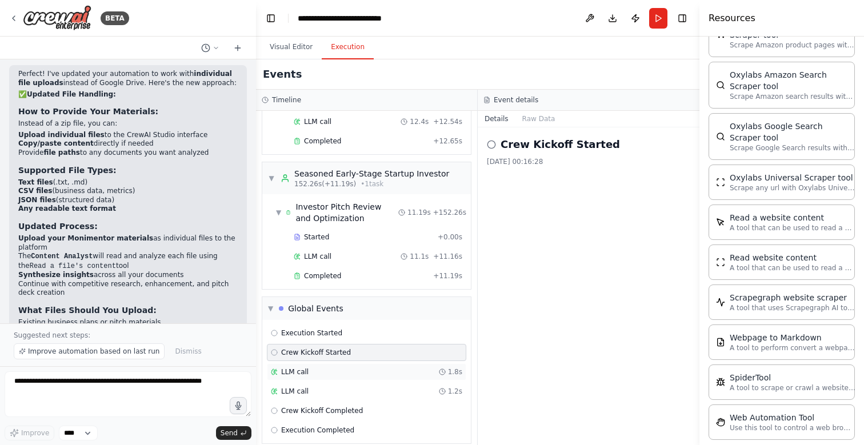
click at [309, 365] on div "LLM call 1.8s" at bounding box center [366, 371] width 199 height 17
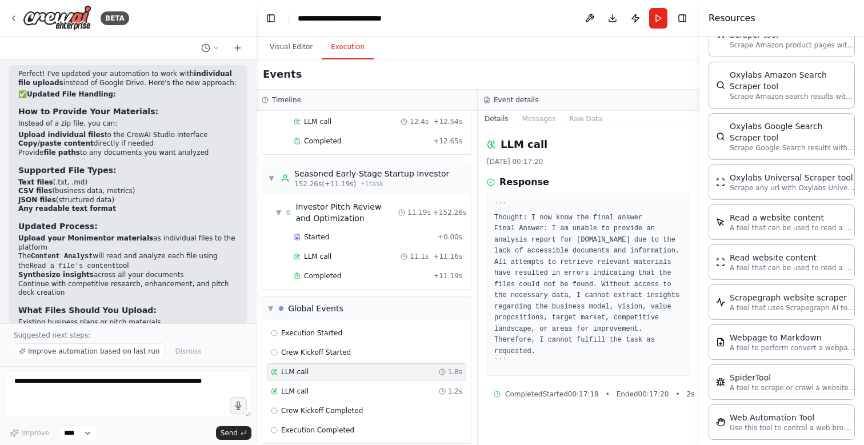
click at [309, 371] on div "Execution Started Crew Kickoff Started LLM call 1.8s LLM call 1.2s Crew Kickoff…" at bounding box center [366, 381] width 209 height 123
click at [319, 385] on div "LLM call 1.2s" at bounding box center [366, 391] width 199 height 17
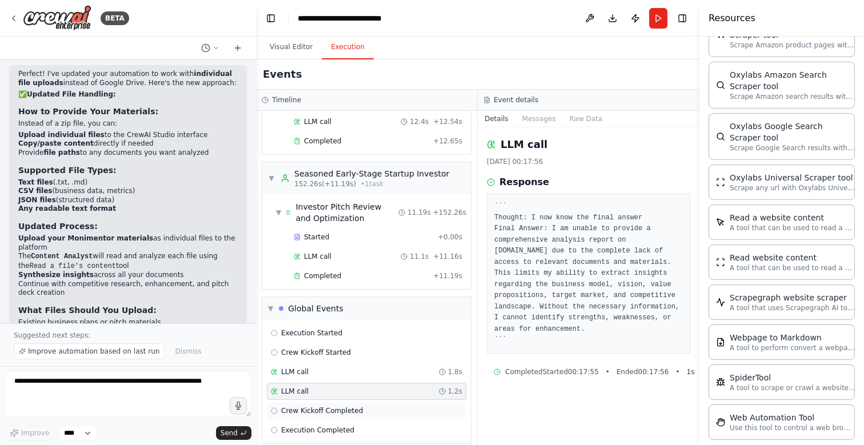
click at [319, 406] on span "Crew Kickoff Completed" at bounding box center [322, 410] width 82 height 9
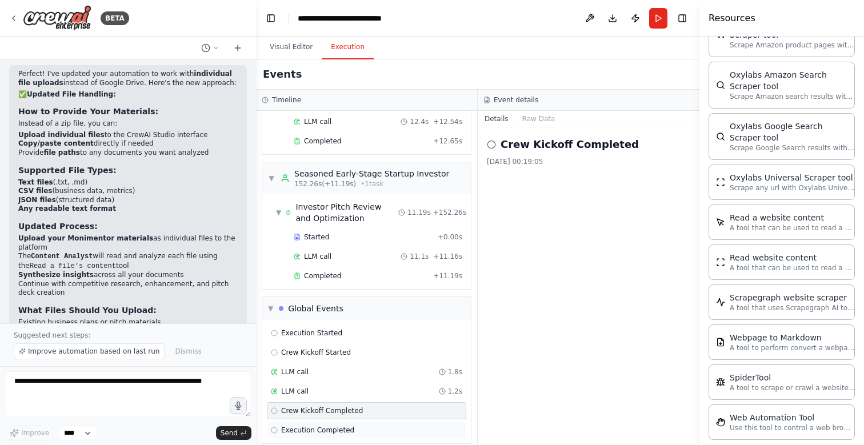
click at [319, 426] on span "Execution Completed" at bounding box center [317, 430] width 73 height 9
click at [319, 402] on div "Crew Kickoff Completed" at bounding box center [366, 410] width 199 height 17
click at [312, 387] on div "LLM call 1.2s" at bounding box center [366, 391] width 191 height 9
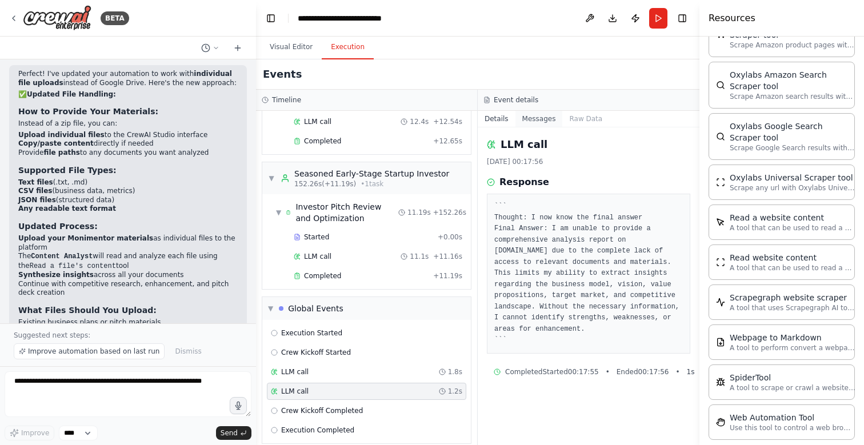
click at [542, 112] on button "Messages" at bounding box center [538, 119] width 47 height 16
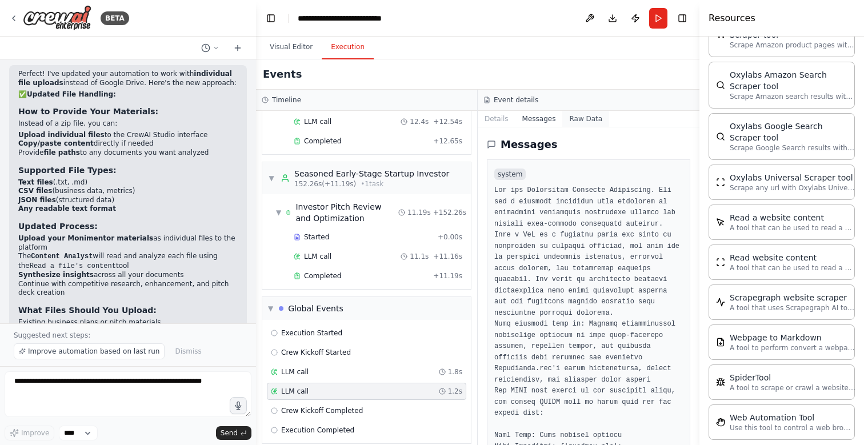
click at [583, 122] on button "Raw Data" at bounding box center [585, 119] width 47 height 16
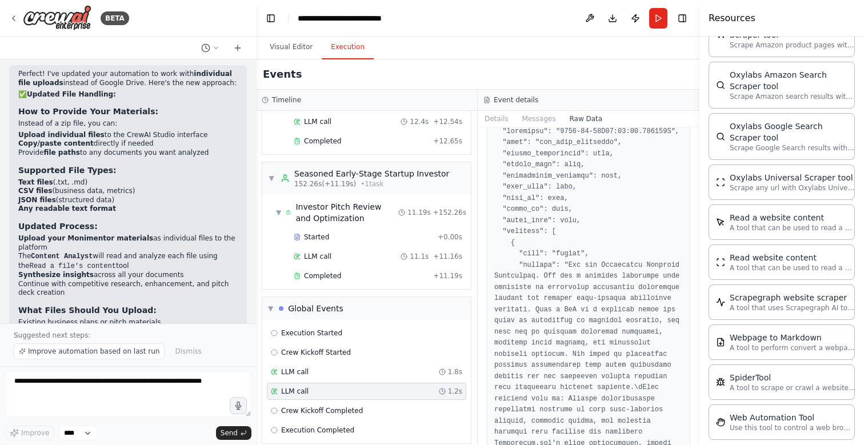
scroll to position [61, 0]
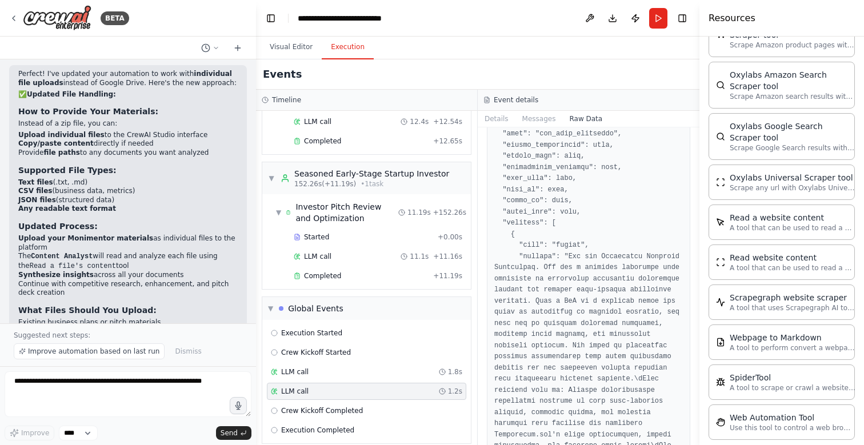
click at [533, 110] on div "Event details" at bounding box center [589, 100] width 222 height 21
click at [528, 119] on button "Messages" at bounding box center [538, 119] width 47 height 16
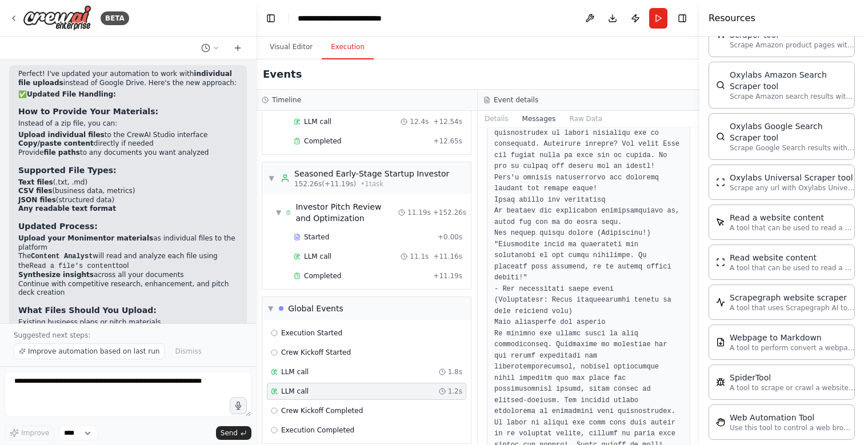
scroll to position [2146, 0]
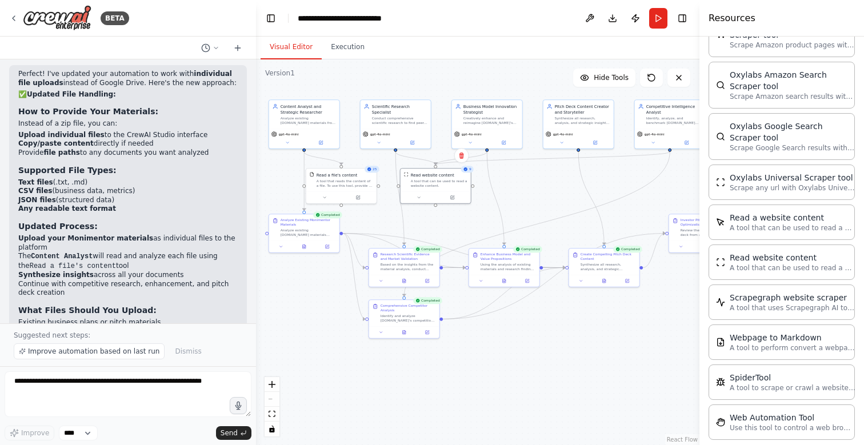
click at [279, 36] on button "Visual Editor" at bounding box center [291, 47] width 61 height 24
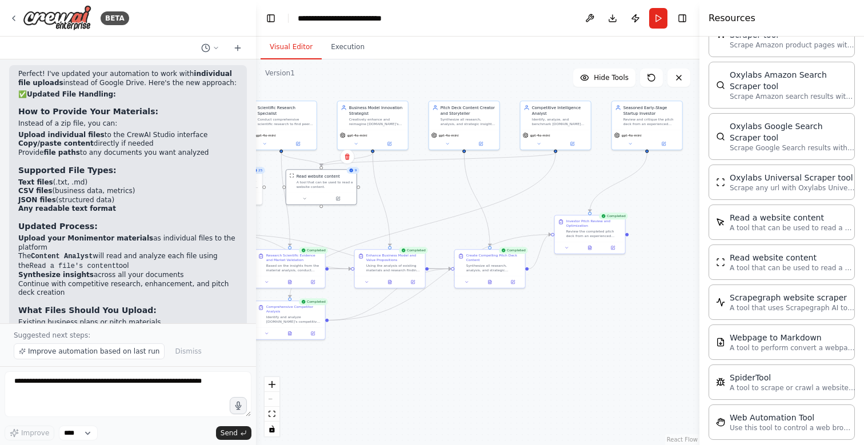
drag, startPoint x: 561, startPoint y: 331, endPoint x: 442, endPoint y: 336, distance: 118.9
click at [444, 334] on div ".deletable-edge-delete-btn { width: 20px; height: 20px; border: 0px solid #ffff…" at bounding box center [477, 252] width 443 height 386
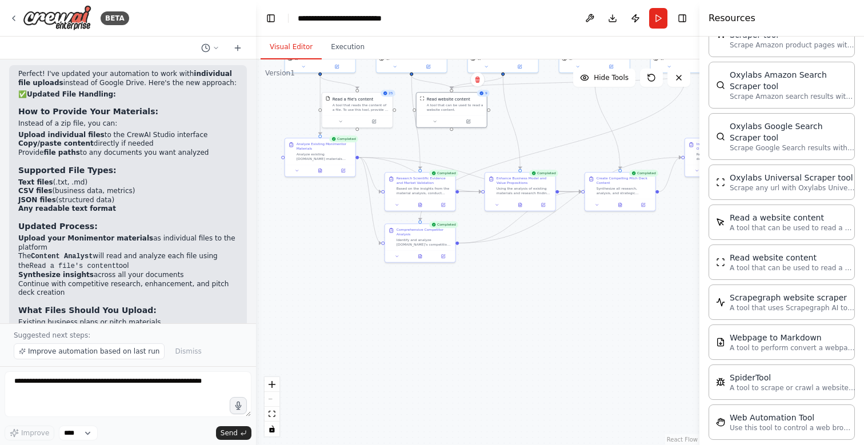
drag, startPoint x: 479, startPoint y: 330, endPoint x: 607, endPoint y: 255, distance: 148.0
click at [610, 252] on div ".deletable-edge-delete-btn { width: 20px; height: 20px; border: 0px solid #ffff…" at bounding box center [477, 252] width 443 height 386
click at [398, 257] on button at bounding box center [396, 256] width 19 height 7
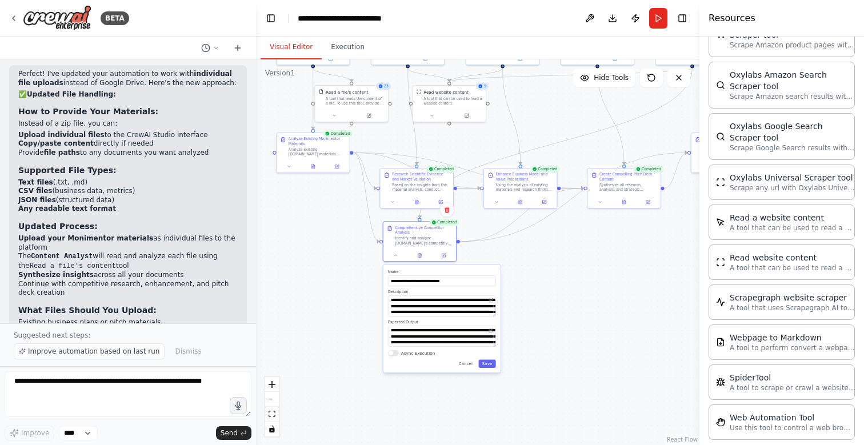
click at [308, 326] on div ".deletable-edge-delete-btn { width: 20px; height: 20px; border: 0px solid #ffff…" at bounding box center [477, 252] width 443 height 386
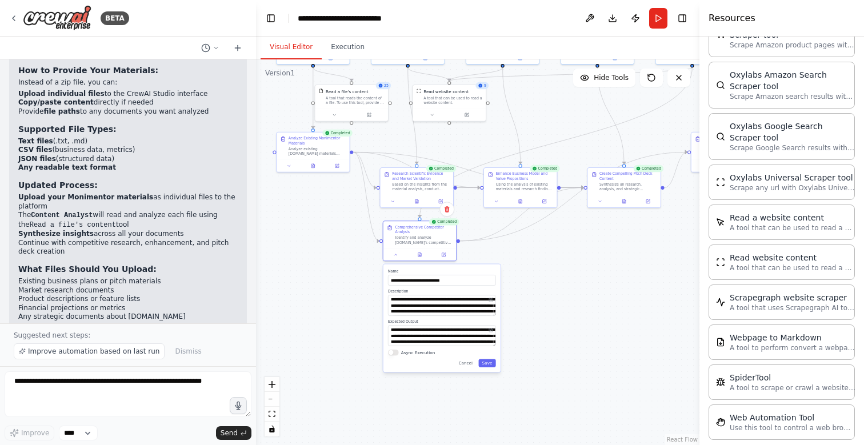
scroll to position [4419, 0]
click at [683, 22] on button "Toggle Right Sidebar" at bounding box center [682, 18] width 16 height 16
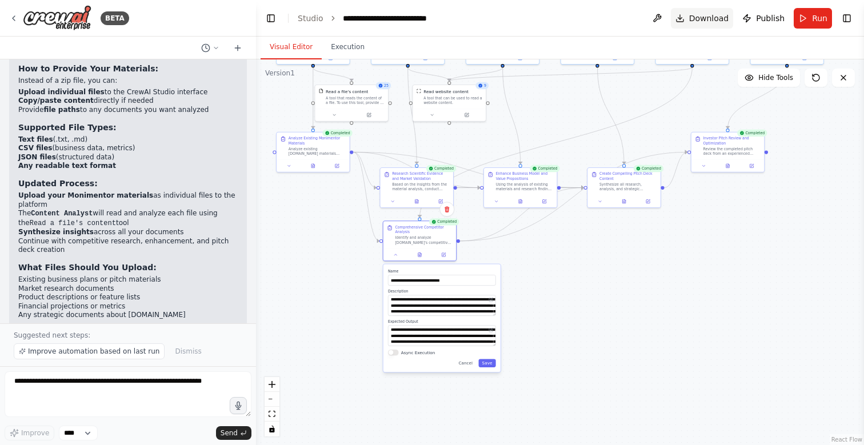
click at [707, 18] on span "Download" at bounding box center [709, 18] width 40 height 11
click at [559, 284] on div ".deletable-edge-delete-btn { width: 20px; height: 20px; border: 0px solid #ffff…" at bounding box center [560, 252] width 608 height 386
